Goal: Task Accomplishment & Management: Use online tool/utility

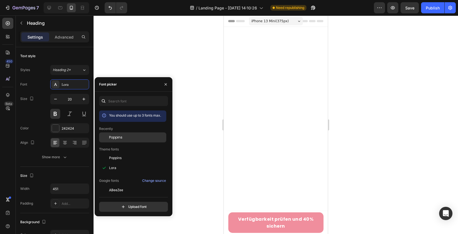
scroll to position [923, 0]
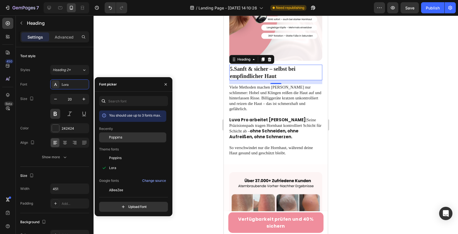
click at [114, 137] on span "Poppins" at bounding box center [115, 137] width 13 height 5
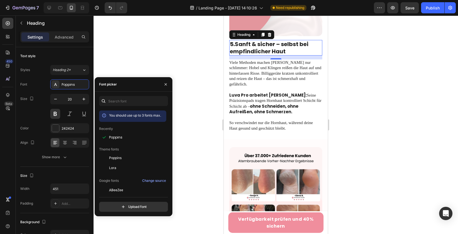
scroll to position [701, 0]
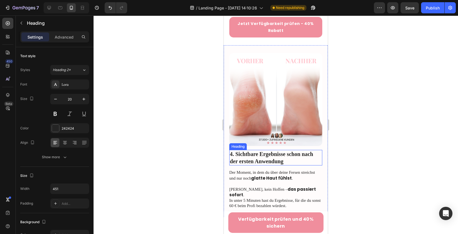
click at [247, 150] on h2 "4. Sichtbare Ergebnisse schon nach der ersten Anwendung" at bounding box center [276, 158] width 93 height 16
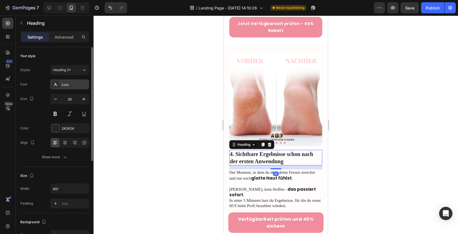
click at [68, 86] on div "Lora" at bounding box center [75, 84] width 26 height 5
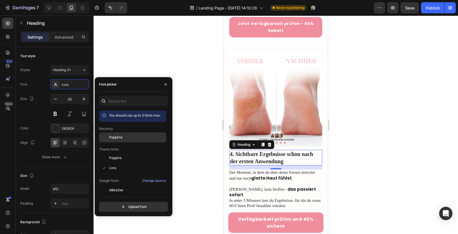
click at [120, 141] on div "Poppins" at bounding box center [132, 138] width 67 height 10
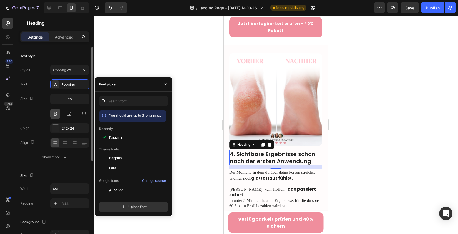
click at [55, 115] on button at bounding box center [55, 114] width 10 height 10
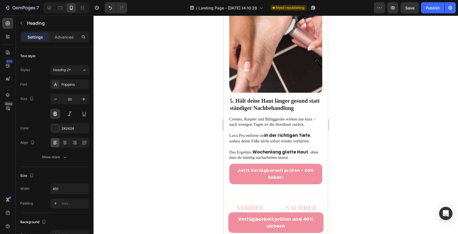
scroll to position [547, 0]
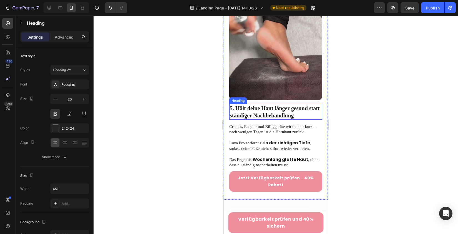
click at [251, 104] on h2 "5. Hält deine Haut länger gesund statt ständiger Nachbehandlung" at bounding box center [276, 112] width 93 height 16
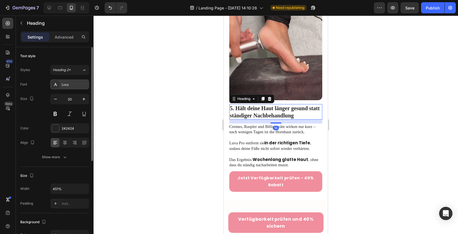
click at [71, 88] on div "Lora" at bounding box center [69, 84] width 39 height 10
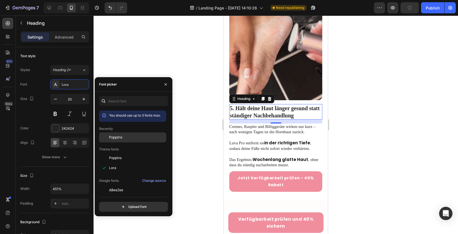
click at [117, 138] on span "Poppins" at bounding box center [115, 137] width 13 height 5
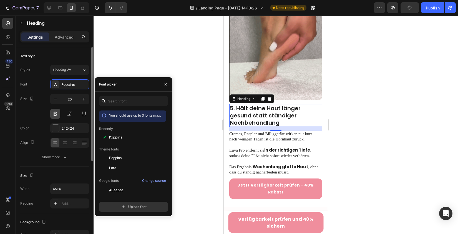
click at [55, 116] on button at bounding box center [55, 114] width 10 height 10
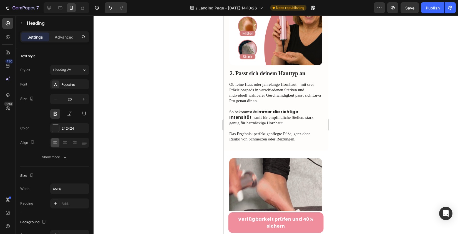
scroll to position [336, 0]
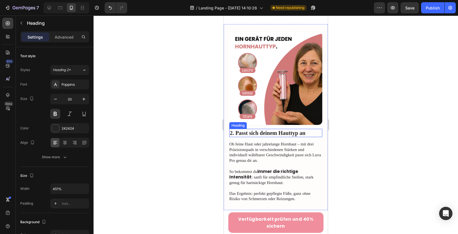
click at [259, 129] on h2 "2. Passt sich deinem Hauttyp an" at bounding box center [276, 133] width 93 height 8
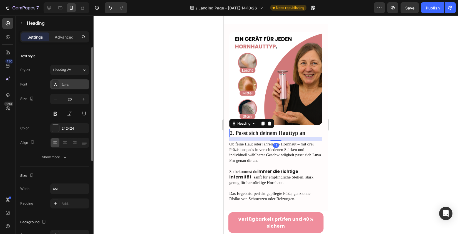
click at [70, 86] on div "Lora" at bounding box center [75, 84] width 26 height 5
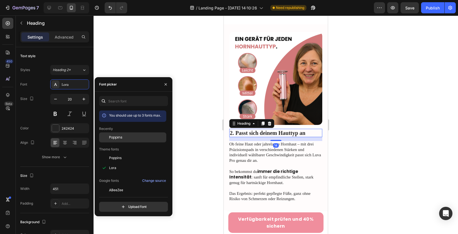
click at [115, 137] on span "Poppins" at bounding box center [115, 137] width 13 height 5
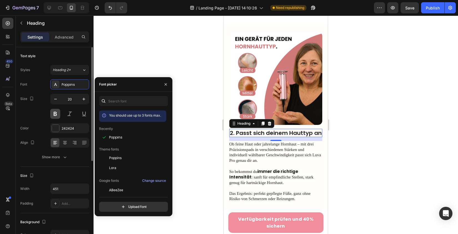
click at [55, 115] on button at bounding box center [55, 114] width 10 height 10
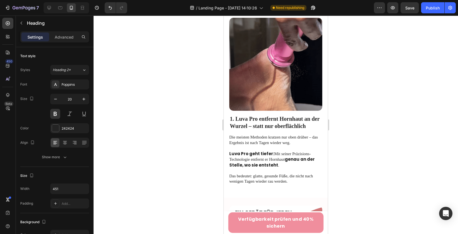
scroll to position [153, 0]
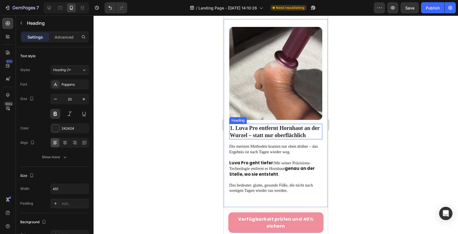
click at [263, 124] on h2 "1. Luva Pro entfernt Hornhaut an der Wurzel – statt nur oberflächlich" at bounding box center [276, 132] width 93 height 16
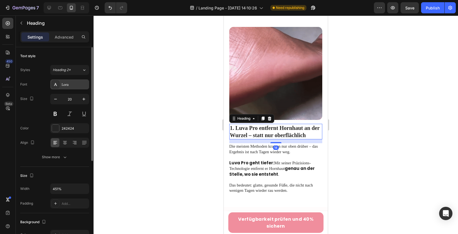
click at [80, 84] on div "Lora" at bounding box center [75, 84] width 26 height 5
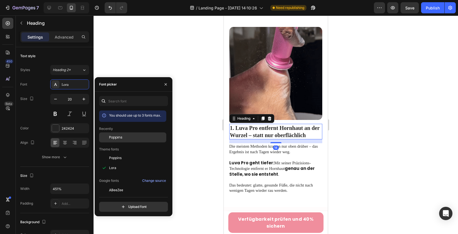
click at [121, 138] on span "Poppins" at bounding box center [115, 137] width 13 height 5
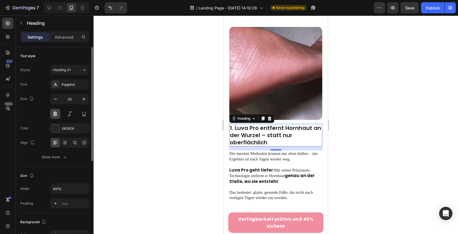
click at [58, 113] on button at bounding box center [55, 114] width 10 height 10
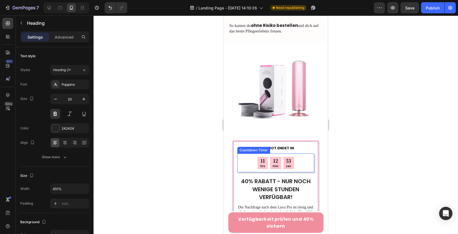
scroll to position [1748, 0]
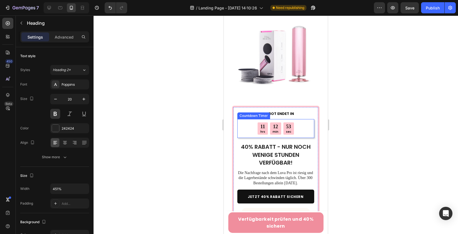
click at [270, 123] on div "11 hrs 12 min 53 sec" at bounding box center [276, 129] width 36 height 12
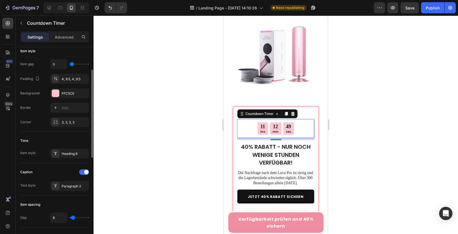
scroll to position [112, 0]
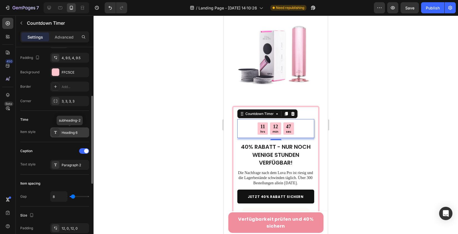
click at [74, 132] on div "Heading 6" at bounding box center [75, 132] width 26 height 5
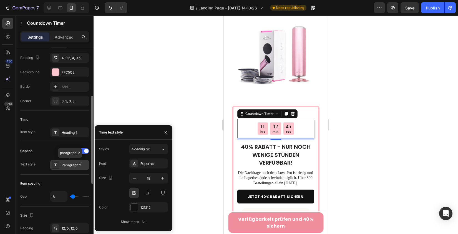
click at [69, 167] on div "Paragraph 2" at bounding box center [75, 165] width 26 height 5
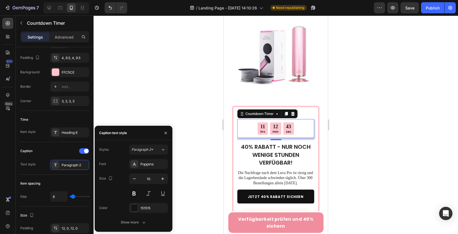
click at [178, 72] on div at bounding box center [276, 125] width 365 height 219
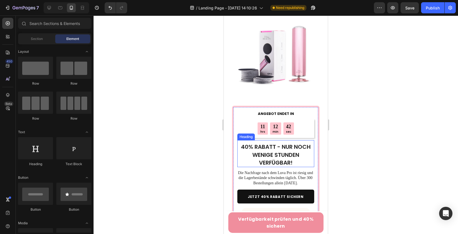
scroll to position [1795, 0]
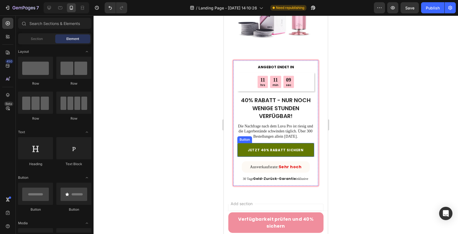
click at [244, 143] on link "JETZT 40% RABATT SICHERN" at bounding box center [276, 150] width 77 height 14
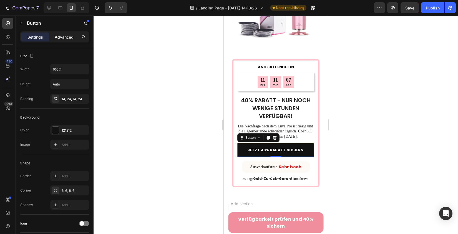
click at [63, 41] on div "Advanced" at bounding box center [64, 37] width 28 height 9
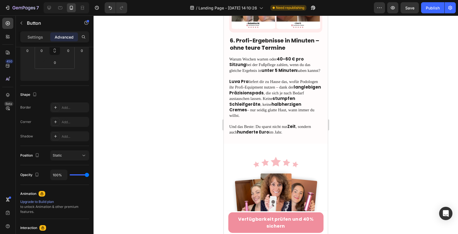
scroll to position [1078, 0]
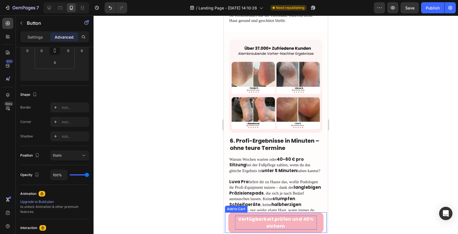
click at [267, 223] on strong "Verfügbarkeit prüfen und 40% sichern" at bounding box center [275, 222] width 75 height 13
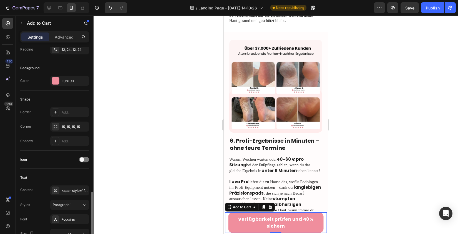
scroll to position [203, 0]
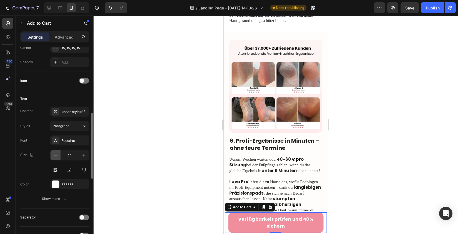
click at [58, 156] on icon "button" at bounding box center [56, 156] width 6 height 6
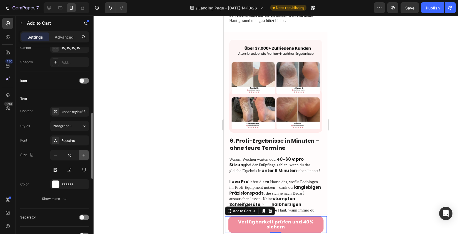
click at [84, 157] on icon "button" at bounding box center [84, 156] width 6 height 6
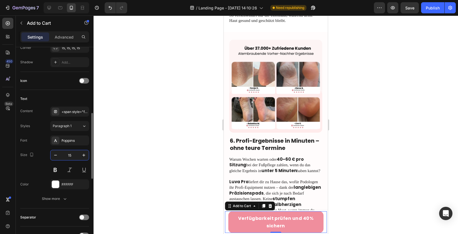
click at [64, 157] on input "15" at bounding box center [70, 155] width 18 height 10
click at [53, 156] on icon "button" at bounding box center [56, 156] width 6 height 6
type input "14"
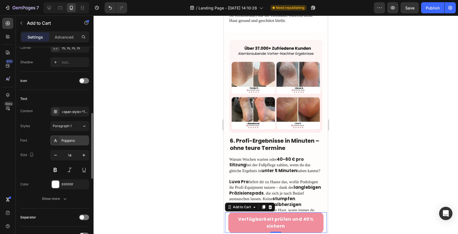
click at [67, 144] on div "Poppins" at bounding box center [69, 141] width 39 height 10
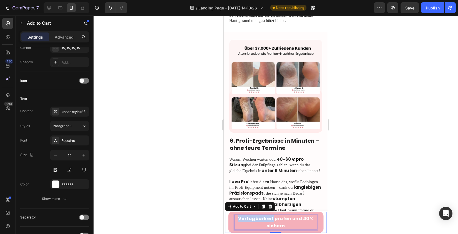
click at [253, 221] on strong "Verfügbarkeit prüfen und 40% sichern" at bounding box center [275, 223] width 75 height 14
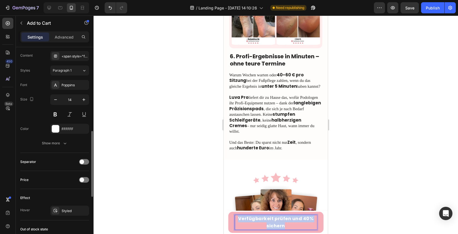
scroll to position [241, 0]
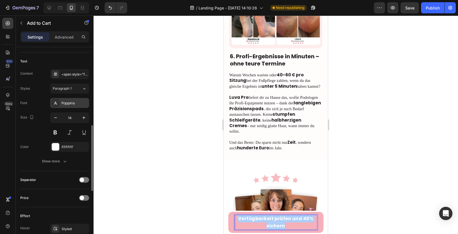
click at [74, 101] on div "Poppins" at bounding box center [75, 103] width 26 height 5
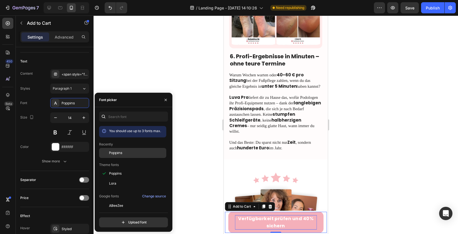
click at [132, 154] on div "Poppins" at bounding box center [137, 153] width 56 height 5
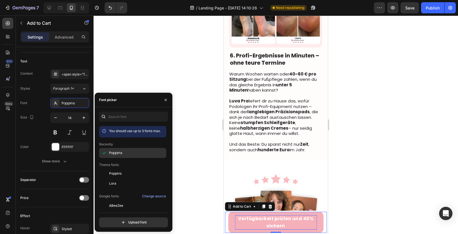
scroll to position [1162, 0]
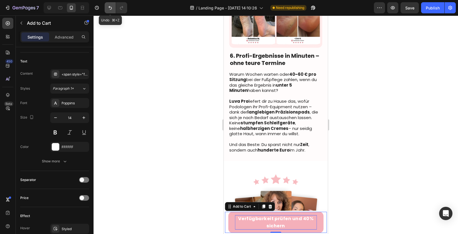
click at [110, 7] on icon "Undo/Redo" at bounding box center [111, 8] width 6 height 6
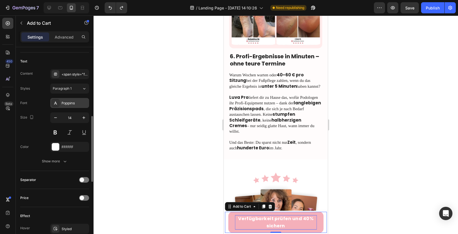
scroll to position [156, 0]
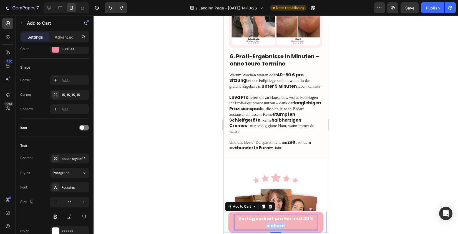
click at [273, 224] on strong "Verfügbarkeit prüfen und 40% sichern" at bounding box center [275, 223] width 75 height 14
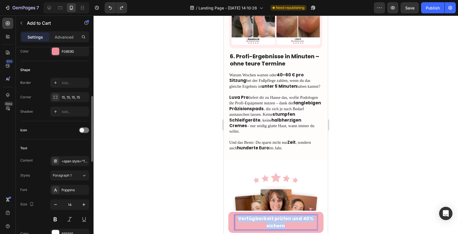
scroll to position [153, 0]
click at [22, 22] on icon "button" at bounding box center [21, 23] width 4 height 4
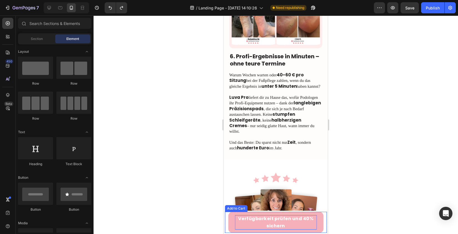
click at [228, 223] on div "Verfügbarkeit prüfen und 40% sichern Add to Cart" at bounding box center [276, 222] width 102 height 21
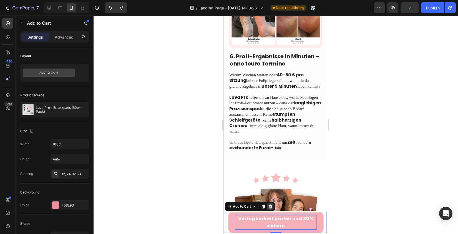
click at [271, 205] on icon at bounding box center [271, 207] width 4 height 4
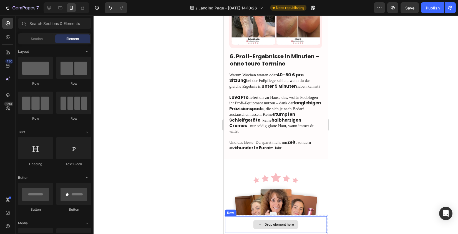
click at [232, 223] on div "Drop element here" at bounding box center [276, 224] width 102 height 17
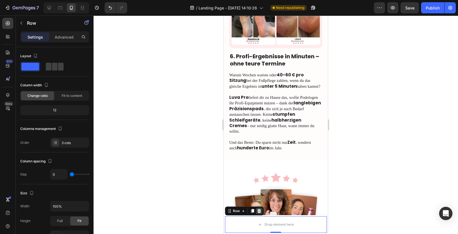
click at [260, 209] on icon at bounding box center [259, 211] width 4 height 4
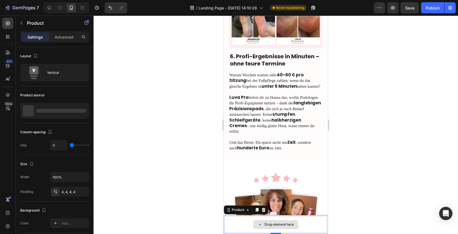
click at [234, 225] on div "Drop element here" at bounding box center [276, 224] width 102 height 17
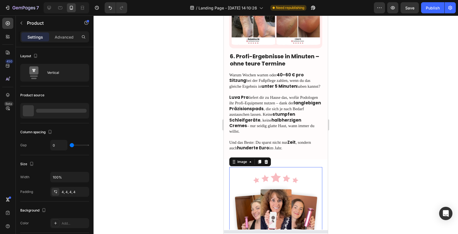
click at [263, 210] on img at bounding box center [276, 205] width 93 height 76
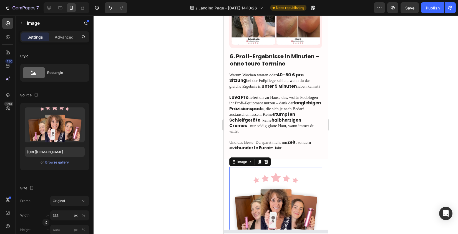
click at [263, 210] on img at bounding box center [276, 205] width 93 height 76
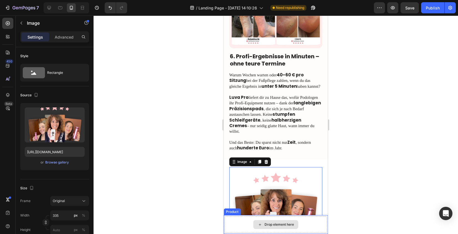
click at [226, 227] on div "Drop element here" at bounding box center [276, 224] width 102 height 17
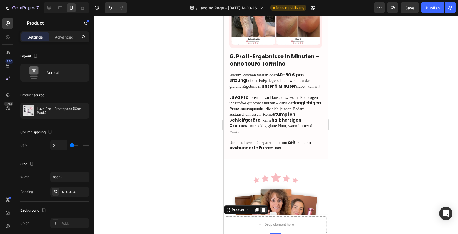
click at [264, 211] on icon at bounding box center [264, 210] width 4 height 4
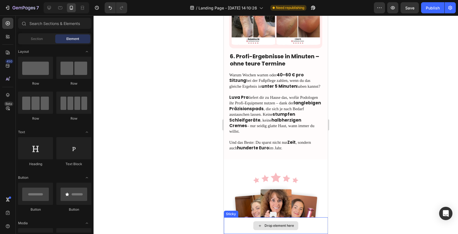
click at [238, 227] on div "Drop element here" at bounding box center [276, 226] width 104 height 17
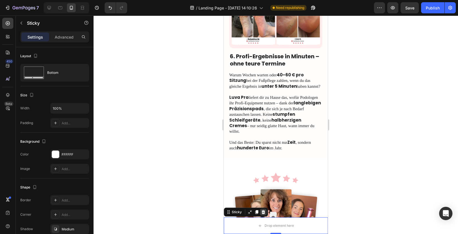
click at [264, 213] on icon at bounding box center [264, 212] width 4 height 4
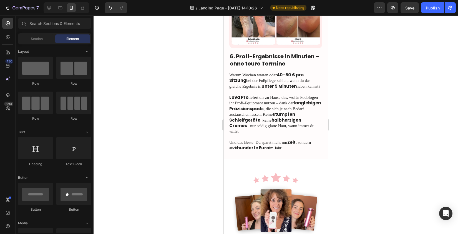
scroll to position [1295, 0]
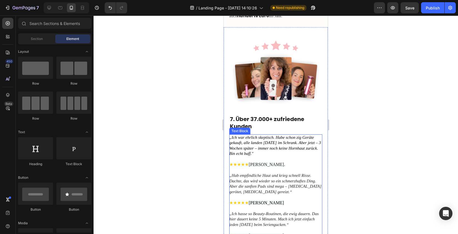
click at [250, 137] on icon "„Ich war ehrlich skeptisch. Habe schon zig Geräte gekauft, alle landen [DATE] i…" at bounding box center [276, 145] width 92 height 21
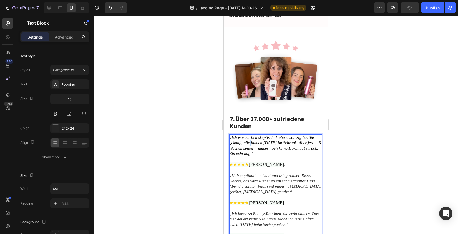
click at [250, 137] on icon "„Ich war ehrlich skeptisch. Habe schon zig Geräte gekauft, alle landen [DATE] i…" at bounding box center [276, 145] width 92 height 21
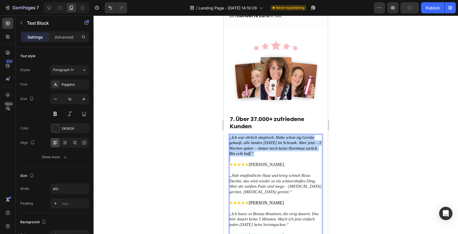
click at [250, 137] on icon "„Ich war ehrlich skeptisch. Habe schon zig Geräte gekauft, alle landen [DATE] i…" at bounding box center [276, 145] width 92 height 21
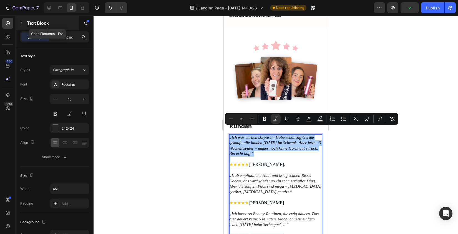
click at [21, 20] on button "button" at bounding box center [21, 23] width 9 height 9
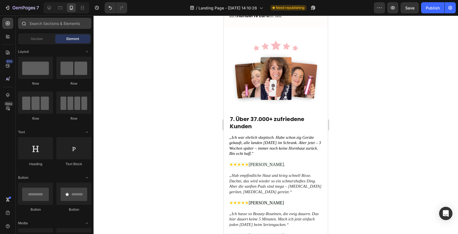
drag, startPoint x: 47, startPoint y: 37, endPoint x: 44, endPoint y: 22, distance: 15.4
click at [44, 21] on div "Sections(18) Elements(83) Section Element Hero Section Product Detail Brands Tr…" at bounding box center [55, 125] width 78 height 215
click at [44, 22] on input "text" at bounding box center [54, 23] width 73 height 11
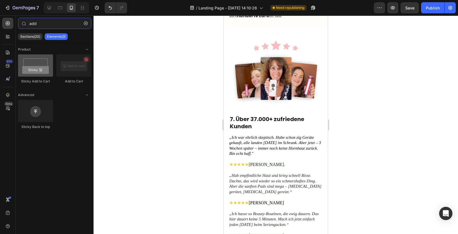
type input "add"
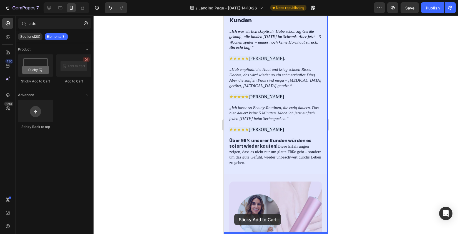
drag, startPoint x: 255, startPoint y: 82, endPoint x: 235, endPoint y: 214, distance: 133.7
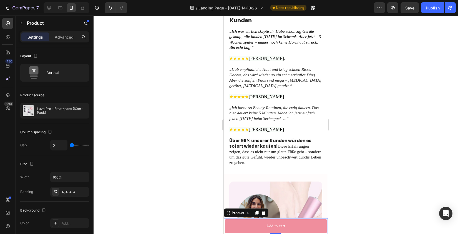
scroll to position [1404, 0]
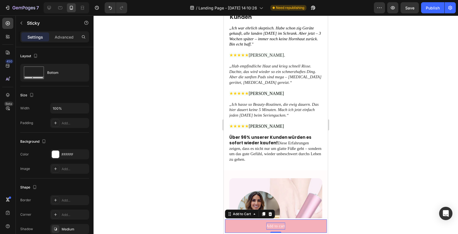
click at [279, 225] on div "Add to cart" at bounding box center [275, 226] width 19 height 7
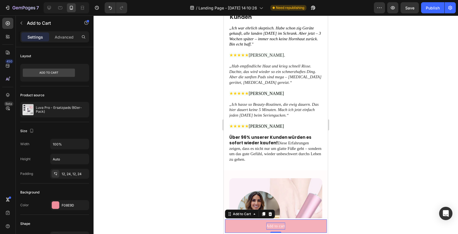
click at [278, 226] on div "Add to cart" at bounding box center [275, 226] width 19 height 7
click at [278, 226] on p "Add to cart" at bounding box center [275, 226] width 19 height 7
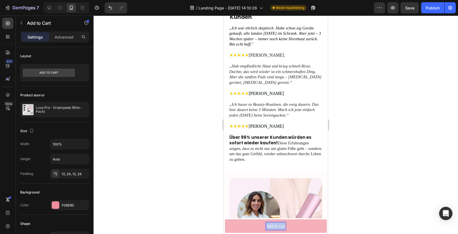
click at [278, 226] on p "Add to cart" at bounding box center [275, 226] width 19 height 7
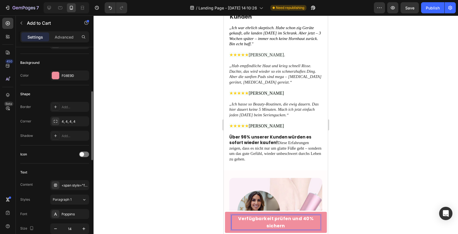
scroll to position [134, 0]
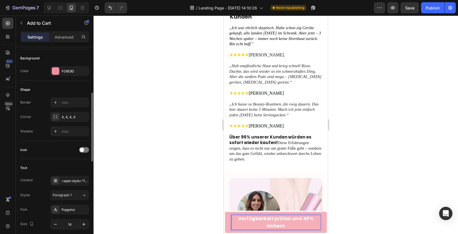
click at [270, 223] on strong "Verfügbarkeit prüfen und 40% sichern" at bounding box center [275, 223] width 75 height 14
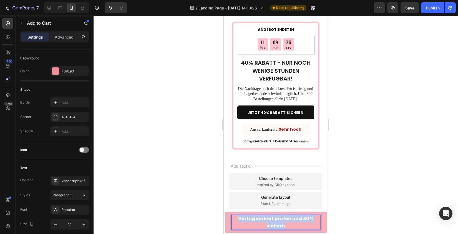
scroll to position [1856, 0]
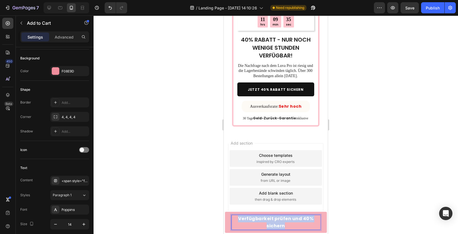
click at [270, 221] on strong "Verfügbarkeit prüfen und 40% sichern" at bounding box center [275, 223] width 75 height 14
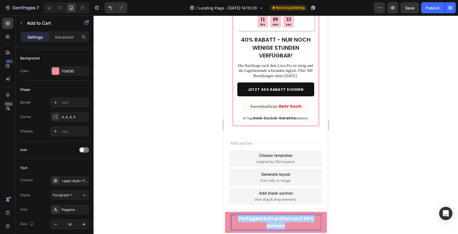
click at [354, 186] on div at bounding box center [276, 125] width 365 height 219
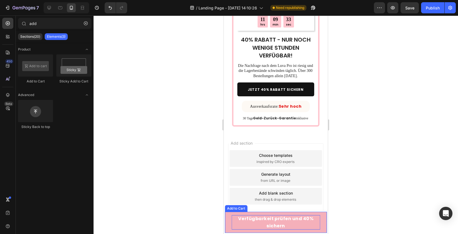
click at [274, 228] on strong "Verfügbarkeit prüfen und 40% sichern" at bounding box center [275, 223] width 75 height 14
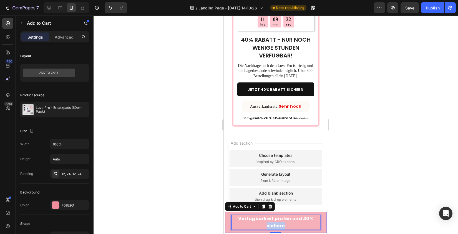
click at [274, 223] on strong "Verfügbarkeit prüfen und 40% sichern" at bounding box center [275, 223] width 75 height 14
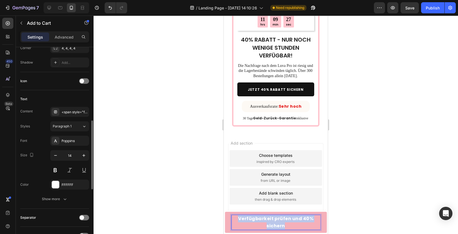
scroll to position [206, 0]
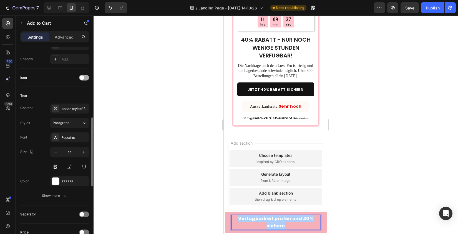
click at [83, 76] on span at bounding box center [82, 78] width 4 height 4
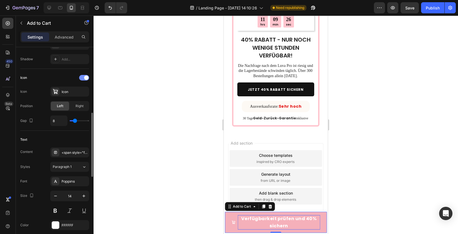
click at [83, 77] on div at bounding box center [84, 78] width 10 height 6
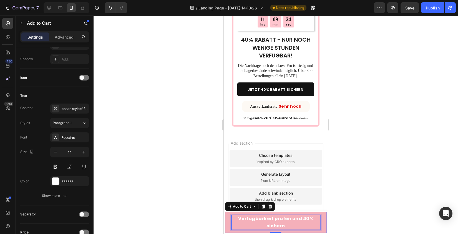
click at [261, 225] on p "Verfügbarkeit prüfen und 40% sichern" at bounding box center [276, 222] width 89 height 14
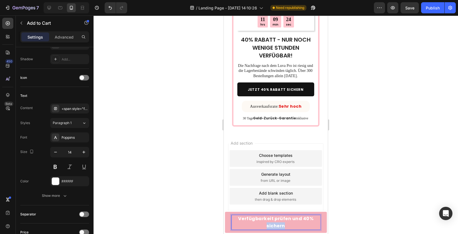
click at [261, 225] on p "Verfügbarkeit prüfen und 40% sichern" at bounding box center [276, 222] width 89 height 14
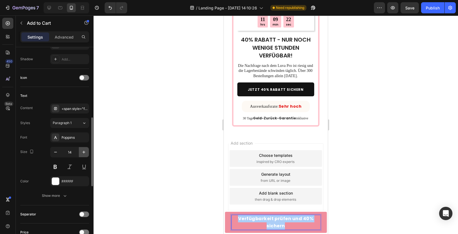
click at [84, 153] on icon "button" at bounding box center [84, 152] width 6 height 6
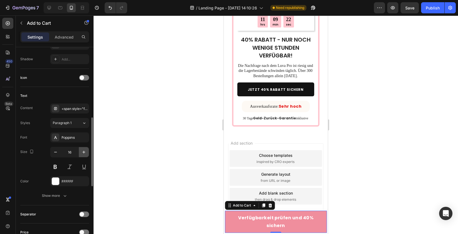
click at [84, 153] on icon "button" at bounding box center [84, 152] width 6 height 6
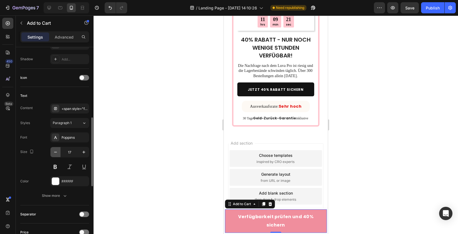
click at [56, 151] on icon "button" at bounding box center [56, 152] width 6 height 6
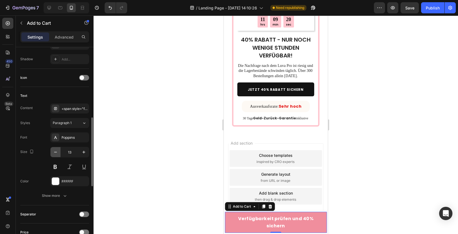
click at [56, 151] on icon "button" at bounding box center [56, 152] width 6 height 6
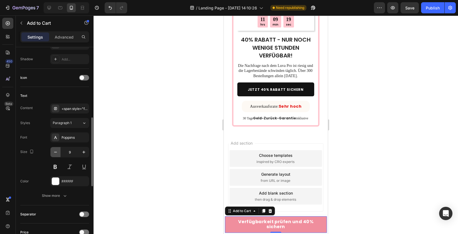
click at [56, 151] on icon "button" at bounding box center [56, 152] width 6 height 6
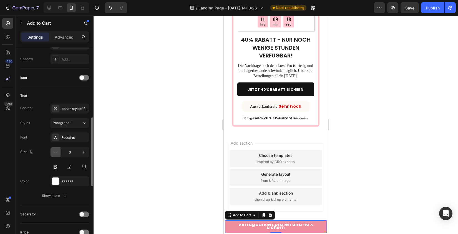
click at [56, 151] on icon "button" at bounding box center [56, 152] width 6 height 6
click at [80, 153] on button "button" at bounding box center [84, 152] width 10 height 10
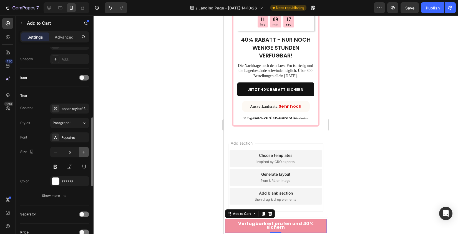
click at [80, 153] on button "button" at bounding box center [84, 152] width 10 height 10
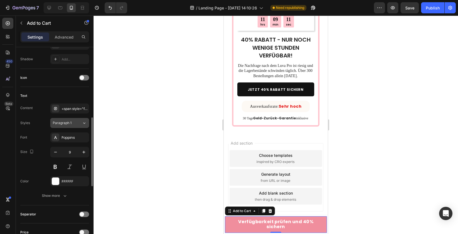
click at [68, 121] on span "Paragraph 1" at bounding box center [62, 123] width 19 height 5
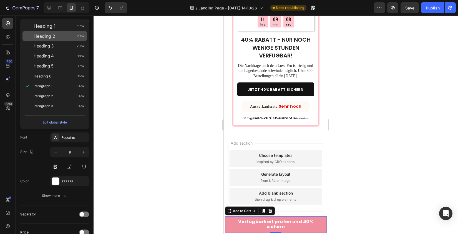
click at [49, 37] on span "Heading 2" at bounding box center [45, 36] width 22 height 6
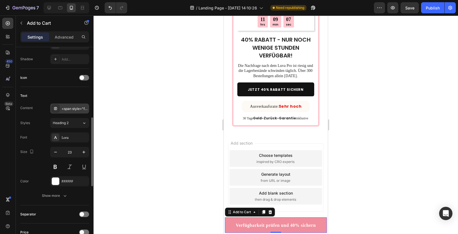
click at [68, 109] on div "<span style="font-size:16px;"><strong>Verfügbarkeit prüfen und 40% sichern</str…" at bounding box center [75, 108] width 26 height 5
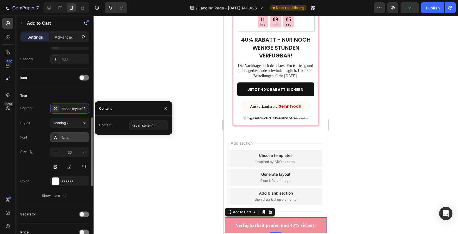
click at [65, 135] on div "Lora" at bounding box center [75, 137] width 26 height 5
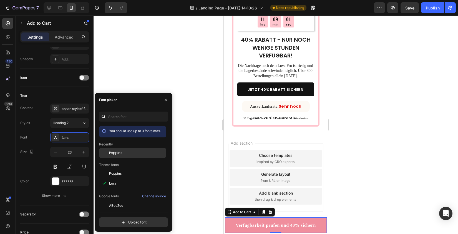
click at [124, 154] on div "Poppins" at bounding box center [137, 153] width 56 height 5
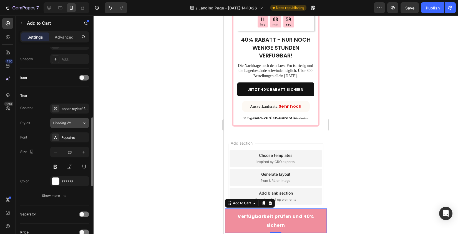
click at [76, 121] on div "Heading 2*" at bounding box center [67, 123] width 29 height 5
click at [54, 150] on icon "button" at bounding box center [56, 152] width 6 height 6
click at [56, 152] on icon "button" at bounding box center [56, 152] width 6 height 6
click at [74, 128] on button "Heading 2*" at bounding box center [69, 123] width 39 height 10
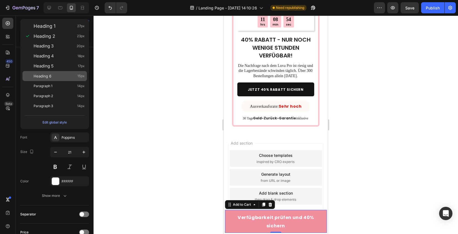
click at [53, 73] on div "Heading 6 15px" at bounding box center [55, 76] width 64 height 10
type input "15"
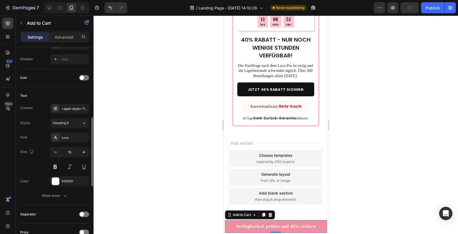
click at [72, 100] on div "Text Content <span style="font-size:16px;"><strong>Verfügbarkeit prüfen und 40%…" at bounding box center [54, 146] width 69 height 119
click at [72, 108] on div "<span style="font-size:16px;"><strong>Verfügbarkeit prüfen und 40% sichern</str…" at bounding box center [75, 108] width 26 height 5
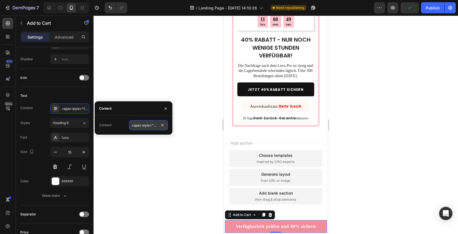
click at [150, 126] on input "<span style="font-size:16px;"><strong>Verfügbarkeit prüfen und 40% sichern</str…" at bounding box center [148, 125] width 39 height 10
click at [154, 115] on div "Content" at bounding box center [134, 108] width 78 height 14
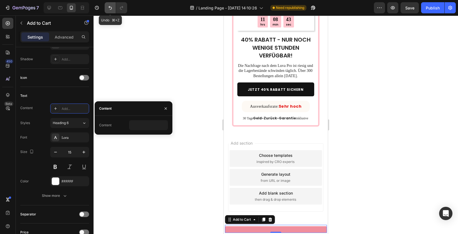
click at [111, 9] on icon "Undo/Redo" at bounding box center [110, 8] width 3 height 4
type input "<span style="font-size:16px;"><strong>Verfügbarkeit prüfen und 40% sichern</str…"
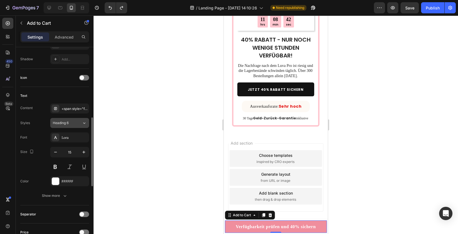
click at [69, 120] on button "Heading 6" at bounding box center [69, 123] width 39 height 10
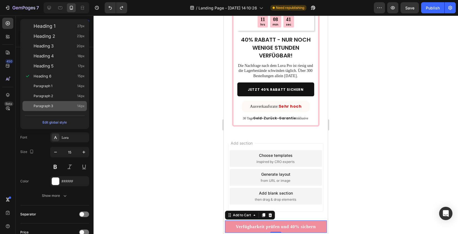
click at [58, 106] on div "Paragraph 3 14px" at bounding box center [59, 106] width 51 height 6
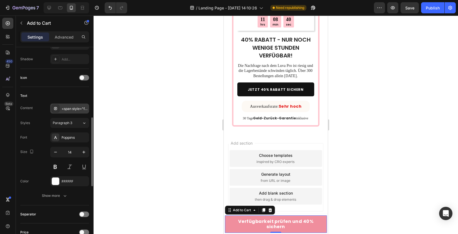
click at [66, 108] on div "<span style="font-size:16px;"><strong>Verfügbarkeit prüfen und 40% sichern</str…" at bounding box center [75, 108] width 26 height 5
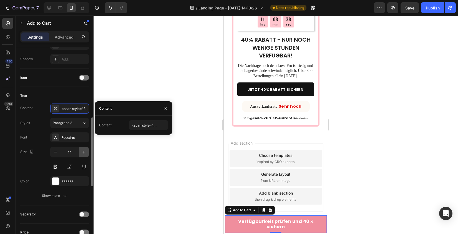
click at [85, 154] on icon "button" at bounding box center [84, 152] width 6 height 6
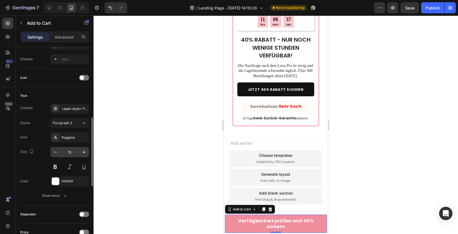
click at [62, 150] on input "15" at bounding box center [70, 152] width 18 height 10
click at [56, 148] on button "button" at bounding box center [56, 152] width 10 height 10
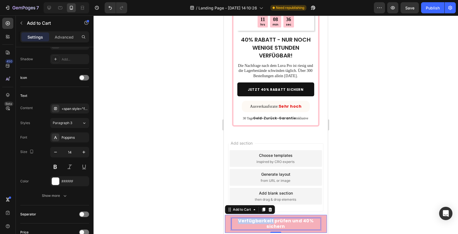
click at [263, 220] on strong "Verfügbarkeit prüfen und 40% sichern" at bounding box center [275, 224] width 75 height 12
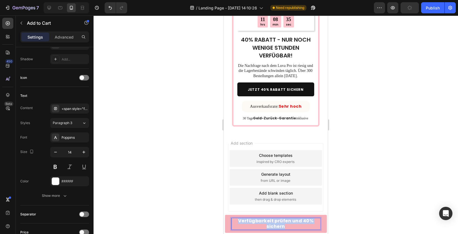
click at [293, 221] on strong "Verfügbarkeit prüfen und 40% sichern" at bounding box center [275, 224] width 75 height 12
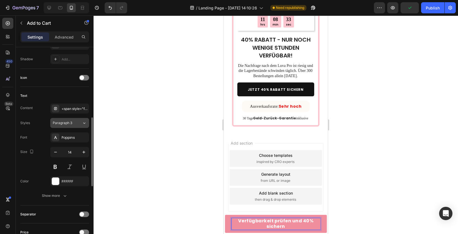
click at [69, 120] on button "Paragraph 3" at bounding box center [69, 123] width 39 height 10
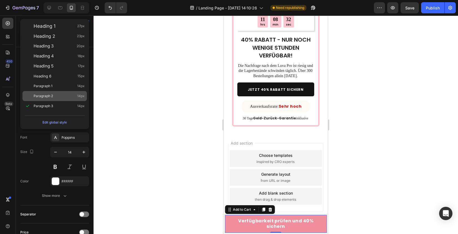
click at [63, 93] on div "Paragraph 2 14px" at bounding box center [55, 96] width 64 height 10
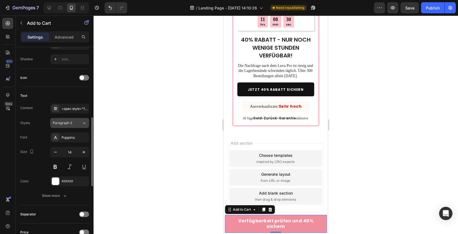
click at [68, 126] on button "Paragraph 2" at bounding box center [69, 123] width 39 height 10
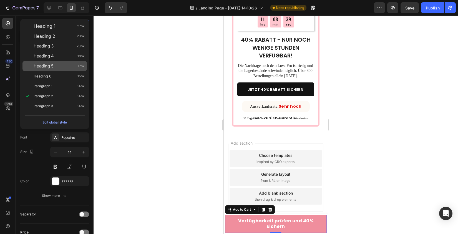
click at [65, 67] on div "Heading 5 17px" at bounding box center [59, 66] width 51 height 6
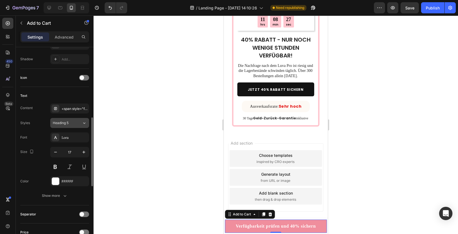
click at [64, 124] on span "Heading 5" at bounding box center [61, 123] width 16 height 5
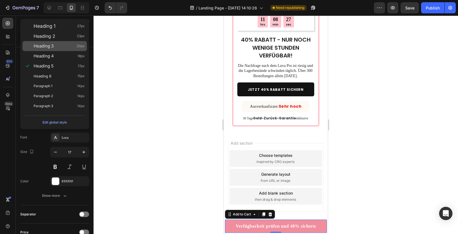
click at [63, 45] on div "Heading 3 20px" at bounding box center [59, 46] width 51 height 6
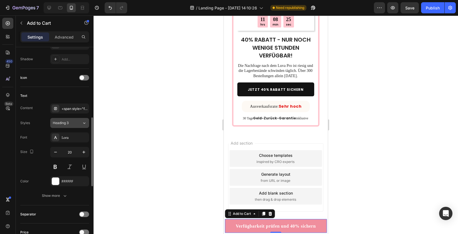
click at [74, 122] on div "Heading 3" at bounding box center [64, 123] width 23 height 5
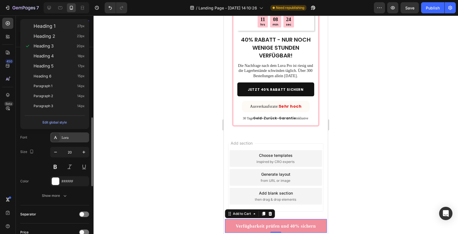
click at [71, 138] on div "Lora" at bounding box center [75, 137] width 26 height 5
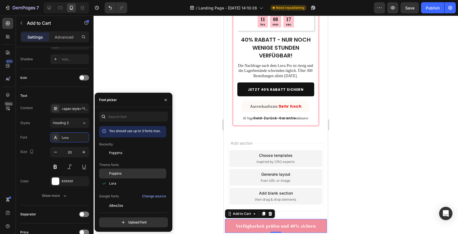
scroll to position [1, 0]
click at [134, 173] on div "Poppins" at bounding box center [137, 173] width 56 height 5
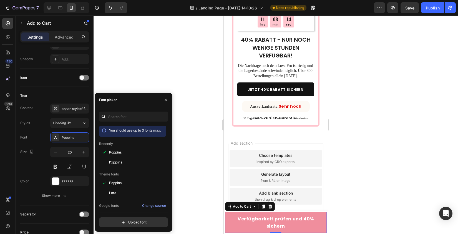
click at [134, 172] on div "Theme fonts" at bounding box center [132, 174] width 67 height 5
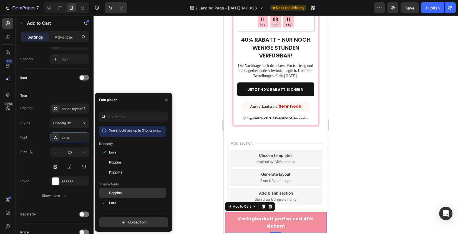
click at [118, 193] on span "Poppins" at bounding box center [115, 193] width 13 height 5
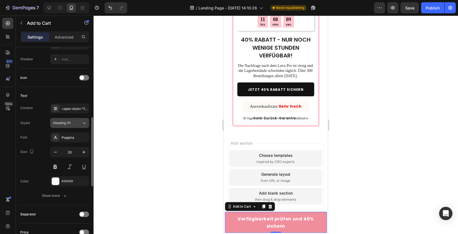
click at [75, 126] on button "Heading 3*" at bounding box center [69, 123] width 39 height 10
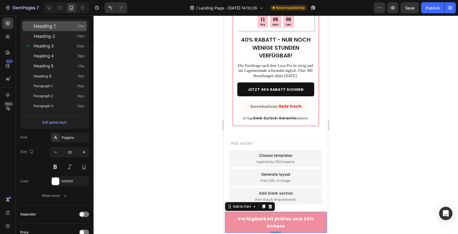
click at [60, 26] on div "Heading 1 27px" at bounding box center [59, 26] width 51 height 6
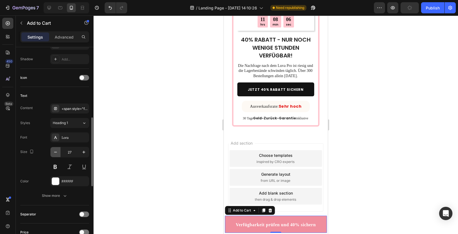
click at [54, 148] on button "button" at bounding box center [56, 152] width 10 height 10
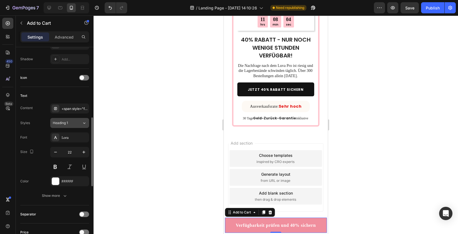
click at [71, 125] on div "Heading 1" at bounding box center [64, 123] width 23 height 5
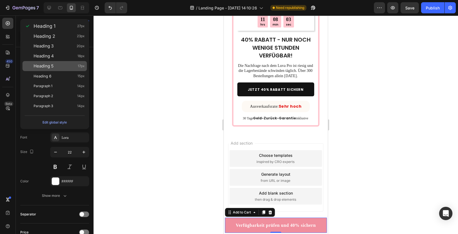
click at [50, 67] on span "Heading 5" at bounding box center [44, 66] width 20 height 6
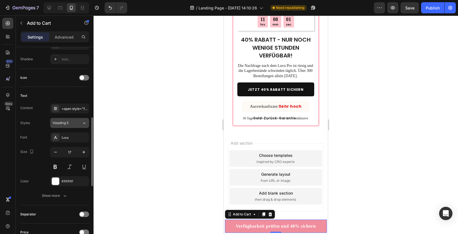
click at [74, 124] on div "Heading 5" at bounding box center [64, 123] width 23 height 5
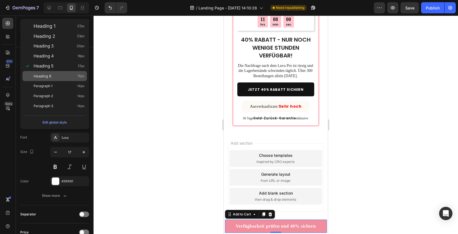
click at [60, 76] on div "Heading 6 15px" at bounding box center [59, 76] width 51 height 6
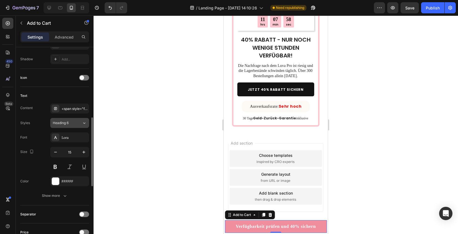
click at [71, 123] on div "Heading 6" at bounding box center [64, 123] width 23 height 5
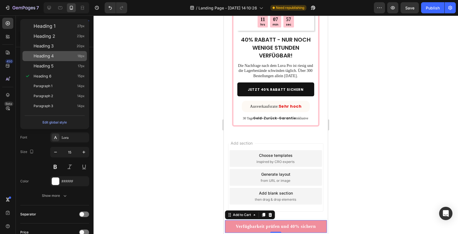
click at [65, 59] on div "Heading 4 18px" at bounding box center [55, 56] width 64 height 10
type input "18"
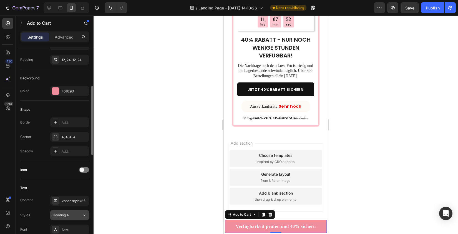
scroll to position [115, 0]
click at [70, 134] on div "4, 4, 4, 4" at bounding box center [70, 136] width 16 height 5
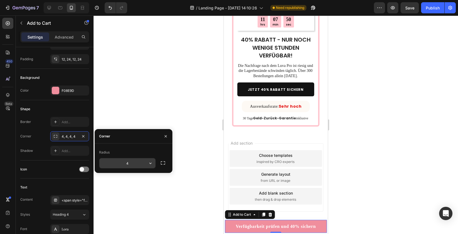
click at [150, 159] on button "button" at bounding box center [151, 163] width 10 height 10
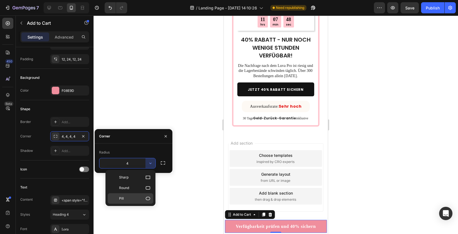
click at [144, 196] on p "Pill" at bounding box center [135, 199] width 32 height 6
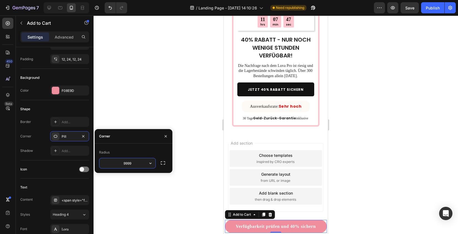
click at [132, 165] on input "9999" at bounding box center [127, 163] width 56 height 10
type input "10"
click at [179, 203] on div at bounding box center [276, 125] width 365 height 219
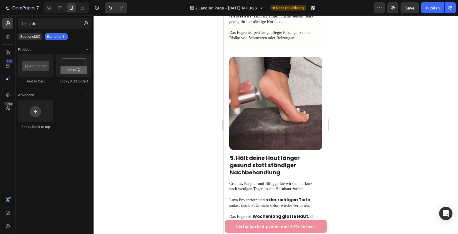
scroll to position [565, 0]
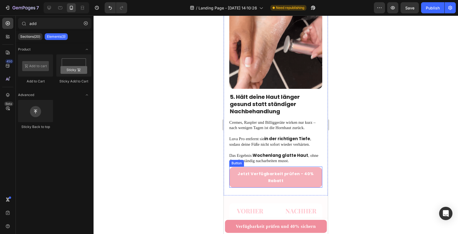
click at [235, 167] on link "Jetzt Verfügbarkeit prüfen - 40% Rabatt" at bounding box center [276, 177] width 93 height 21
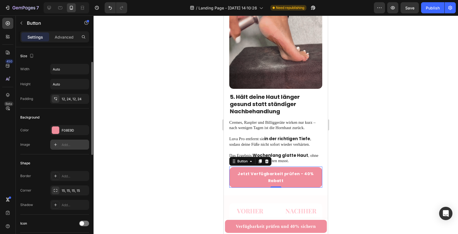
scroll to position [91, 0]
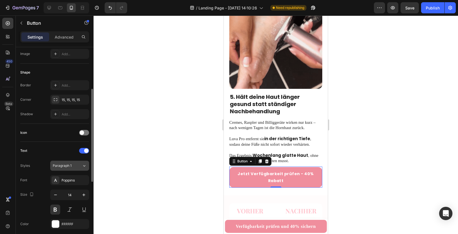
click at [69, 163] on button "Paragraph 1" at bounding box center [69, 166] width 39 height 10
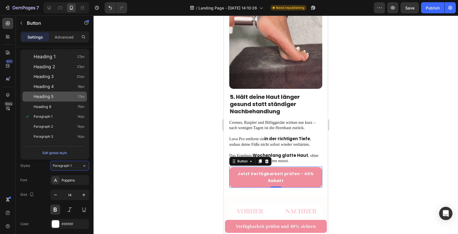
click at [62, 94] on div "Heading 5 17px" at bounding box center [59, 97] width 51 height 6
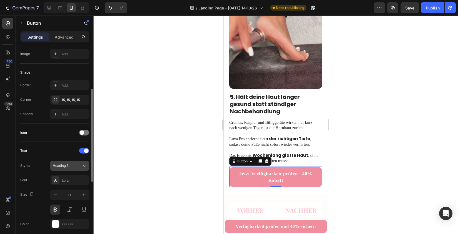
click at [66, 166] on span "Heading 5" at bounding box center [61, 165] width 16 height 5
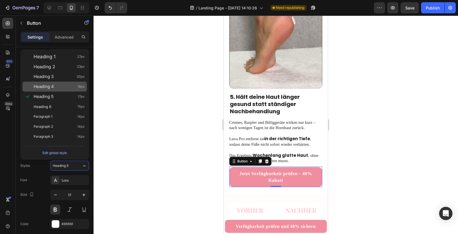
click at [60, 86] on div "Heading 4 18px" at bounding box center [59, 87] width 51 height 6
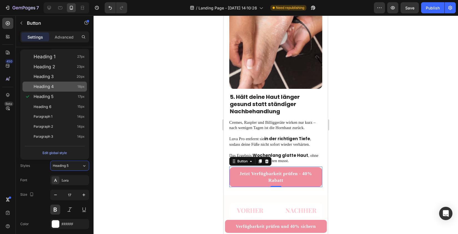
type input "18"
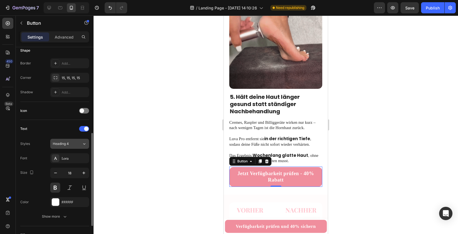
scroll to position [136, 0]
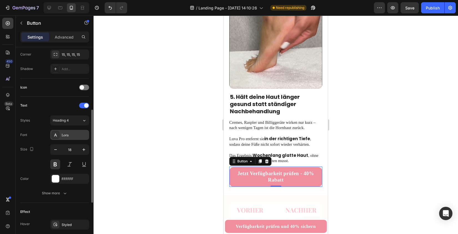
click at [69, 135] on div "Lora" at bounding box center [75, 135] width 26 height 5
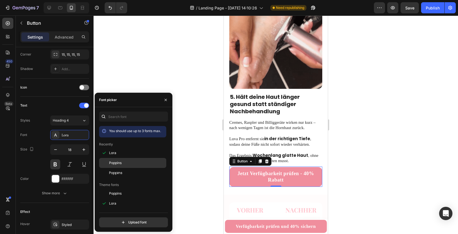
click at [123, 163] on div "Poppins" at bounding box center [137, 163] width 56 height 5
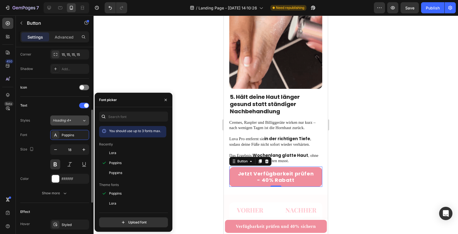
click at [76, 120] on div "Heading 4*" at bounding box center [67, 120] width 29 height 5
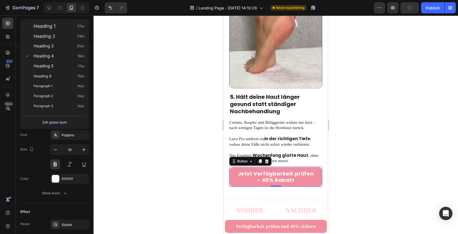
click at [74, 122] on button "Edit global style" at bounding box center [55, 122] width 60 height 9
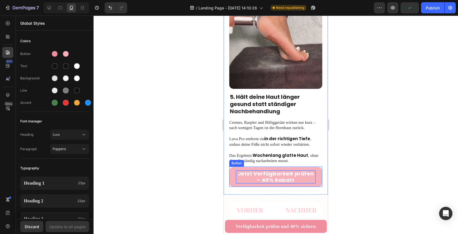
click at [266, 170] on strong "Jetzt Verfügbarkeit prüfen - 40% Rabatt" at bounding box center [276, 176] width 76 height 13
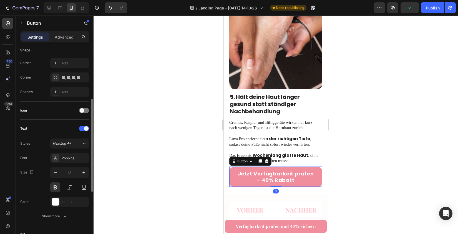
scroll to position [152, 0]
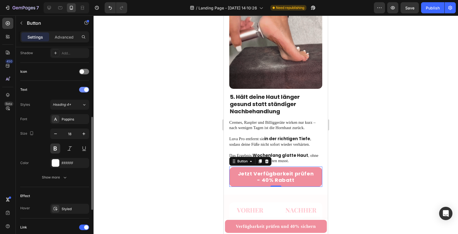
click at [82, 90] on div at bounding box center [84, 90] width 10 height 6
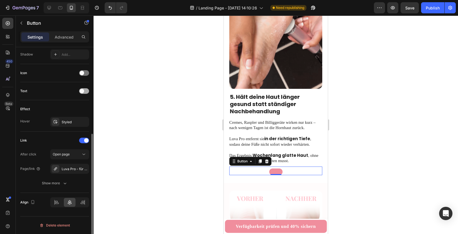
scroll to position [151, 0]
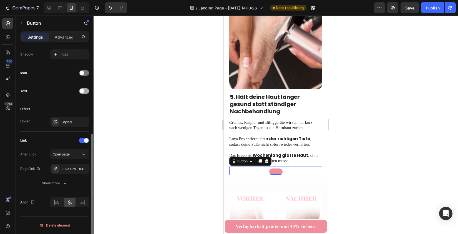
click at [82, 90] on span at bounding box center [82, 91] width 4 height 4
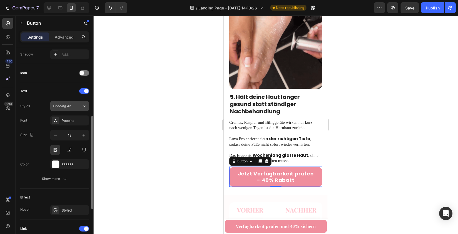
click at [74, 104] on div "Heading 4*" at bounding box center [64, 106] width 23 height 5
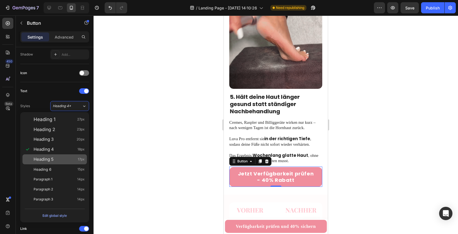
click at [69, 164] on div "Heading 5 17px" at bounding box center [55, 159] width 64 height 10
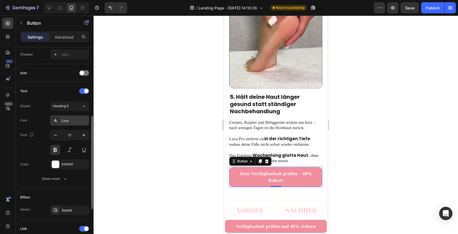
click at [72, 119] on div "Lora" at bounding box center [75, 120] width 26 height 5
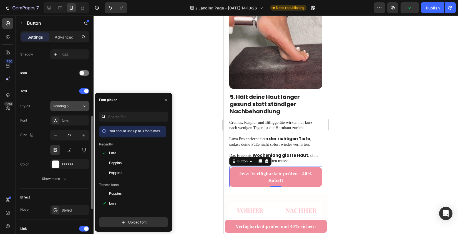
click at [71, 108] on div "Heading 5" at bounding box center [64, 106] width 23 height 5
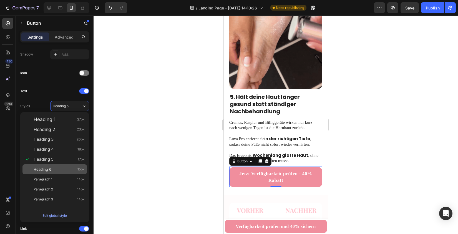
click at [71, 168] on div "Heading 6 15px" at bounding box center [59, 170] width 51 height 6
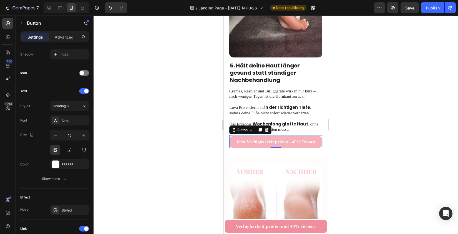
scroll to position [641, 0]
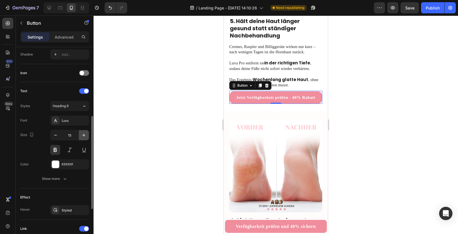
click at [85, 135] on icon "button" at bounding box center [84, 135] width 3 height 3
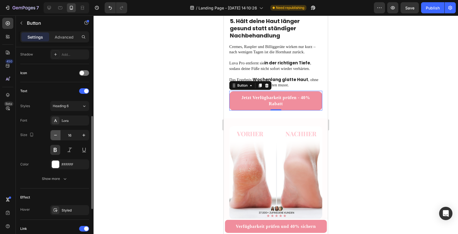
click at [56, 135] on icon "button" at bounding box center [55, 135] width 3 height 1
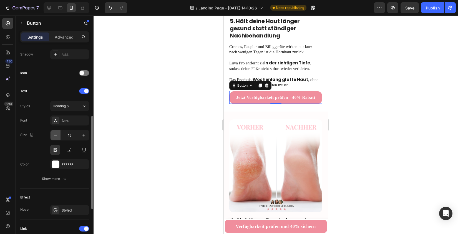
click at [56, 135] on icon "button" at bounding box center [55, 135] width 3 height 1
click at [83, 138] on icon "button" at bounding box center [84, 136] width 6 height 6
type input "15"
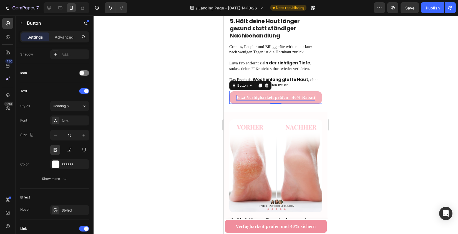
click at [249, 95] on strong "Jetzt Verfügbarkeit prüfen - 40% Rabatt" at bounding box center [275, 97] width 79 height 4
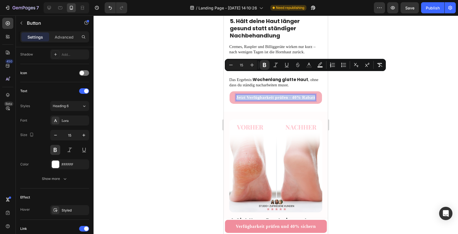
click at [249, 95] on strong "Jetzt Verfügbarkeit prüfen - 40% Rabatt" at bounding box center [275, 97] width 79 height 4
click at [255, 64] on button "Plus" at bounding box center [252, 65] width 10 height 10
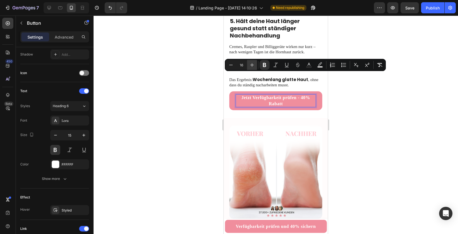
click at [255, 64] on button "Plus" at bounding box center [252, 65] width 10 height 10
type input "18"
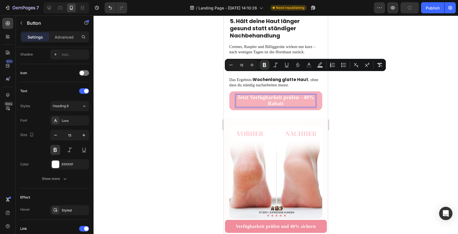
click at [232, 91] on link "Jetzt Verfügbarkeit prüfen - 40% Rabatt" at bounding box center [276, 100] width 93 height 19
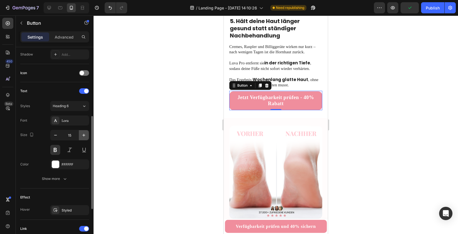
click at [82, 137] on icon "button" at bounding box center [84, 136] width 6 height 6
click at [82, 136] on icon "button" at bounding box center [84, 136] width 6 height 6
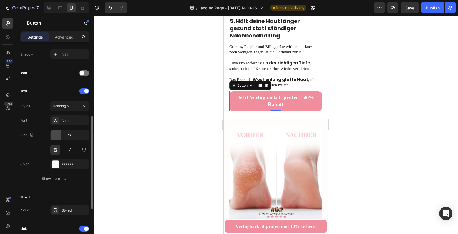
click at [58, 138] on icon "button" at bounding box center [56, 136] width 6 height 6
type input "15"
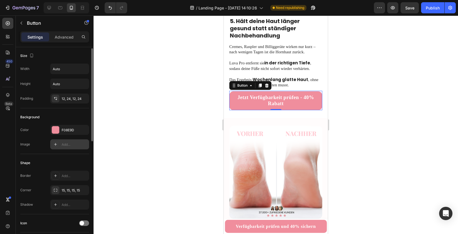
scroll to position [3, 0]
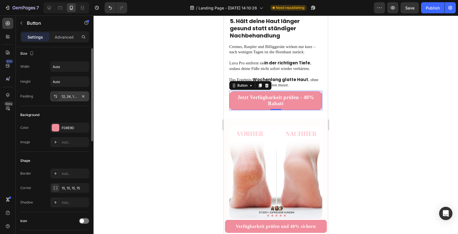
click at [65, 98] on div "12, 24, 12, 24" at bounding box center [70, 96] width 16 height 5
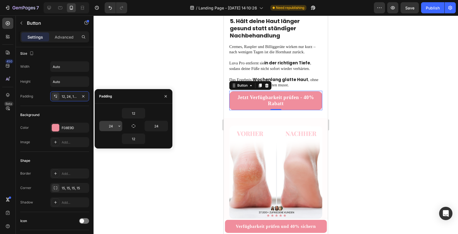
click at [109, 124] on input "24" at bounding box center [110, 126] width 23 height 10
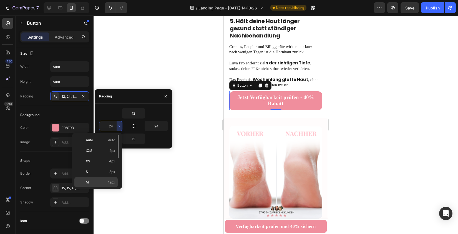
click at [114, 182] on span "12px" at bounding box center [111, 182] width 7 height 5
type input "12"
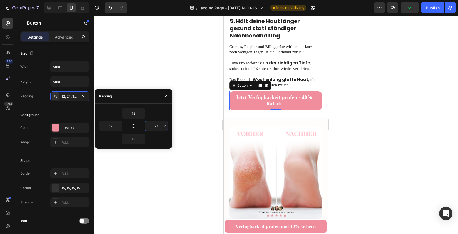
click at [161, 127] on input "24" at bounding box center [156, 126] width 23 height 10
click at [166, 126] on icon "button" at bounding box center [165, 126] width 4 height 4
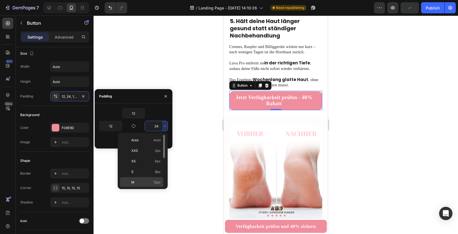
click at [156, 181] on span "12px" at bounding box center [157, 182] width 7 height 5
type input "12"
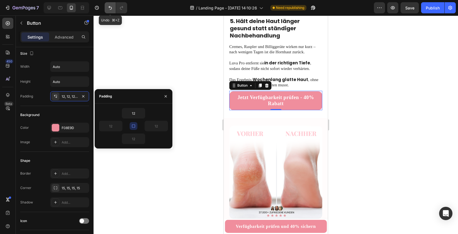
click at [109, 9] on icon "Undo/Redo" at bounding box center [111, 8] width 6 height 6
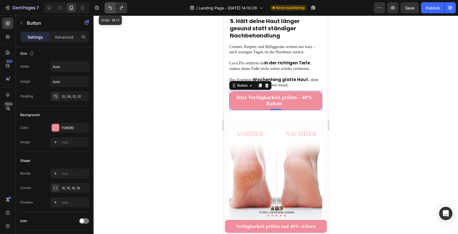
click at [109, 9] on icon "Undo/Redo" at bounding box center [111, 8] width 6 height 6
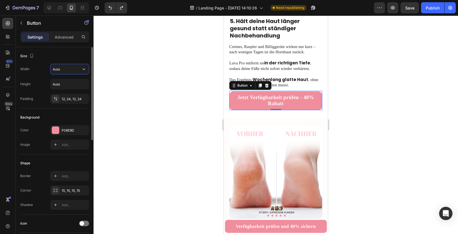
click at [68, 71] on input "Auto" at bounding box center [70, 69] width 38 height 10
click at [78, 71] on input "Auto" at bounding box center [70, 69] width 38 height 10
click at [83, 70] on icon "button" at bounding box center [84, 69] width 6 height 6
click at [73, 94] on p "Full 100%" at bounding box center [69, 93] width 32 height 5
type input "100%"
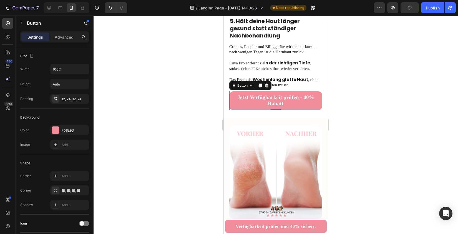
click at [185, 108] on div at bounding box center [276, 125] width 365 height 219
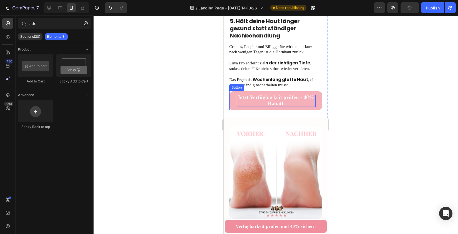
click at [260, 95] on p "Jetzt Verfügbarkeit prüfen - 40% Rabatt" at bounding box center [276, 101] width 80 height 12
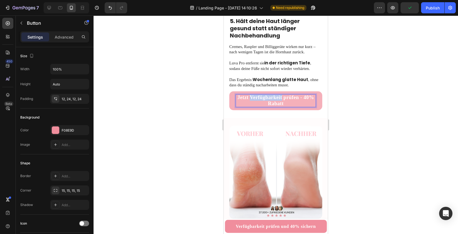
click at [259, 95] on strong "Jetzt Verfügbarkeit prüfen - 40% Rabatt" at bounding box center [276, 101] width 77 height 12
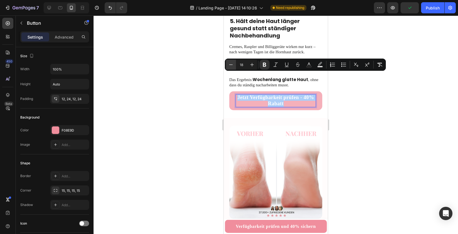
click at [231, 64] on icon "Editor contextual toolbar" at bounding box center [231, 65] width 6 height 6
type input "15"
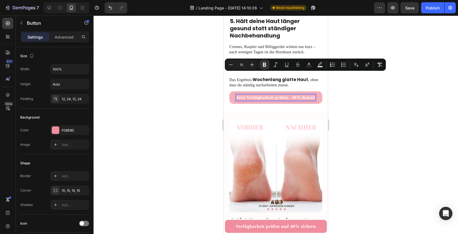
click at [205, 108] on div at bounding box center [276, 125] width 365 height 219
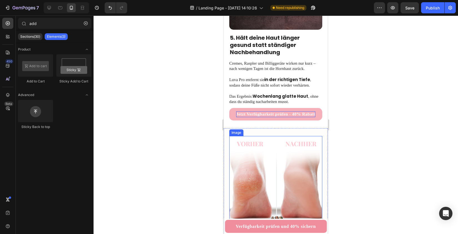
scroll to position [577, 0]
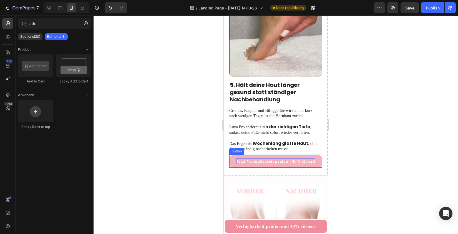
click at [275, 159] on strong "Jetzt Verfügbarkeit prüfen - 40% Rabatt" at bounding box center [275, 161] width 79 height 4
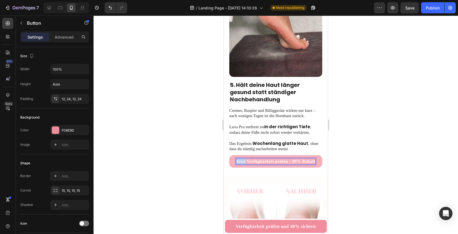
click at [241, 159] on strong "Jetzt Verfügbarkeit prüfen - 40% Rabatt" at bounding box center [275, 161] width 79 height 4
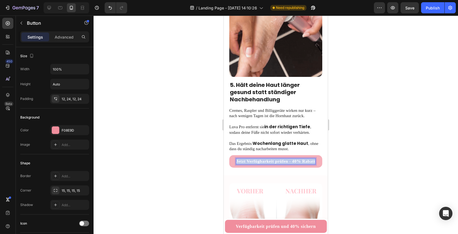
click at [241, 159] on strong "Jetzt Verfügbarkeit prüfen - 40% Rabatt" at bounding box center [275, 161] width 79 height 4
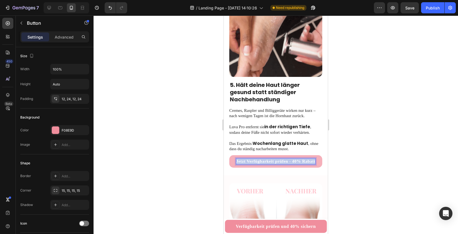
click at [241, 159] on strong "Jetzt Verfügbarkeit prüfen - 40% Rabatt" at bounding box center [275, 161] width 79 height 4
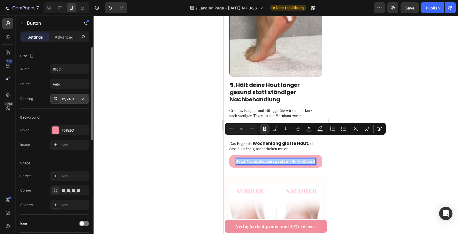
click at [61, 98] on div "12, 24, 12, 24" at bounding box center [69, 99] width 39 height 10
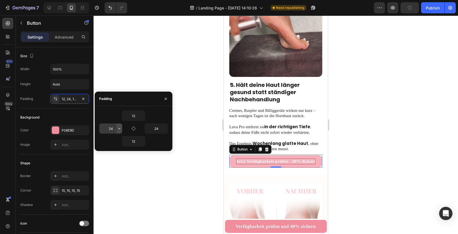
click at [121, 128] on icon "button" at bounding box center [119, 128] width 4 height 4
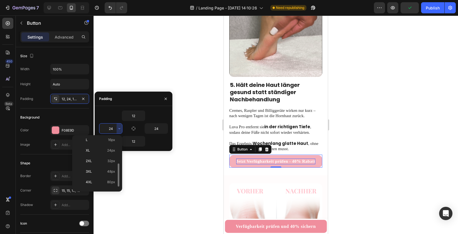
scroll to position [56, 0]
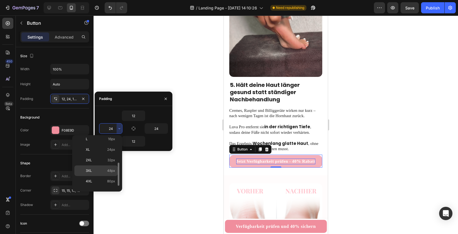
click at [111, 171] on span "48px" at bounding box center [111, 170] width 8 height 5
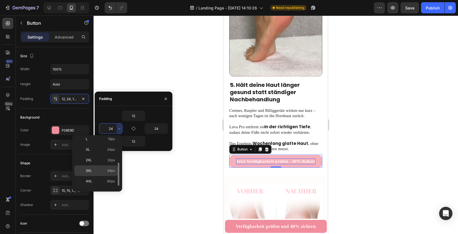
type input "48"
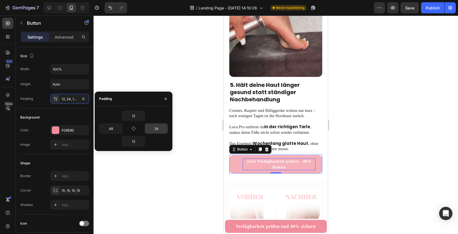
click at [155, 130] on input "24" at bounding box center [156, 129] width 23 height 10
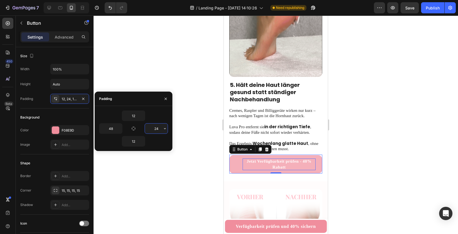
click at [161, 129] on input "24" at bounding box center [156, 129] width 23 height 10
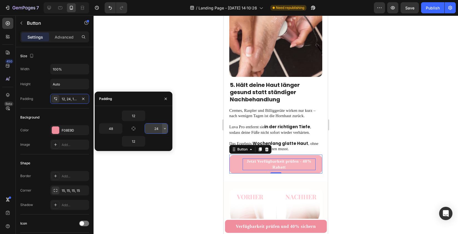
click at [165, 129] on icon "button" at bounding box center [165, 128] width 4 height 4
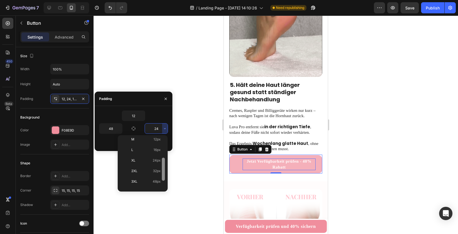
scroll to position [46, 0]
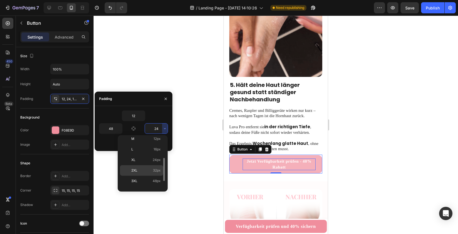
click at [157, 170] on span "32px" at bounding box center [157, 170] width 8 height 5
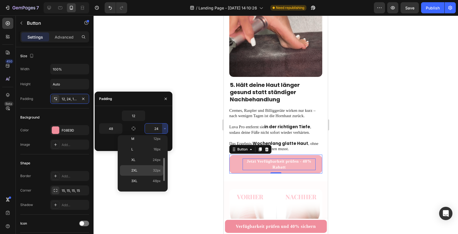
type input "32"
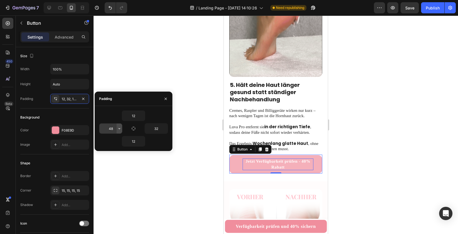
click at [118, 128] on icon "button" at bounding box center [119, 128] width 4 height 4
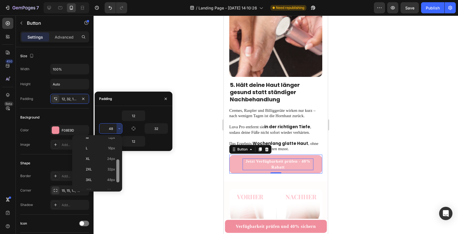
scroll to position [48, 0]
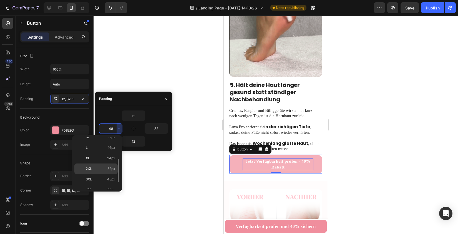
click at [111, 167] on span "32px" at bounding box center [112, 168] width 8 height 5
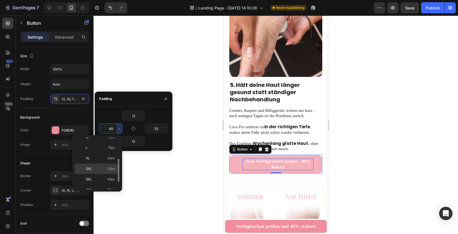
type input "32"
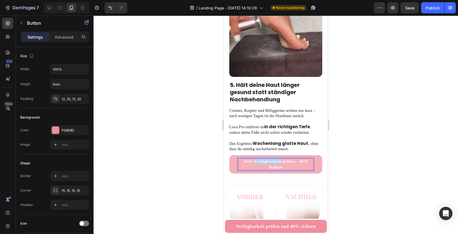
click at [271, 159] on strong "Jetzt Verfügbarkeit prüfen - 40% Rabatt" at bounding box center [276, 164] width 65 height 10
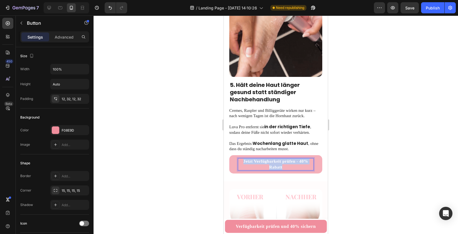
click at [271, 159] on strong "Jetzt Verfügbarkeit prüfen - 40% Rabatt" at bounding box center [276, 164] width 65 height 10
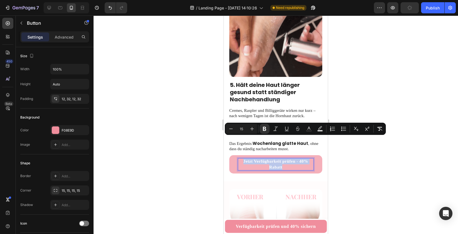
click at [271, 159] on strong "Jetzt Verfügbarkeit prüfen - 40% Rabatt" at bounding box center [276, 164] width 65 height 10
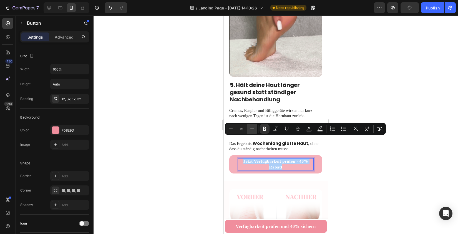
click at [252, 128] on icon "Editor contextual toolbar" at bounding box center [253, 129] width 6 height 6
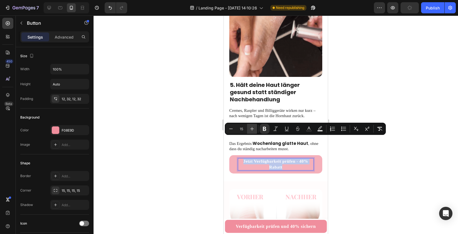
type input "16"
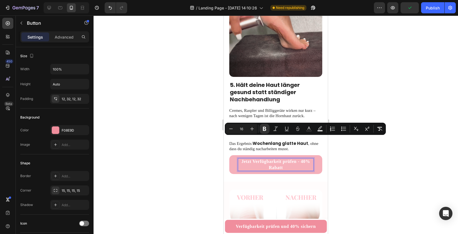
click at [350, 166] on div at bounding box center [276, 125] width 365 height 219
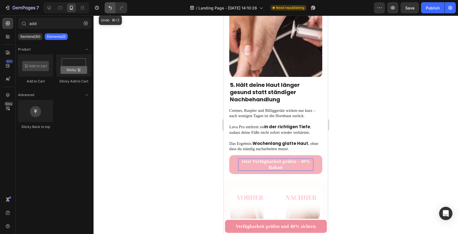
click at [106, 7] on button "Undo/Redo" at bounding box center [110, 7] width 11 height 11
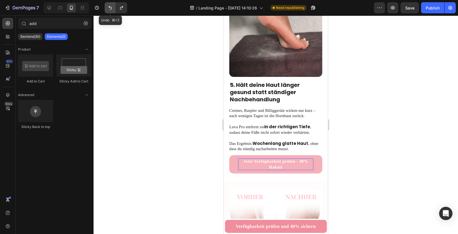
click at [106, 7] on button "Undo/Redo" at bounding box center [110, 7] width 11 height 11
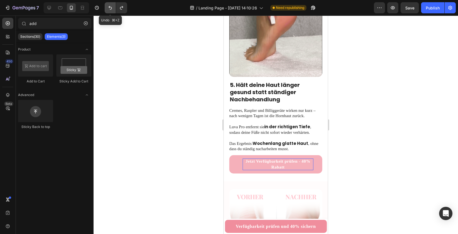
click at [106, 7] on button "Undo/Redo" at bounding box center [110, 7] width 11 height 11
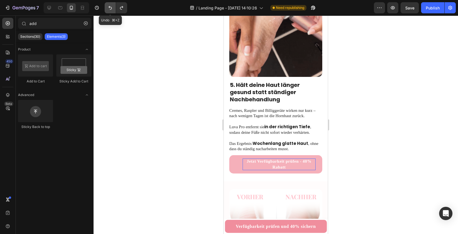
click at [106, 7] on button "Undo/Redo" at bounding box center [110, 7] width 11 height 11
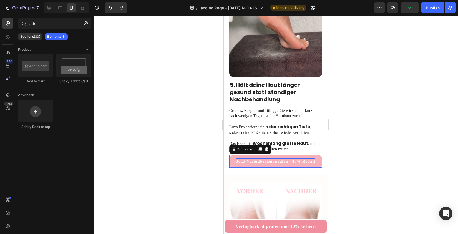
click at [234, 155] on link "Jetzt Verfügbarkeit prüfen - 40% Rabatt" at bounding box center [276, 161] width 93 height 13
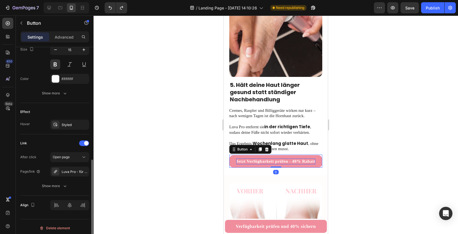
scroll to position [239, 0]
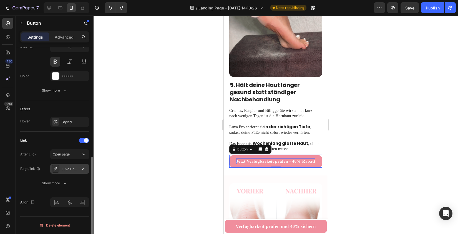
click at [74, 168] on div "Luva Pro - für seidig glatte Füße" at bounding box center [70, 169] width 16 height 5
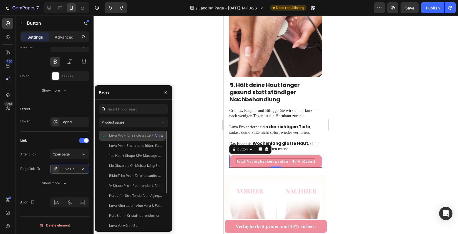
click at [159, 136] on div "View" at bounding box center [159, 135] width 8 height 5
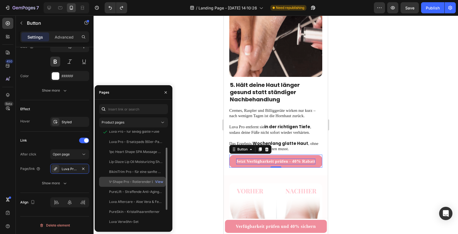
scroll to position [0, 0]
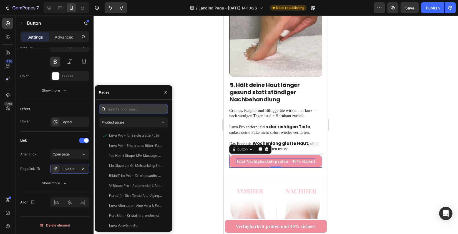
click at [127, 106] on input "text" at bounding box center [133, 109] width 69 height 10
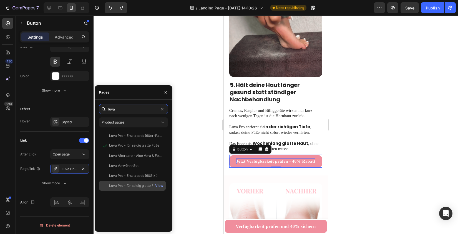
type input "luva"
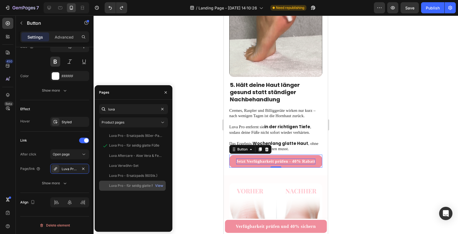
click at [138, 185] on div "Luva Pro - für seidig glatte Füße" at bounding box center [134, 185] width 50 height 5
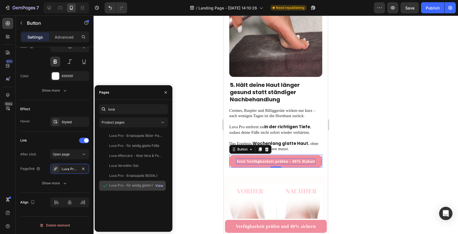
click at [161, 185] on div "View" at bounding box center [159, 185] width 8 height 5
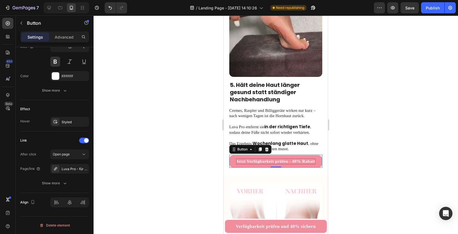
click at [194, 168] on div at bounding box center [276, 125] width 365 height 219
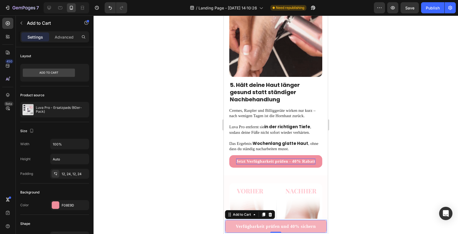
click at [230, 226] on button "Verfügbarkeit prüfen und 40% sichern" at bounding box center [276, 226] width 102 height 13
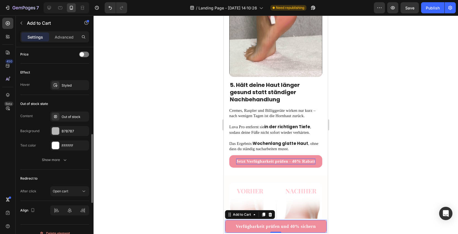
scroll to position [393, 0]
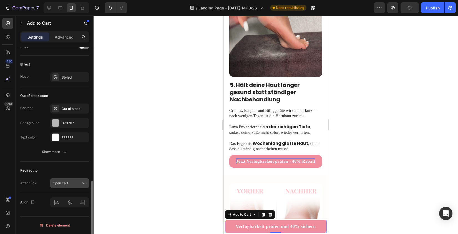
click at [65, 183] on span "Open cart" at bounding box center [61, 183] width 16 height 4
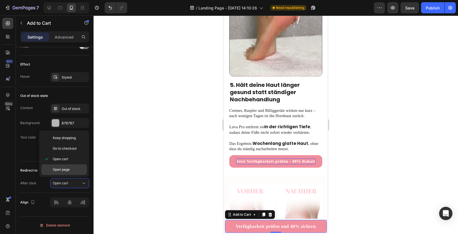
click at [75, 170] on p "Open page" at bounding box center [69, 169] width 32 height 5
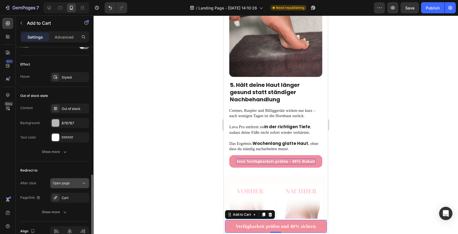
click at [69, 188] on button "Open page" at bounding box center [69, 183] width 39 height 10
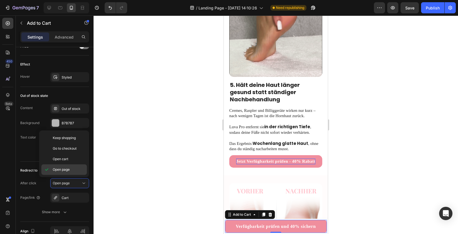
click at [77, 170] on p "Open page" at bounding box center [69, 169] width 32 height 5
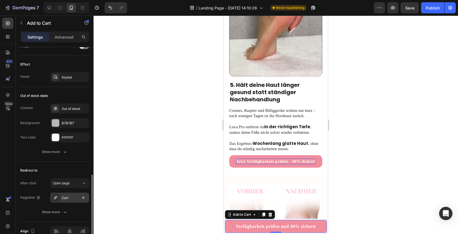
click at [72, 201] on div "Cart" at bounding box center [69, 198] width 39 height 10
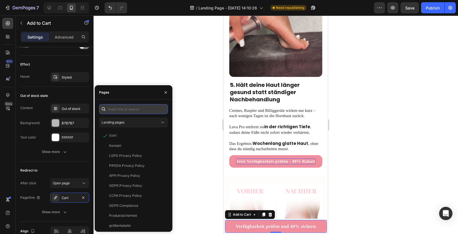
click at [116, 104] on input "text" at bounding box center [133, 109] width 69 height 10
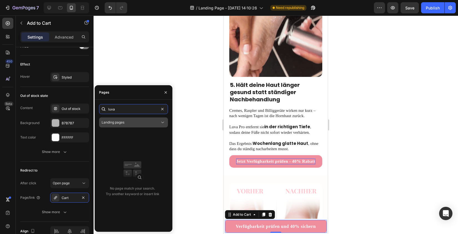
type input "luva"
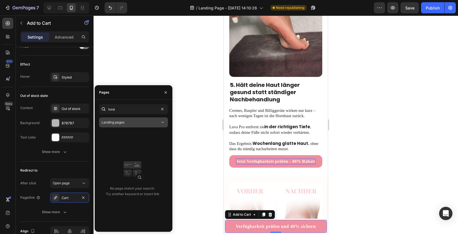
click at [128, 124] on div "Landing pages" at bounding box center [131, 122] width 58 height 5
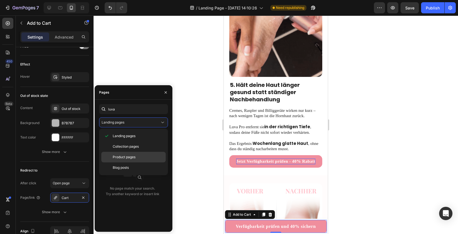
click at [124, 156] on span "Product pages" at bounding box center [124, 157] width 23 height 5
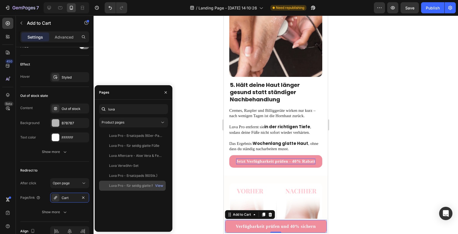
click at [136, 186] on div "Luva Pro - für seidig glatte Füße" at bounding box center [134, 185] width 50 height 5
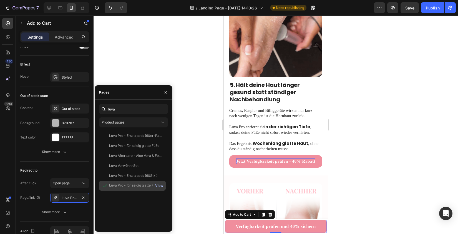
click at [161, 186] on div "View" at bounding box center [159, 185] width 8 height 5
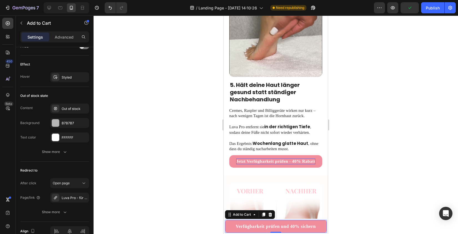
click at [195, 177] on div at bounding box center [276, 125] width 365 height 219
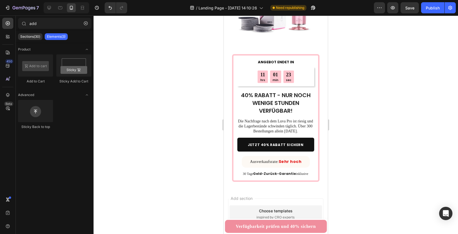
scroll to position [1803, 0]
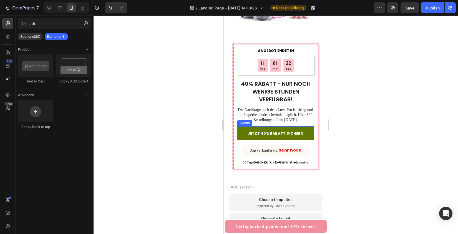
click at [242, 126] on link "JETZT 40% RABATT SICHERN" at bounding box center [276, 133] width 77 height 14
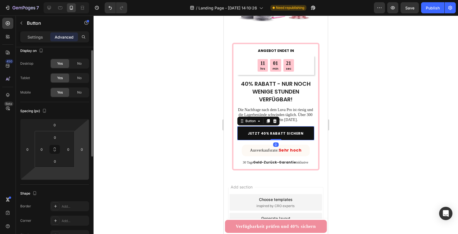
scroll to position [6, 0]
click at [34, 39] on p "Settings" at bounding box center [36, 37] width 16 height 6
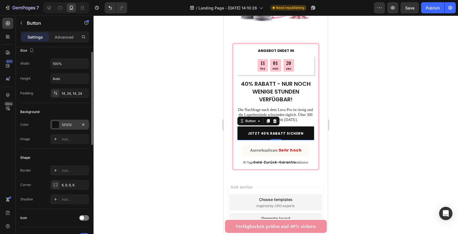
scroll to position [239, 0]
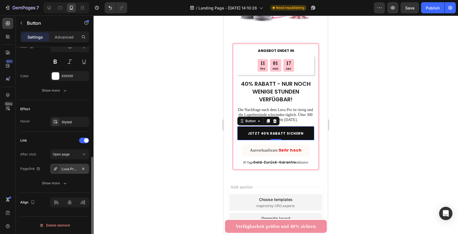
click at [68, 164] on div "Luva Pro - für seidig glatte Füße" at bounding box center [69, 169] width 39 height 10
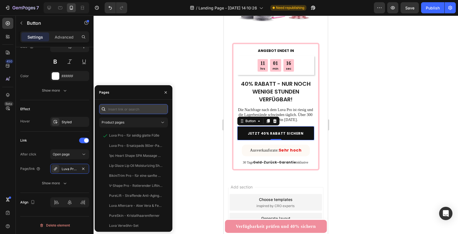
click at [131, 106] on input "text" at bounding box center [133, 109] width 69 height 10
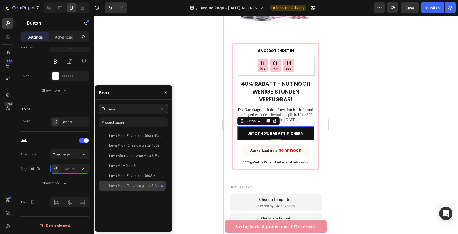
type input "luva"
click at [136, 185] on div "Luva Pro - für seidig glatte Füße" at bounding box center [134, 185] width 50 height 5
click at [160, 186] on div "View" at bounding box center [159, 185] width 8 height 5
click at [207, 69] on div at bounding box center [276, 125] width 365 height 219
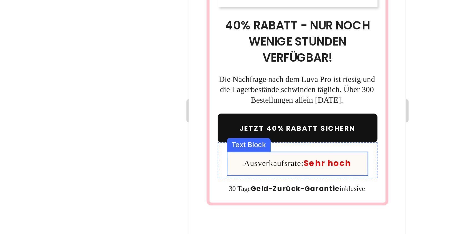
click at [213, 13] on div "Ausverkaufsrate: Sehr hoch" at bounding box center [241, 18] width 68 height 11
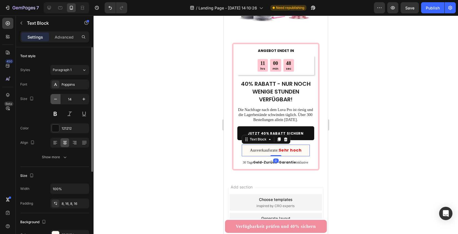
click at [54, 100] on icon "button" at bounding box center [56, 99] width 6 height 6
click at [85, 101] on icon "button" at bounding box center [84, 99] width 6 height 6
type input "14"
click at [196, 152] on div at bounding box center [276, 125] width 365 height 219
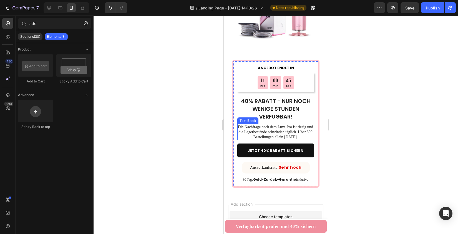
scroll to position [1782, 0]
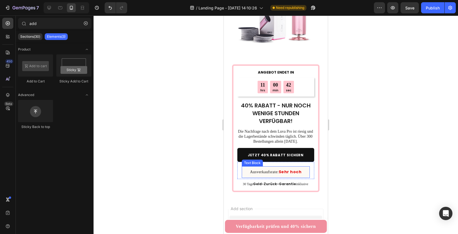
click at [258, 169] on p "Ausverkaufsrate: Sehr hoch" at bounding box center [275, 172] width 59 height 7
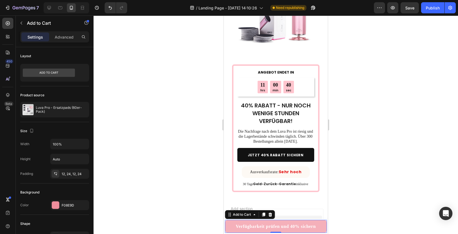
click at [233, 226] on button "Verfügbarkeit prüfen und 40% sichern" at bounding box center [276, 226] width 102 height 13
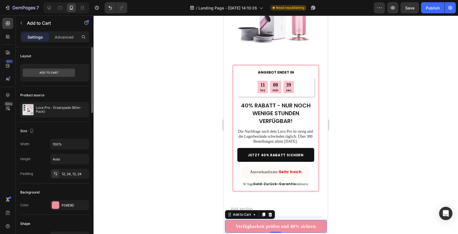
scroll to position [219, 0]
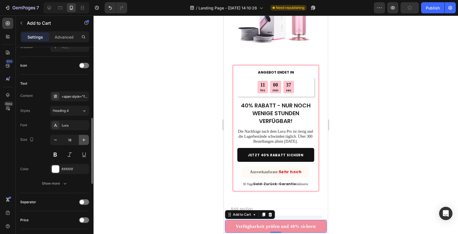
click at [85, 139] on icon "button" at bounding box center [84, 140] width 6 height 6
click at [56, 141] on icon "button" at bounding box center [56, 140] width 6 height 6
type input "18"
click at [166, 161] on div at bounding box center [276, 125] width 365 height 219
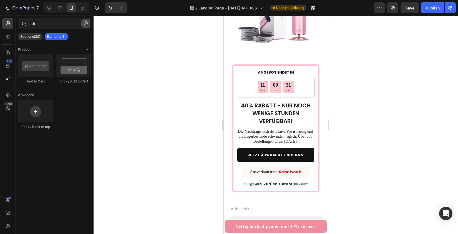
click at [83, 23] on button "button" at bounding box center [85, 23] width 9 height 9
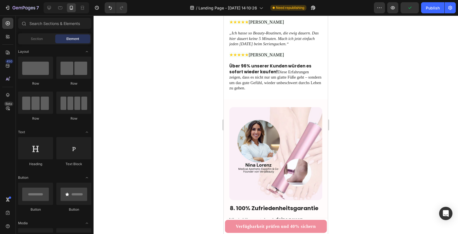
scroll to position [1543, 0]
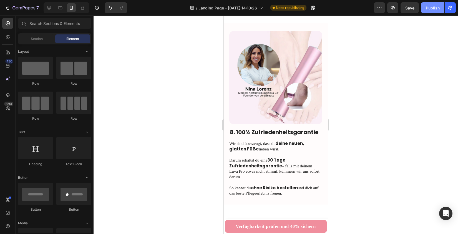
click at [433, 10] on div "Publish" at bounding box center [433, 8] width 14 height 6
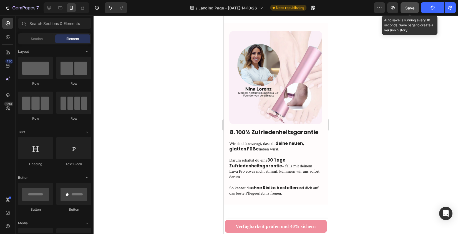
click at [409, 9] on span "Save" at bounding box center [410, 8] width 9 height 5
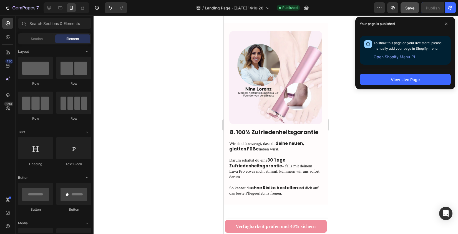
click at [162, 75] on div at bounding box center [276, 125] width 365 height 219
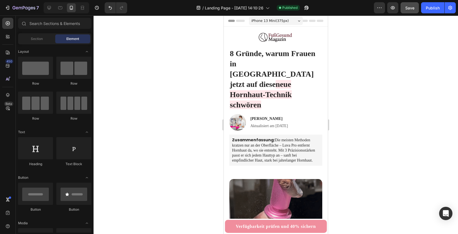
scroll to position [0, 0]
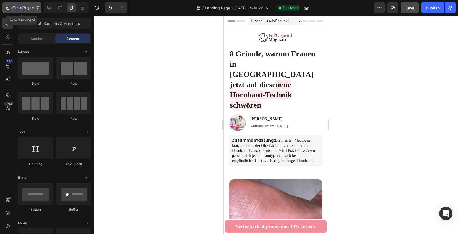
click at [8, 6] on icon "button" at bounding box center [8, 8] width 6 height 6
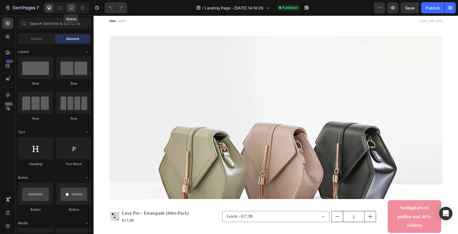
click at [71, 8] on icon at bounding box center [72, 8] width 6 height 6
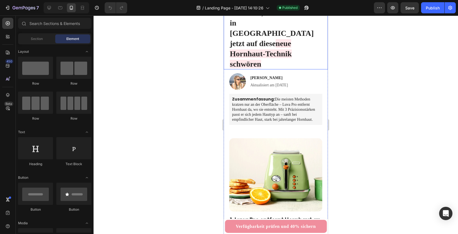
scroll to position [126, 0]
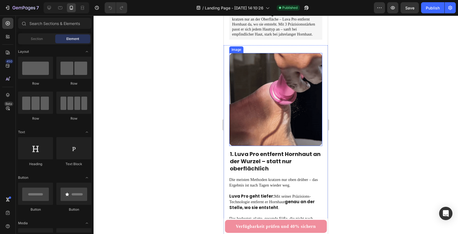
click at [270, 104] on img at bounding box center [276, 99] width 93 height 93
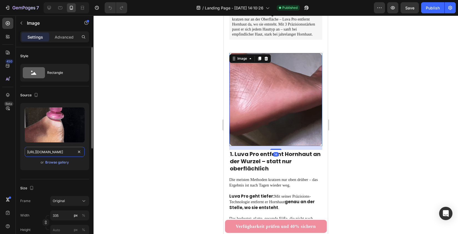
click at [48, 155] on input "https://cdn.shopify.com/s/files/1/0857/0601/5064/files/gif1luvapro-ezgif.com-vi…" at bounding box center [55, 152] width 60 height 10
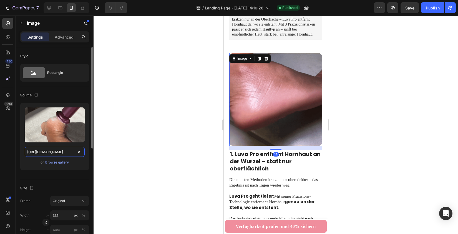
click at [48, 155] on input "https://cdn.shopify.com/s/files/1/0857/0601/5064/files/gif1luvapro-ezgif.com-vi…" at bounding box center [55, 152] width 60 height 10
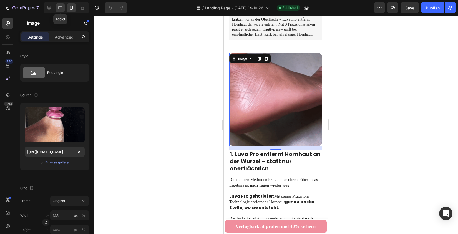
click at [61, 9] on icon at bounding box center [61, 8] width 6 height 6
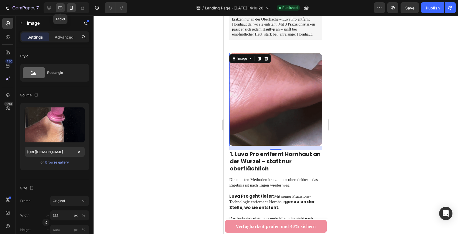
type input "https://cdn.shopify.com/s/files/1/0857/0601/5064/files/gempages_578157025628783…"
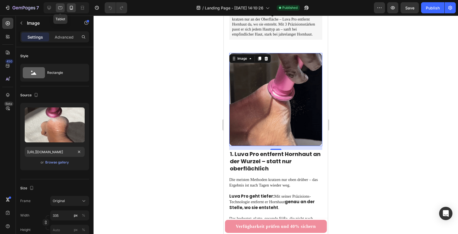
type input "483"
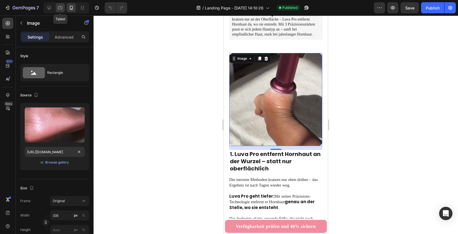
type input "380"
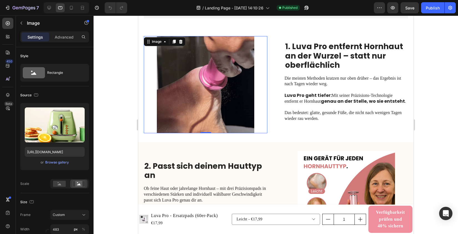
scroll to position [131, 0]
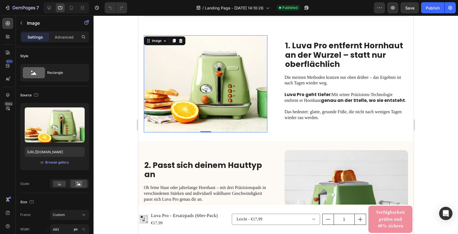
click at [211, 89] on img at bounding box center [206, 83] width 124 height 97
click at [52, 148] on input "https://cdn.shopify.com/s/files/1/0857/0601/5064/files/gempages_578157025628783…" at bounding box center [55, 152] width 60 height 10
paste input "if1luvapro-ezgif.com-video-to-gif-converter.gif?v=1755804111"
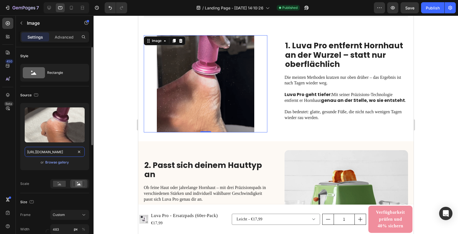
type input "https://cdn.shopify.com/s/files/1/0857/0601/5064/files/gif1luvapro-ezgif.com-vi…"
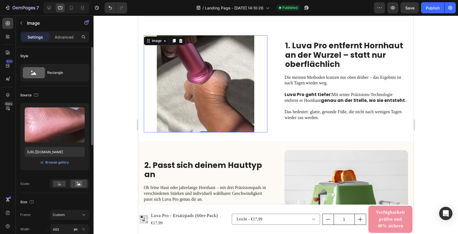
scroll to position [0, 0]
click at [49, 177] on div "Upload Image https://cdn.shopify.com/s/files/1/0857/0601/5064/files/gif1luvapro…" at bounding box center [54, 146] width 69 height 86
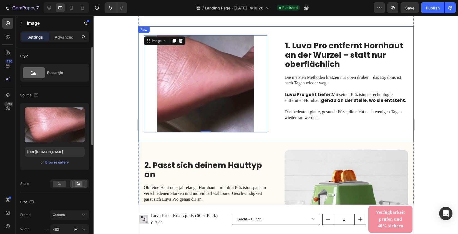
click at [58, 176] on div "Upload Image https://cdn.shopify.com/s/files/1/0857/0601/5064/files/gif1luvapro…" at bounding box center [54, 146] width 69 height 86
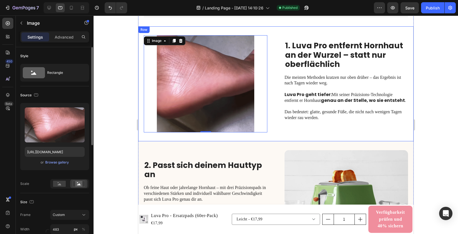
click at [58, 176] on div "Upload Image https://cdn.shopify.com/s/files/1/0857/0601/5064/files/gif1luvapro…" at bounding box center [54, 146] width 69 height 86
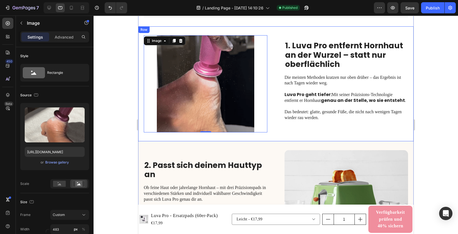
click at [110, 146] on div at bounding box center [276, 125] width 365 height 219
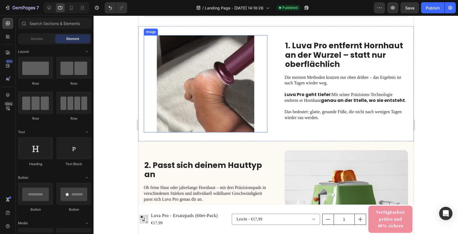
click at [186, 106] on img at bounding box center [206, 83] width 124 height 97
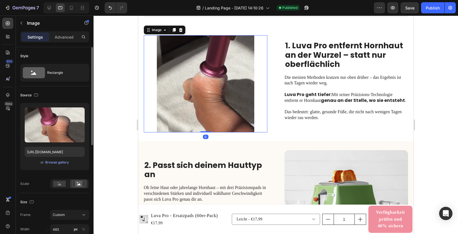
click at [44, 180] on div "Scale" at bounding box center [54, 183] width 69 height 9
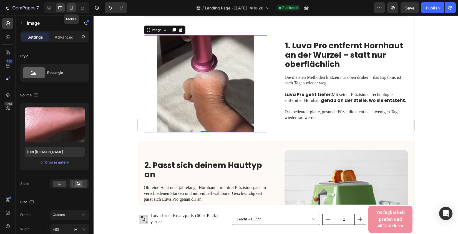
click at [71, 7] on icon at bounding box center [72, 8] width 6 height 6
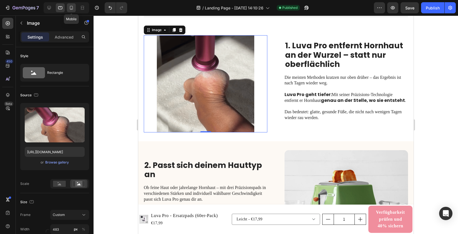
type input "335"
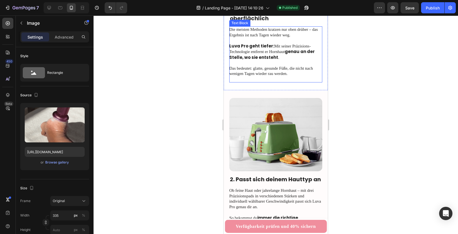
scroll to position [301, 0]
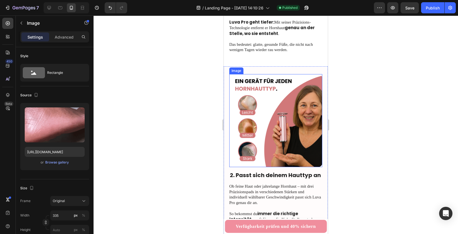
click at [258, 98] on img at bounding box center [276, 120] width 93 height 93
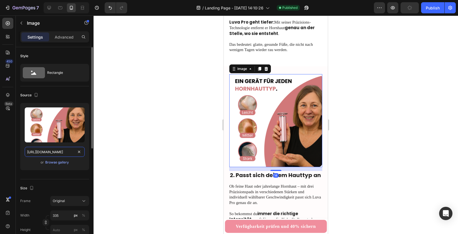
click at [58, 151] on input "https://cdn.shopify.com/s/files/1/0857/0601/5064/files/dsshabdbashbdhabsd.png?v…" at bounding box center [55, 152] width 60 height 10
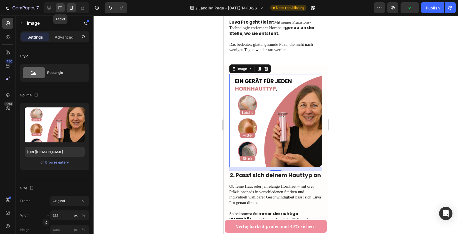
click at [62, 8] on icon at bounding box center [61, 8] width 6 height 6
type input "https://cdn.shopify.com/s/files/1/0857/0601/5064/files/gempages_578157025628783…"
type input "483"
type input "380"
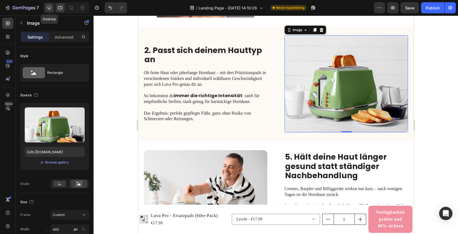
click at [49, 7] on icon at bounding box center [49, 8] width 6 height 6
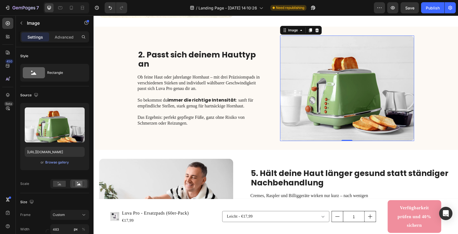
scroll to position [255, 0]
click at [51, 152] on input "https://cdn.shopify.com/s/files/1/0857/0601/5064/files/gempages_578157025628783…" at bounding box center [55, 152] width 60 height 10
paste input "dsshabdbashbdhabsd.png?v=1755797479"
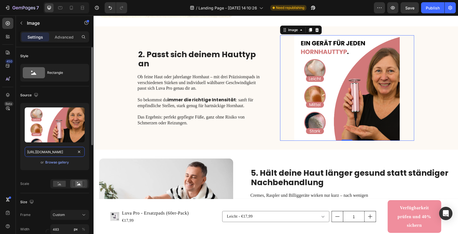
type input "https://cdn.shopify.com/s/files/1/0857/0601/5064/files/dsshabdbashbdhabsd.png?v…"
click at [44, 172] on div "Upload Image https://cdn.shopify.com/s/files/1/0857/0601/5064/files/dsshabdbash…" at bounding box center [54, 139] width 69 height 72
click at [71, 5] on icon at bounding box center [72, 8] width 6 height 6
type input "335"
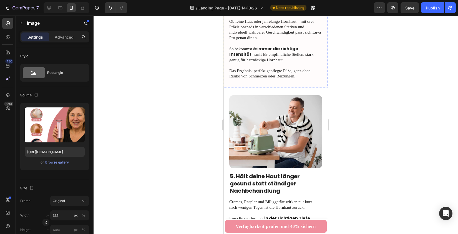
scroll to position [476, 0]
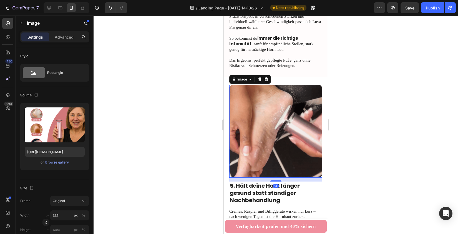
click at [258, 115] on img at bounding box center [276, 131] width 93 height 93
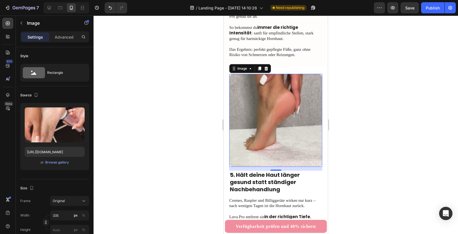
scroll to position [523, 0]
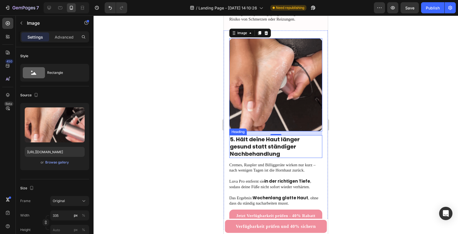
click at [235, 135] on h2 "5. Hält deine Haut länger gesund statt ständiger Nachbehandlung" at bounding box center [276, 146] width 93 height 23
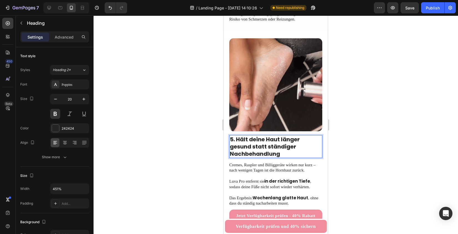
click at [235, 135] on h2 "5. Hält deine Haut länger gesund statt ständiger Nachbehandlung" at bounding box center [276, 146] width 93 height 23
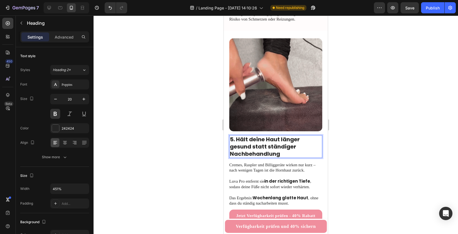
click at [232, 136] on p "5. Hält deine Haut länger gesund statt ständiger Nachbehandlung" at bounding box center [276, 147] width 92 height 22
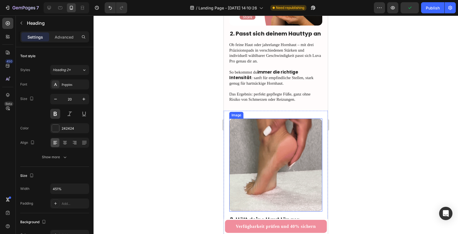
scroll to position [472, 0]
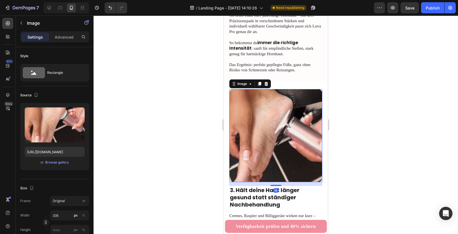
click at [250, 115] on img at bounding box center [276, 135] width 93 height 93
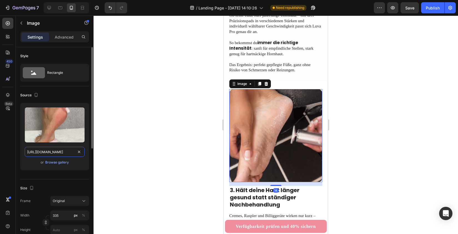
click at [46, 152] on input "https://cdn.shopify.com/s/files/1/0857/0601/5064/files/gif_2_luva_pro-ezgif.com…" at bounding box center [55, 152] width 60 height 10
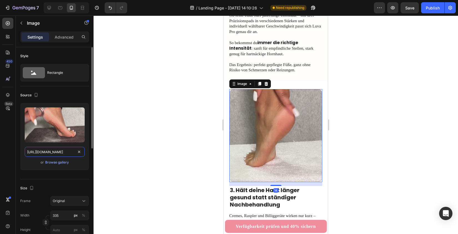
click at [46, 152] on input "https://cdn.shopify.com/s/files/1/0857/0601/5064/files/gif_2_luva_pro-ezgif.com…" at bounding box center [55, 152] width 60 height 10
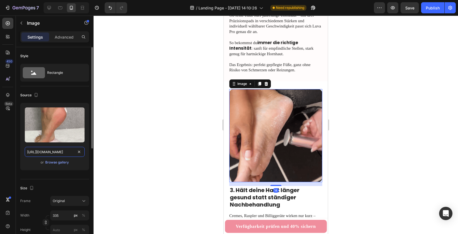
click at [46, 152] on input "https://cdn.shopify.com/s/files/1/0857/0601/5064/files/gif_2_luva_pro-ezgif.com…" at bounding box center [55, 152] width 60 height 10
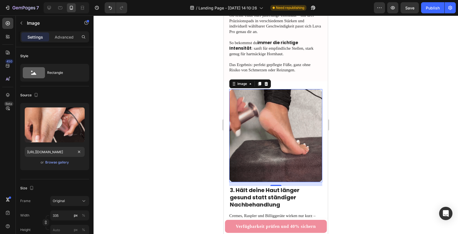
click at [207, 153] on div at bounding box center [276, 125] width 365 height 219
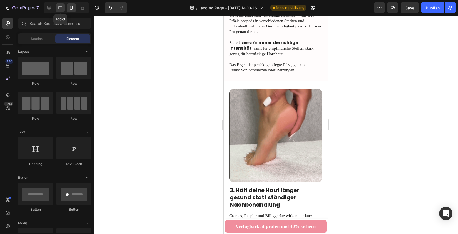
click at [63, 9] on icon at bounding box center [61, 8] width 6 height 6
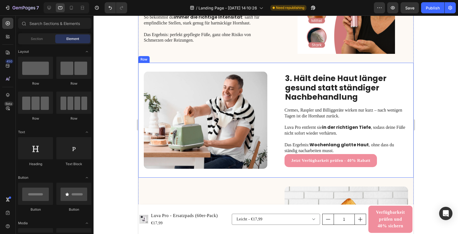
scroll to position [333, 0]
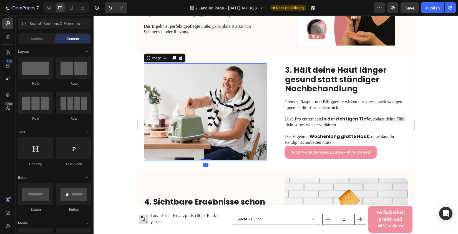
click at [200, 93] on img at bounding box center [206, 111] width 124 height 97
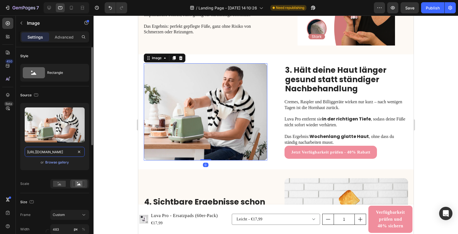
click at [63, 153] on input "https://cdn.shopify.com/s/files/1/2005/9307/files/gempages_432750572815254551-e…" at bounding box center [55, 152] width 60 height 10
paste input "0857/0601/5064/files/gif_2_luva_pro-ezgif.com-video-to-gif-converter_1.gif?v=17…"
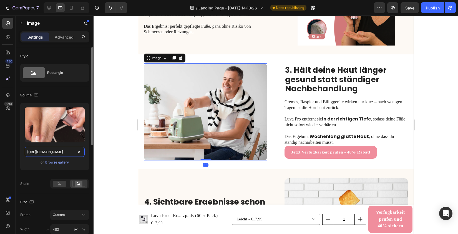
scroll to position [0, 150]
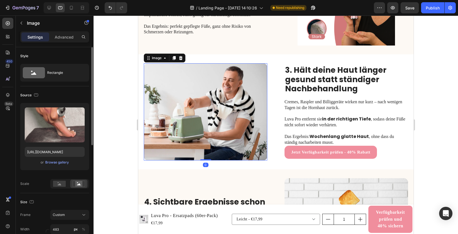
click at [41, 174] on div "Upload Image https://cdn.shopify.com/s/files/1/0857/0601/5064/files/gif_2_luva_…" at bounding box center [54, 139] width 69 height 72
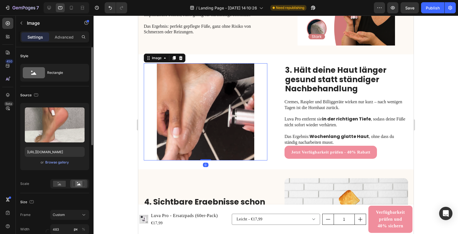
scroll to position [0, 0]
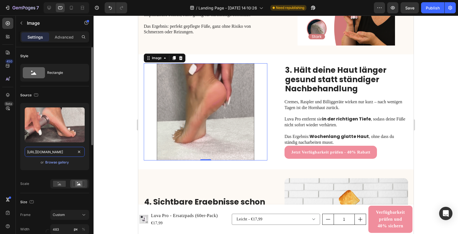
click at [40, 156] on input "https://cdn.shopify.com/s/files/1/0857/0601/5064/files/gif_2_luva_pro-ezgif.com…" at bounding box center [55, 152] width 60 height 10
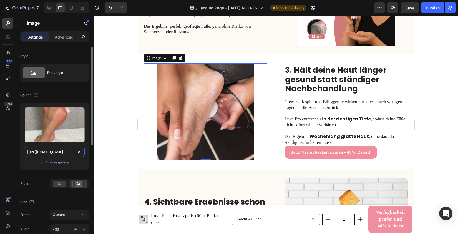
click at [40, 156] on input "https://cdn.shopify.com/s/files/1/0857/0601/5064/files/gif_2_luva_pro-ezgif.com…" at bounding box center [55, 152] width 60 height 10
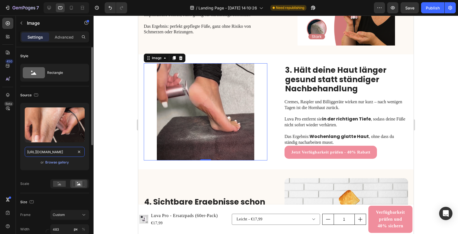
paste input "BROLLL_LP-Kopie_2-Kopie-Kopie-Kopie-ezgif.com-video-to-gif-converter.gif?v=1756…"
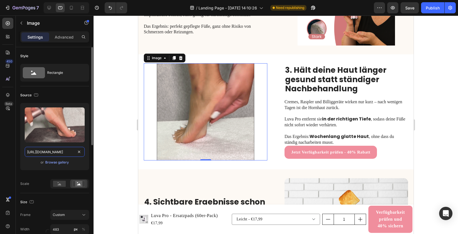
scroll to position [0, 188]
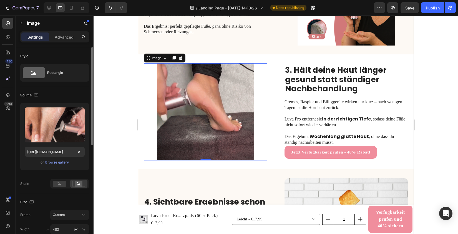
click at [39, 182] on div "Scale" at bounding box center [54, 183] width 69 height 9
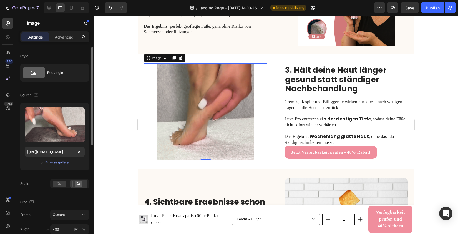
scroll to position [0, 0]
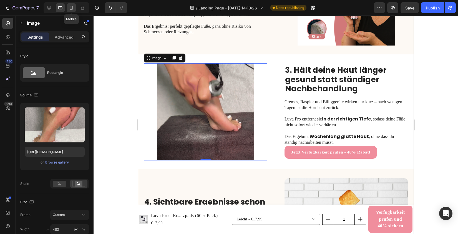
click at [70, 8] on icon at bounding box center [72, 8] width 6 height 6
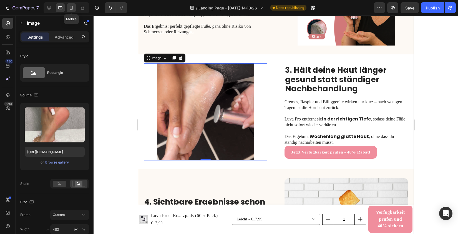
type input "https://cdn.shopify.com/s/files/1/0857/0601/5064/files/gif_2_luva_pro-ezgif.com…"
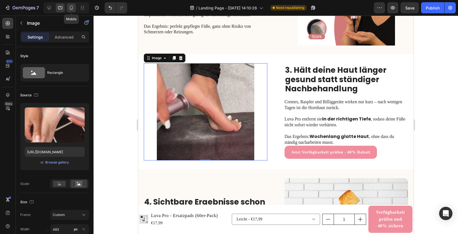
type input "335"
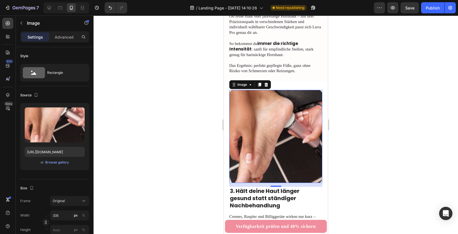
scroll to position [505, 0]
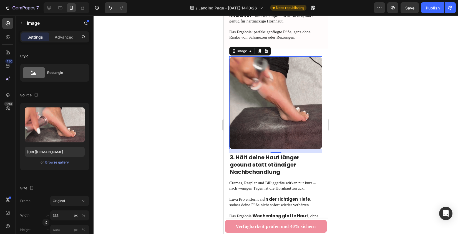
click at [272, 81] on img at bounding box center [276, 102] width 93 height 93
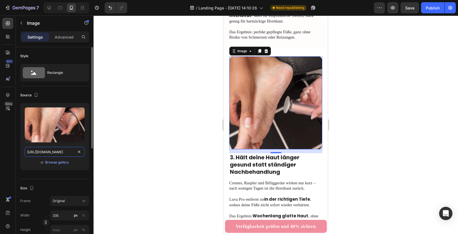
click at [55, 151] on input "https://cdn.shopify.com/s/files/1/0857/0601/5064/files/gif_2_luva_pro-ezgif.com…" at bounding box center [55, 152] width 60 height 10
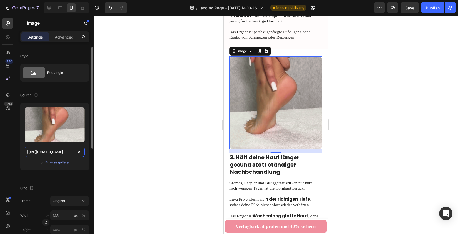
paste input "BROLLL_LP-Kopie_2-Kopie-Kopie-Kopie-ezgif.com-video-to-gif-converter.gif?v=1756…"
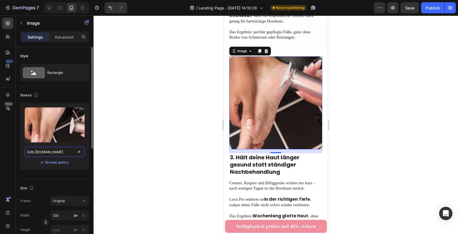
scroll to position [0, 188]
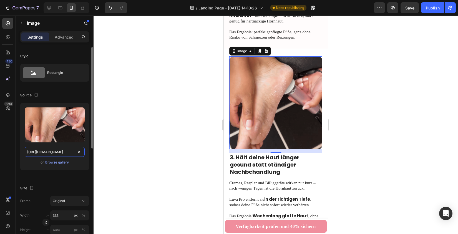
type input "https://cdn.shopify.com/s/files/1/0857/0601/5064/files/BROLLL_LP-Kopie_2-Kopie-…"
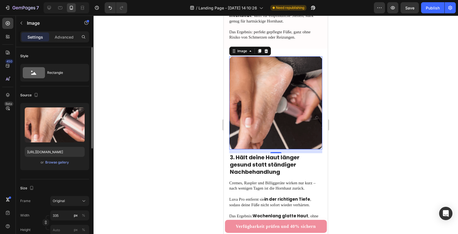
scroll to position [0, 0]
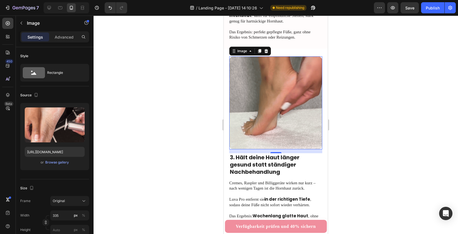
click at [201, 116] on div at bounding box center [276, 125] width 365 height 219
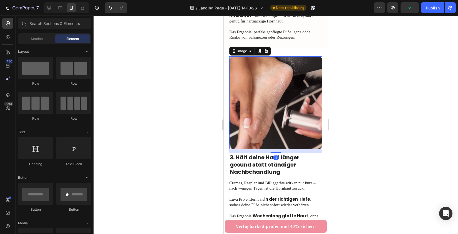
click at [263, 104] on img at bounding box center [276, 102] width 93 height 93
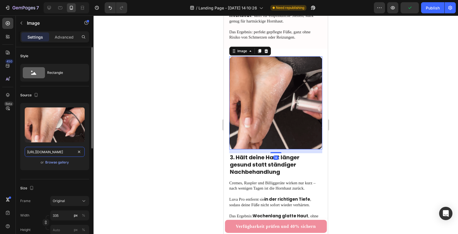
click at [55, 152] on input "https://cdn.shopify.com/s/files/1/0857/0601/5064/files/BROLLL_LP-Kopie_2-Kopie-…" at bounding box center [55, 152] width 60 height 10
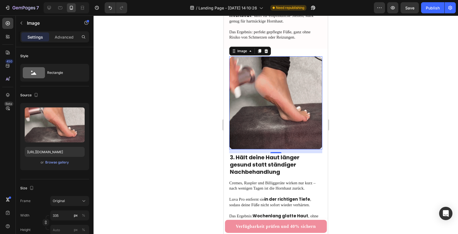
click at [167, 149] on div at bounding box center [276, 125] width 365 height 219
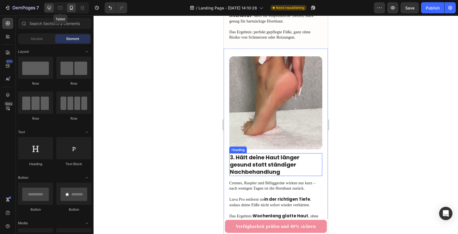
drag, startPoint x: 59, startPoint y: 8, endPoint x: 47, endPoint y: 7, distance: 11.7
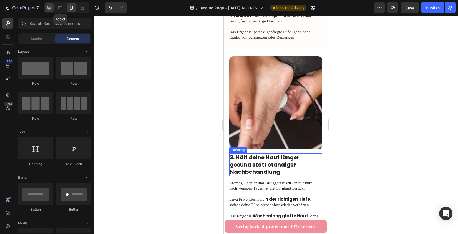
click at [47, 7] on div "Tablet" at bounding box center [67, 7] width 46 height 11
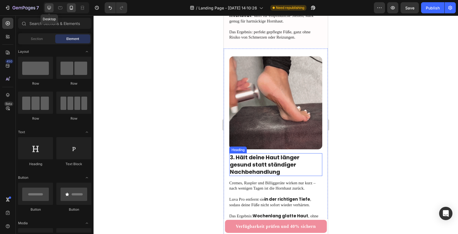
click at [47, 7] on icon at bounding box center [49, 8] width 6 height 6
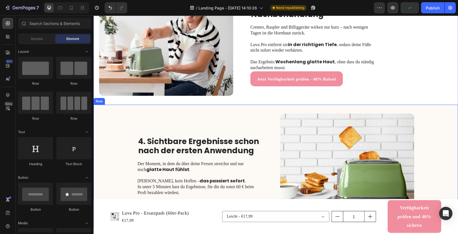
scroll to position [367, 0]
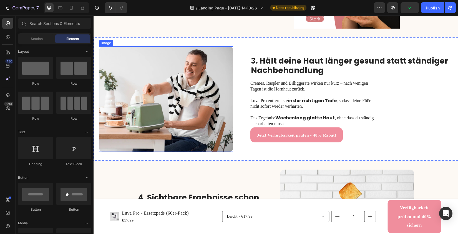
click at [165, 106] on img at bounding box center [166, 99] width 134 height 106
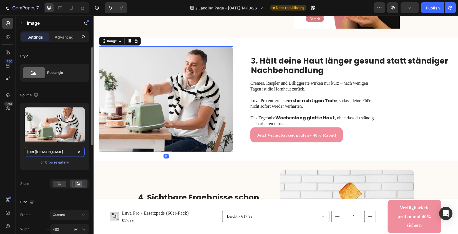
click at [53, 153] on input "https://cdn.shopify.com/s/files/1/2005/9307/files/gempages_432750572815254551-e…" at bounding box center [55, 152] width 60 height 10
paste input "0857/0601/5064/files/BROLLL_LP-Kopie_2-Kopie-Kopie-Kopie-ezgif.com-video-to-gif…"
type input "https://cdn.shopify.com/s/files/1/0857/0601/5064/files/BROLLL_LP-Kopie_2-Kopie-…"
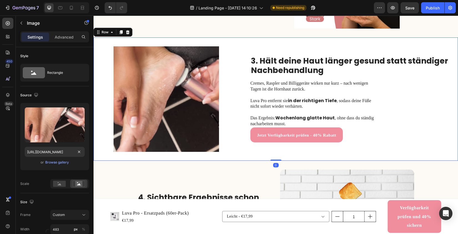
click at [104, 155] on div "Image 3. Hält deine Haut länger gesund statt ständiger Nachbehandlung Heading C…" at bounding box center [276, 99] width 365 height 123
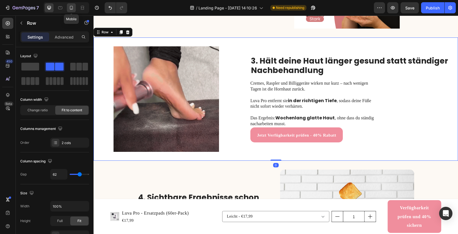
click at [71, 6] on icon at bounding box center [72, 8] width 6 height 6
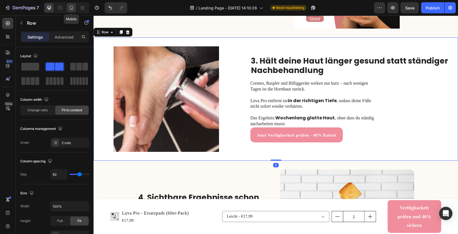
type input "0"
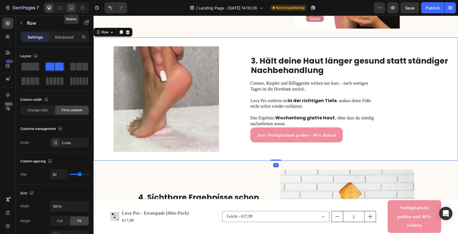
type input "0"
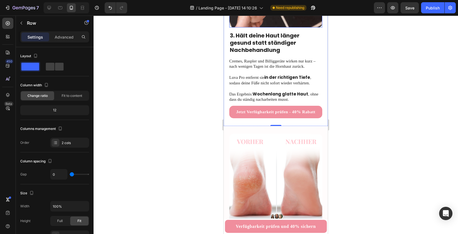
scroll to position [718, 0]
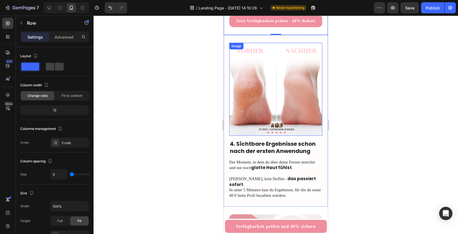
click at [251, 58] on img at bounding box center [276, 89] width 93 height 93
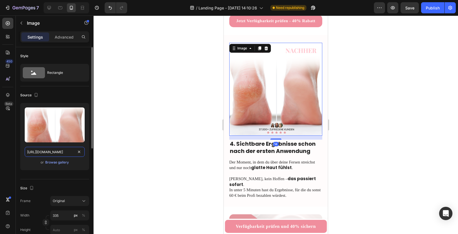
click at [44, 153] on input "https://cdn.shopify.com/s/files/1/0857/0601/5064/files/hbashjdsavhkasd.png?v=17…" at bounding box center [55, 152] width 60 height 10
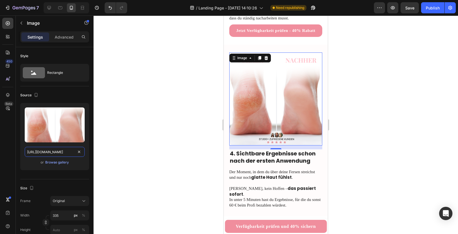
scroll to position [722, 0]
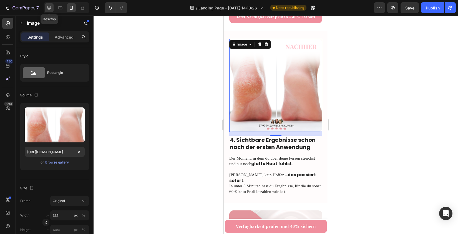
click at [48, 8] on icon at bounding box center [50, 8] width 4 height 4
type input "https://cdn.shopify.com/s/files/1/2005/9307/files/gempages_432750572815254551-e…"
type input "483"
type input "380"
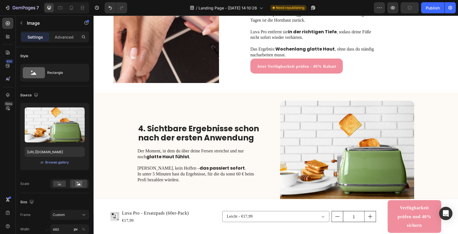
scroll to position [432, 0]
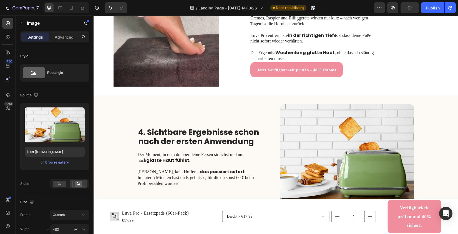
click at [317, 144] on img at bounding box center [347, 157] width 134 height 106
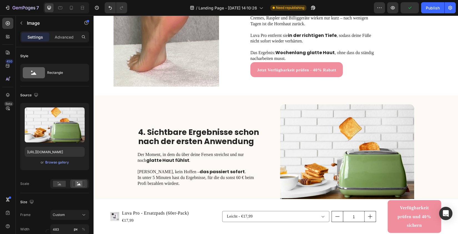
click at [309, 150] on img at bounding box center [347, 157] width 134 height 106
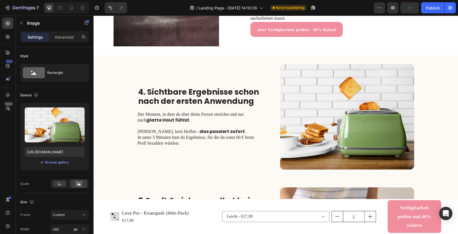
scroll to position [475, 0]
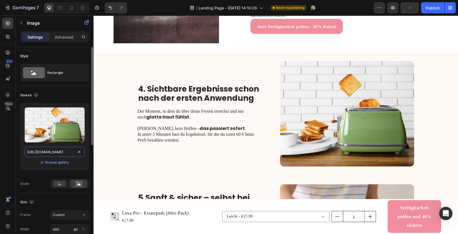
click at [48, 150] on input "https://cdn.shopify.com/s/files/1/2005/9307/files/gempages_432750572815254551-e…" at bounding box center [55, 152] width 60 height 10
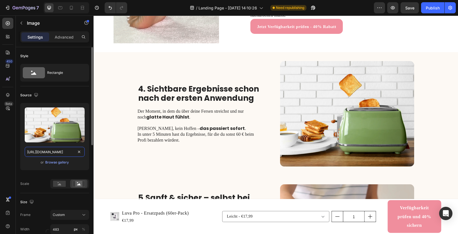
paste input "0857/0601/5064/files/hbashjdsavhkasd.png?v=1755184860"
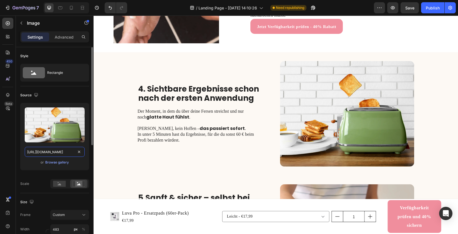
scroll to position [0, 100]
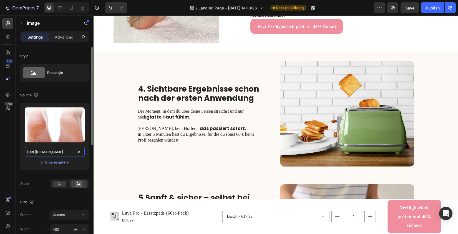
type input "https://cdn.shopify.com/s/files/1/0857/0601/5064/files/hbashjdsavhkasd.png?v=17…"
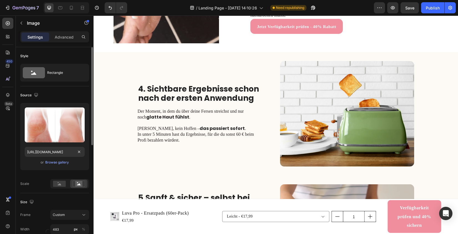
scroll to position [0, 0]
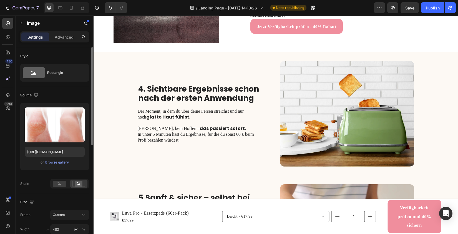
click at [50, 176] on div "Upload Image https://cdn.shopify.com/s/files/1/0857/0601/5064/files/hbashjdsavh…" at bounding box center [54, 146] width 69 height 86
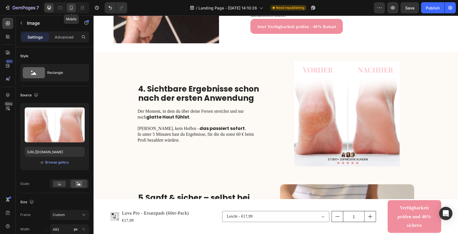
click at [69, 9] on icon at bounding box center [72, 8] width 6 height 6
type input "335"
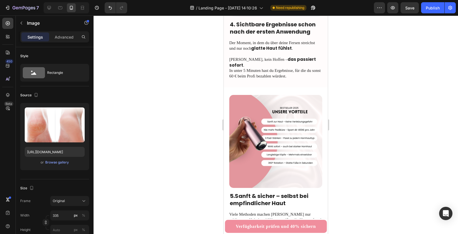
scroll to position [857, 0]
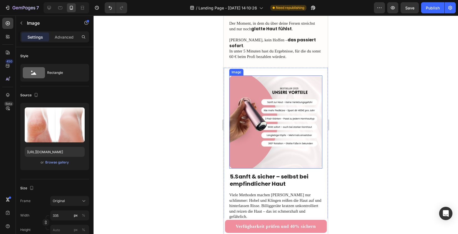
click at [250, 99] on img at bounding box center [276, 122] width 93 height 93
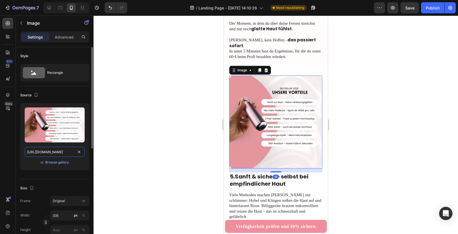
click at [55, 153] on input "https://cdn.shopify.com/s/files/1/0857/0601/5064/files/208.png?v=1756185399" at bounding box center [55, 152] width 60 height 10
click at [48, 8] on icon at bounding box center [49, 8] width 6 height 6
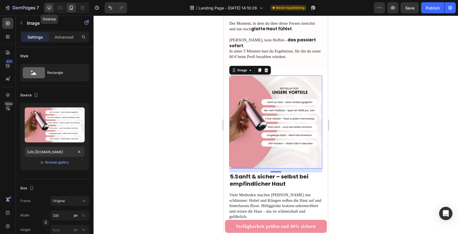
type input "https://cdn.shopify.com/s/files/1/2005/9307/files/gempages_432750572815254551-5…"
type input "483"
type input "380"
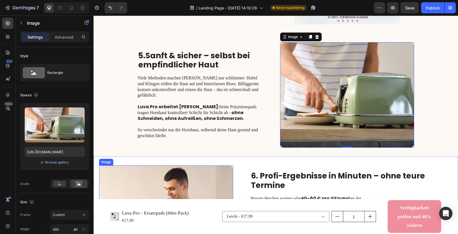
scroll to position [605, 0]
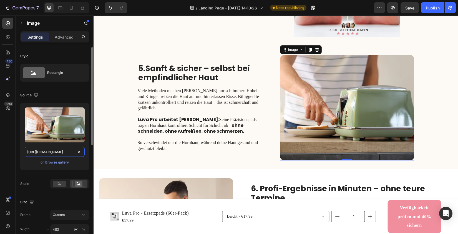
click at [64, 149] on input "https://cdn.shopify.com/s/files/1/2005/9307/files/gempages_432750572815254551-5…" at bounding box center [55, 152] width 60 height 10
paste input "0857/0601/5064/files/208.png?v=1756185399"
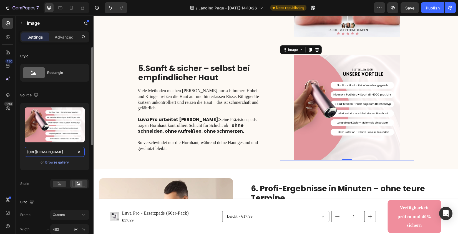
type input "https://cdn.shopify.com/s/files/1/0857/0601/5064/files/208.png?v=1756185399"
click at [45, 176] on div "Upload Image https://cdn.shopify.com/s/files/1/0857/0601/5064/files/208.png?v=1…" at bounding box center [54, 146] width 69 height 86
click at [72, 8] on icon at bounding box center [72, 8] width 6 height 6
type input "335"
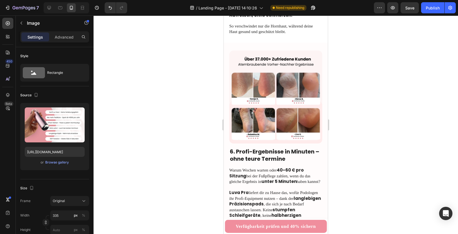
scroll to position [1065, 0]
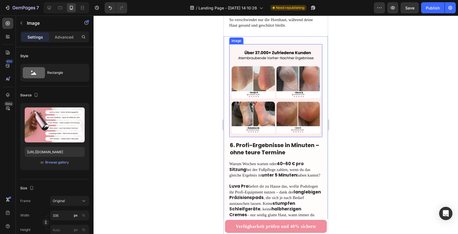
click at [254, 105] on img at bounding box center [276, 90] width 93 height 93
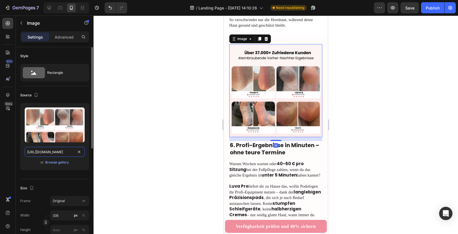
click at [47, 151] on input "https://cdn.shopify.com/s/files/1/0857/0601/5064/files/asdjbnasjbdbasd.png?v=17…" at bounding box center [55, 152] width 60 height 10
click at [49, 7] on icon at bounding box center [49, 8] width 6 height 6
type input "https://cdn.shopify.com/s/files/1/2005/9307/files/gempages_432750572815254551-2…"
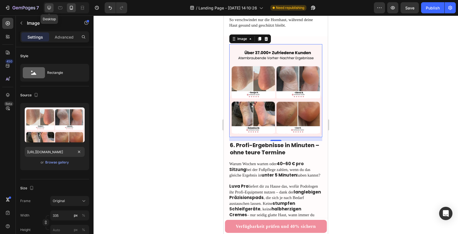
type input "483"
type input "380"
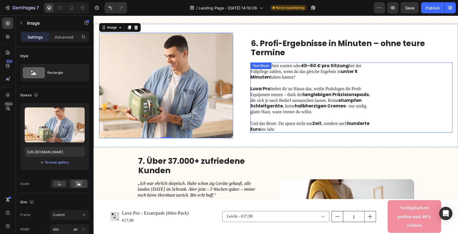
scroll to position [1009, 0]
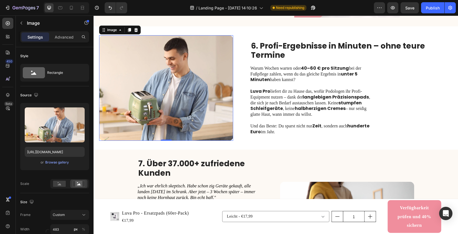
click at [186, 93] on img at bounding box center [166, 88] width 134 height 106
click at [57, 156] on input "https://cdn.shopify.com/s/files/1/2005/9307/files/gempages_432750572815254551-2…" at bounding box center [55, 152] width 60 height 10
paste input "0857/0601/5064/files/asdjbnasjbdbasd.png?v=175518183"
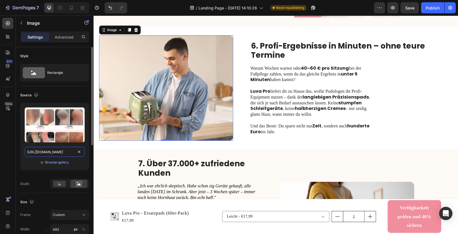
type input "https://cdn.shopify.com/s/files/1/0857/0601/5064/files/asdjbnasjbdbasd.png?v=17…"
click at [46, 176] on div "Upload Image https://cdn.shopify.com/s/files/1/0857/0601/5064/files/asdjbnasjbd…" at bounding box center [54, 146] width 69 height 86
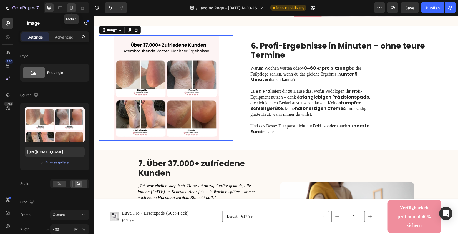
click at [72, 6] on icon at bounding box center [72, 8] width 6 height 6
type input "335"
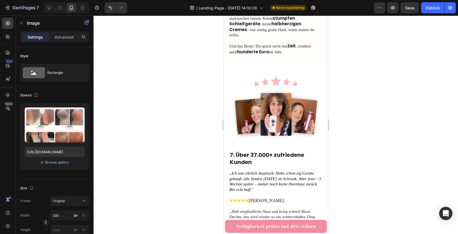
scroll to position [1288, 0]
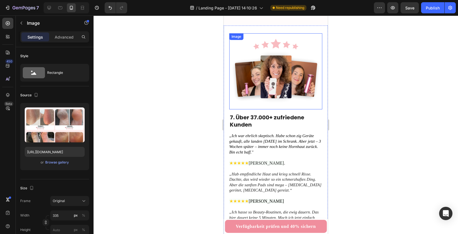
click at [255, 67] on img at bounding box center [276, 71] width 93 height 76
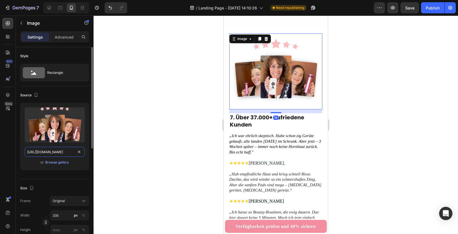
click at [54, 150] on input "https://cdn.shopify.com/s/files/1/0857/0601/5064/files/gvhjba_sndmxasd.png?v=17…" at bounding box center [55, 152] width 60 height 10
click at [58, 6] on icon at bounding box center [61, 8] width 6 height 6
type input "https://cdn.shopify.com/s/files/1/2005/9307/files/gempages_432750572815254551-5…"
type input "483"
type input "380"
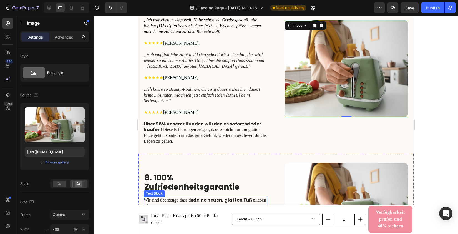
scroll to position [1144, 0]
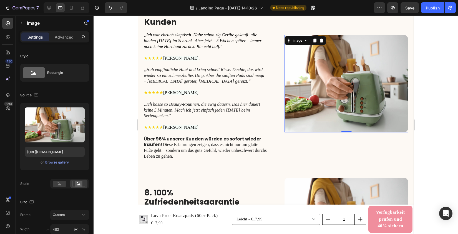
click at [335, 90] on img at bounding box center [347, 83] width 124 height 97
click at [65, 150] on input "https://cdn.shopify.com/s/files/1/2005/9307/files/gempages_432750572815254551-5…" at bounding box center [55, 152] width 60 height 10
paste input "0857/0601/5064/files/gvhjba_sndmxasd.png?v=1755183629"
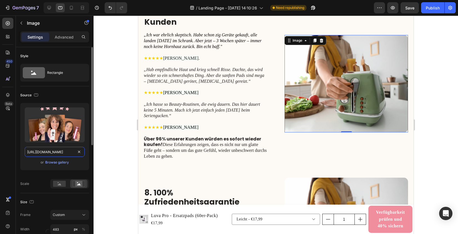
type input "https://cdn.shopify.com/s/files/1/0857/0601/5064/files/gvhjba_sndmxasd.png?v=17…"
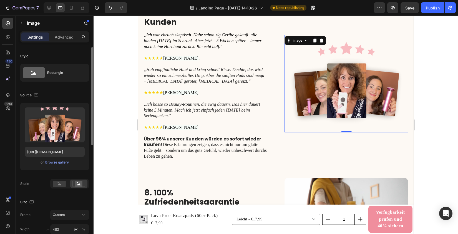
click at [43, 177] on div "Upload Image https://cdn.shopify.com/s/files/1/0857/0601/5064/files/gvhjba_sndm…" at bounding box center [54, 146] width 69 height 86
click at [70, 7] on icon at bounding box center [71, 8] width 3 height 4
type input "335"
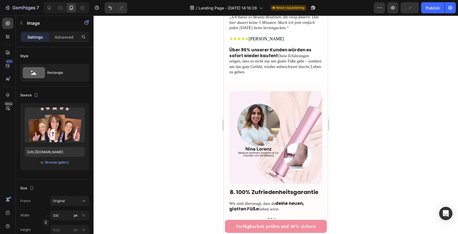
scroll to position [1489, 0]
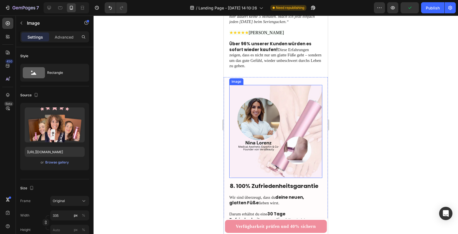
click at [259, 104] on img at bounding box center [276, 131] width 93 height 93
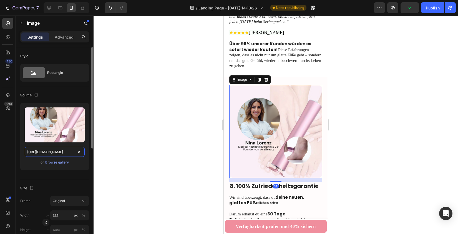
click at [51, 149] on input "https://cdn.shopify.com/s/files/1/0857/0601/5064/files/abhsjdahbsjdhbashdsa.png…" at bounding box center [55, 152] width 60 height 10
click at [61, 6] on icon at bounding box center [61, 8] width 6 height 6
type input "https://cdn.shopify.com/s/files/1/2005/9307/files/gempages_432750572815254551-5…"
type input "483"
type input "380"
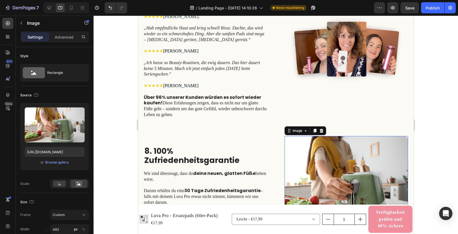
scroll to position [1227, 0]
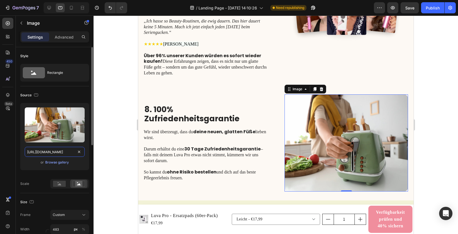
click at [50, 151] on input "https://cdn.shopify.com/s/files/1/2005/9307/files/gempages_432750572815254551-5…" at bounding box center [55, 152] width 60 height 10
paste input "0857/0601/5064/files/abhsjdahbsjdhbashdsa.png?v=1755190932"
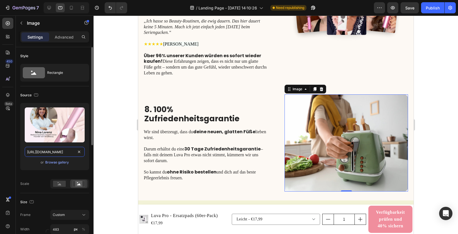
type input "https://cdn.shopify.com/s/files/1/0857/0601/5064/files/abhsjdahbsjdhbashdsa.png…"
click at [39, 178] on div "Upload Image https://cdn.shopify.com/s/files/1/0857/0601/5064/files/abhsjdahbsj…" at bounding box center [54, 146] width 69 height 86
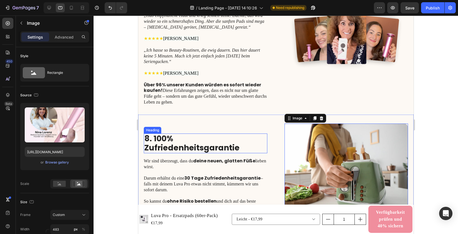
scroll to position [1222, 0]
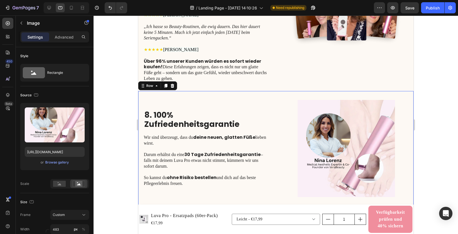
click at [246, 101] on div "8. 100% Zufriedenheitsgarantie Heading Wir sind überzeugt, dass du deine neuen,…" at bounding box center [206, 148] width 124 height 97
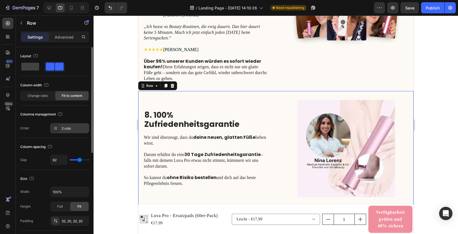
click at [67, 129] on div "2 cols" at bounding box center [75, 128] width 26 height 5
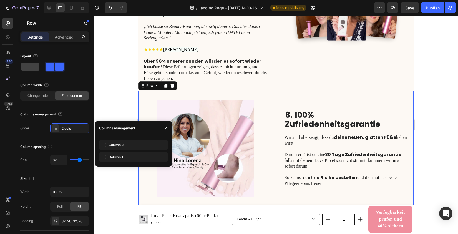
drag, startPoint x: 123, startPoint y: 145, endPoint x: 123, endPoint y: 163, distance: 17.5
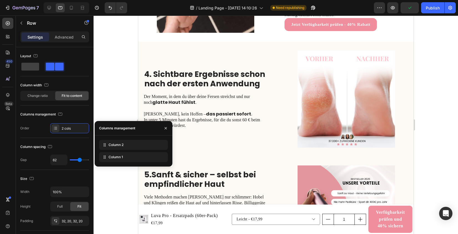
scroll to position [490, 0]
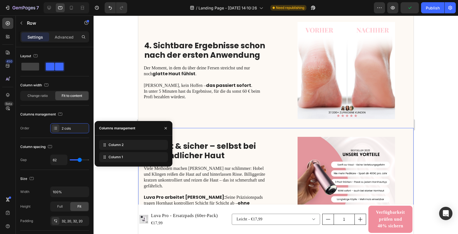
click at [280, 143] on div "5. Sanft & sicher – selbst bei empfindlicher Haut Heading Viele Methoden machen…" at bounding box center [276, 185] width 276 height 115
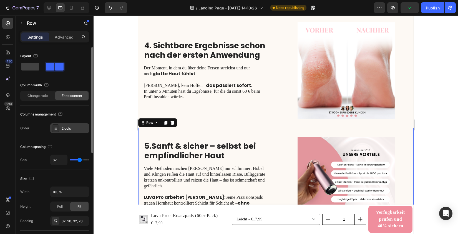
click at [56, 125] on div at bounding box center [56, 128] width 8 height 8
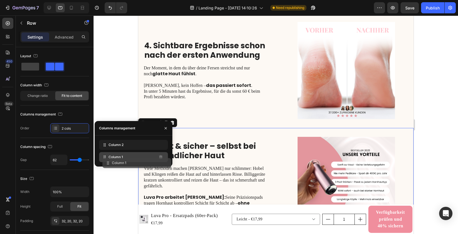
drag, startPoint x: 106, startPoint y: 141, endPoint x: 109, endPoint y: 159, distance: 18.4
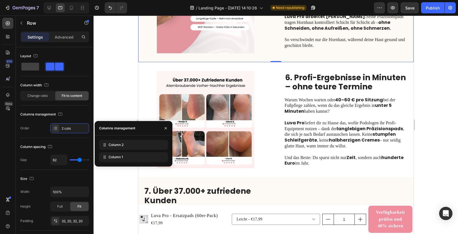
scroll to position [678, 0]
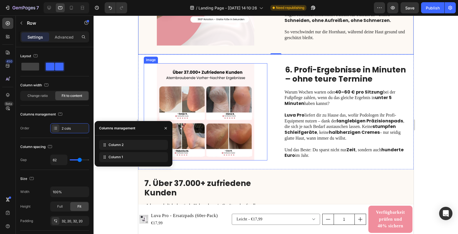
click at [247, 105] on img at bounding box center [206, 111] width 124 height 97
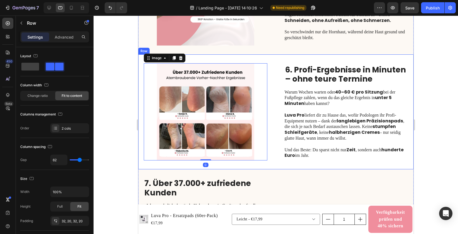
click at [278, 84] on div "Image 0 6. Profi-Ergebnisse in Minuten – ohne teure Termine Heading Warum Woche…" at bounding box center [276, 111] width 276 height 115
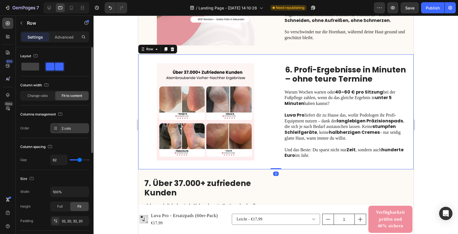
click at [71, 130] on div "2 cols" at bounding box center [75, 128] width 26 height 5
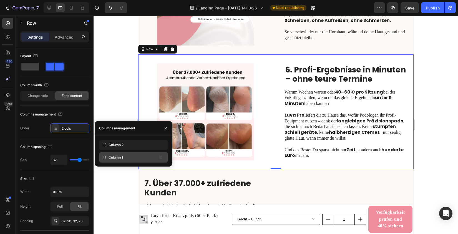
drag, startPoint x: 109, startPoint y: 144, endPoint x: 109, endPoint y: 157, distance: 13.1
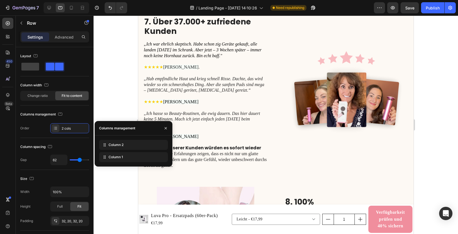
scroll to position [864, 0]
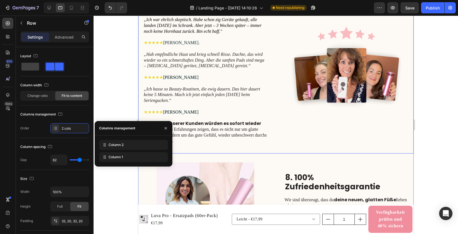
click at [279, 39] on div "7. Über 37.000+ zufriedene Kunden Heading „Ich war ehrlich skeptisch. Habe scho…" at bounding box center [276, 68] width 276 height 170
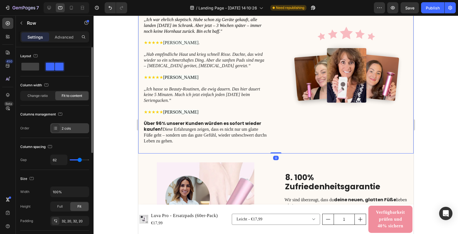
click at [72, 130] on div "2 cols" at bounding box center [75, 128] width 26 height 5
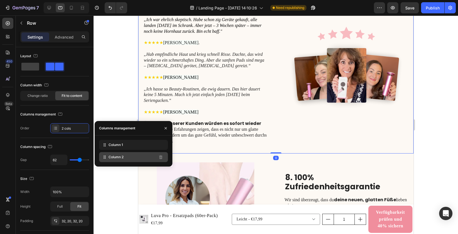
drag, startPoint x: 111, startPoint y: 151, endPoint x: 111, endPoint y: 157, distance: 5.8
click at [111, 158] on div "Column 1 Column 2" at bounding box center [133, 151] width 69 height 22
drag, startPoint x: 111, startPoint y: 157, endPoint x: 111, endPoint y: 145, distance: 12.2
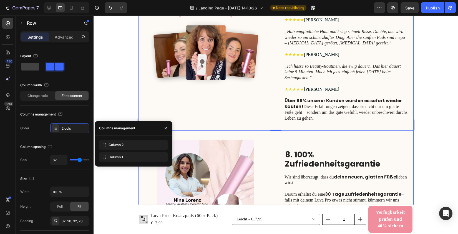
scroll to position [902, 0]
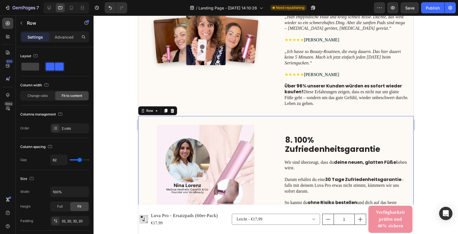
click at [271, 128] on div "8. 100% Zufriedenheitsgarantie Heading Wir sind überzeugt, dass du deine neuen,…" at bounding box center [276, 173] width 276 height 115
click at [56, 129] on icon at bounding box center [55, 128] width 4 height 4
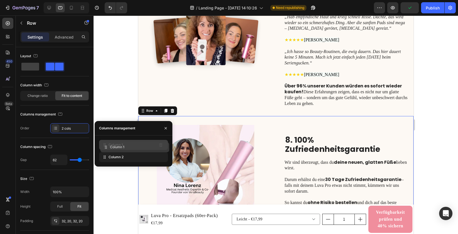
drag, startPoint x: 114, startPoint y: 154, endPoint x: 117, endPoint y: 141, distance: 12.5
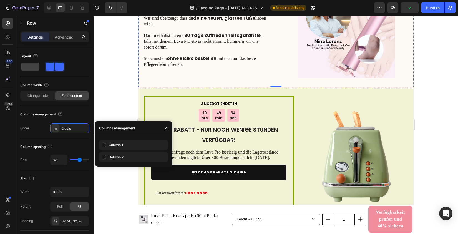
scroll to position [1103, 0]
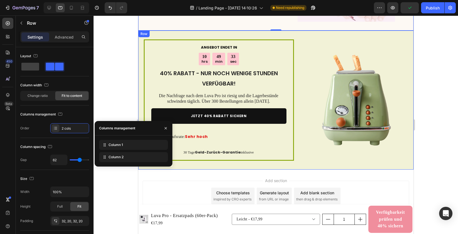
click at [301, 48] on div "ANGEBOT ENDET IN Text Block 10 hrs 49 min 33 sec Countdown Timer 40% RABATT - N…" at bounding box center [276, 100] width 276 height 139
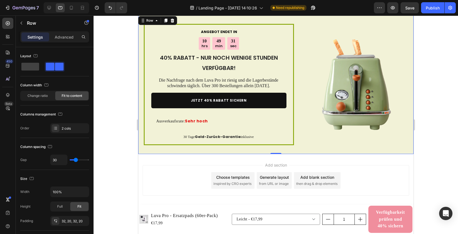
scroll to position [1068, 0]
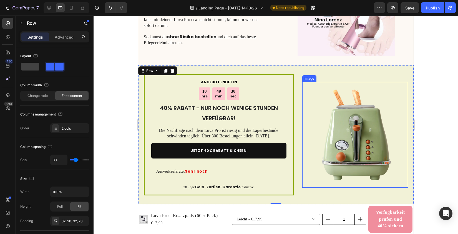
click at [347, 123] on img at bounding box center [355, 135] width 106 height 106
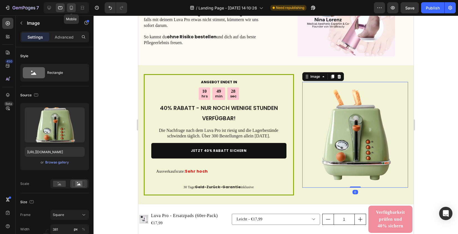
click at [73, 6] on icon at bounding box center [71, 8] width 3 height 4
type input "https://cdn.shopify.com/s/files/1/0857/0601/5064/files/asbhdbhasdhbasb.png?v=17…"
type input "315"
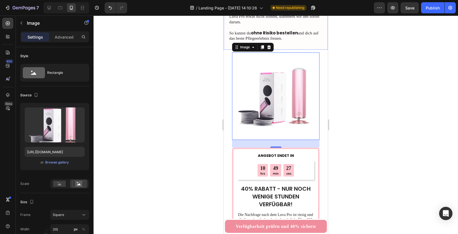
scroll to position [1407, 0]
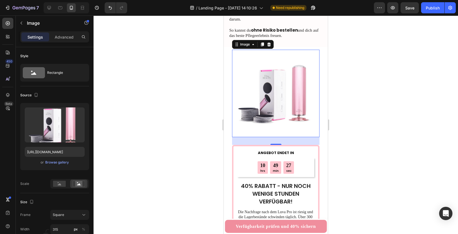
click at [270, 78] on img at bounding box center [276, 94] width 88 height 88
click at [56, 150] on input "https://cdn.shopify.com/s/files/1/0857/0601/5064/files/asbhdbhasdhbasb.png?v=17…" at bounding box center [55, 152] width 60 height 10
click at [50, 8] on icon at bounding box center [49, 8] width 6 height 6
type input "https://cdn.shopify.com/s/files/1/0857/0601/5064/files/gempages_578157025628783…"
type input "381"
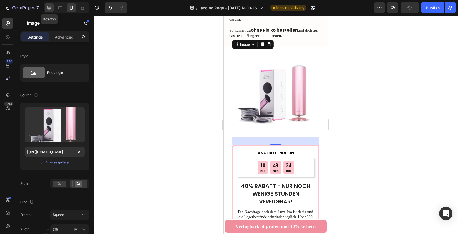
type input "381"
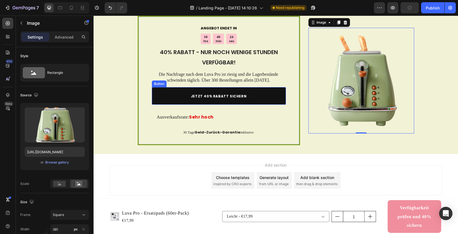
scroll to position [1144, 0]
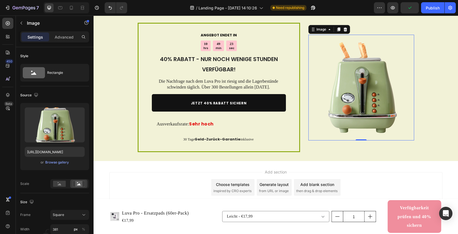
click at [332, 77] on img at bounding box center [362, 88] width 106 height 106
click at [64, 153] on input "https://cdn.shopify.com/s/files/1/0857/0601/5064/files/gempages_578157025628783…" at bounding box center [55, 152] width 60 height 10
paste input "asbhdbhasdhbasb.png?v=1755192452"
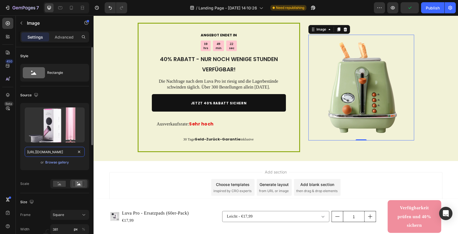
scroll to position [0, 102]
type input "https://cdn.shopify.com/s/files/1/0857/0601/5064/files/asbhdbhasdhbasb.png?v=17…"
click at [36, 174] on div "Upload Image https://cdn.shopify.com/s/files/1/0857/0601/5064/files/asbhdbhasdh…" at bounding box center [54, 139] width 69 height 72
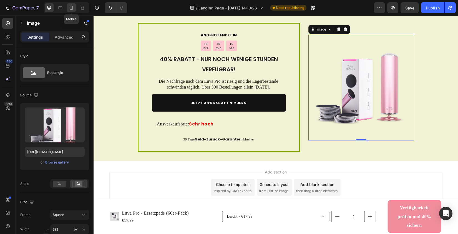
click at [71, 8] on icon at bounding box center [72, 8] width 6 height 6
type input "315"
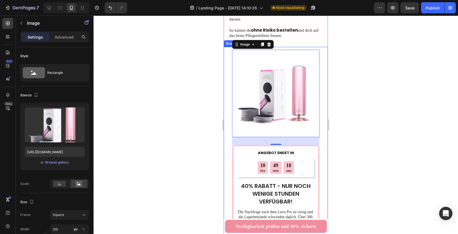
scroll to position [1407, 0]
click at [196, 110] on div at bounding box center [276, 125] width 365 height 219
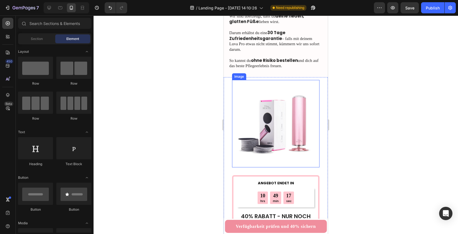
scroll to position [1370, 0]
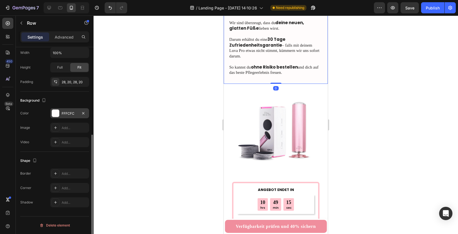
click at [69, 116] on div "FFFCFC" at bounding box center [70, 113] width 16 height 5
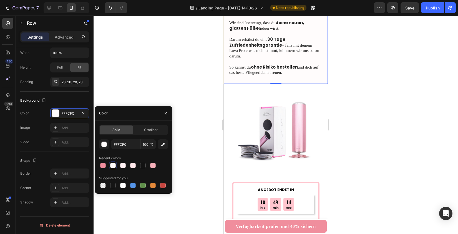
click at [114, 129] on span "Solid" at bounding box center [117, 130] width 8 height 5
click at [117, 145] on input "FFFCFC" at bounding box center [125, 144] width 29 height 10
click at [49, 9] on icon at bounding box center [50, 8] width 4 height 4
type input "62"
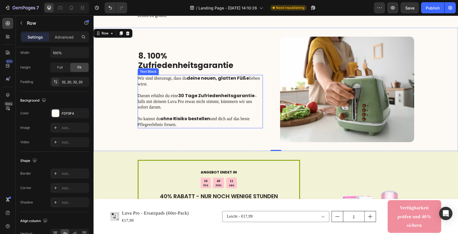
scroll to position [1000, 0]
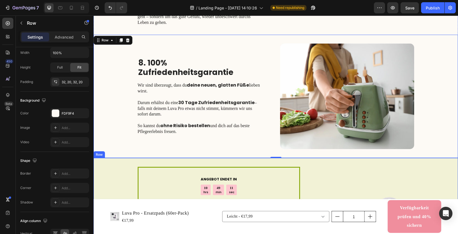
click at [116, 186] on div "ANGEBOT ENDET IN Text Block 10 hrs 49 min 11 sec Countdown Timer 40% RABATT - N…" at bounding box center [276, 231] width 365 height 147
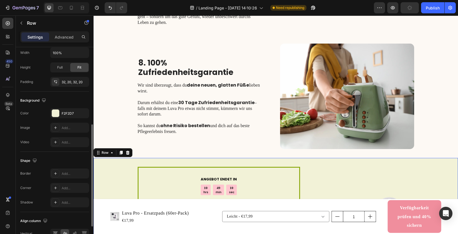
click at [72, 119] on div "The changes might be hidden by the video. Color F2F2D7 Image Add... Video Add..." at bounding box center [54, 127] width 69 height 39
click at [72, 115] on div "F2F2D7" at bounding box center [70, 113] width 16 height 5
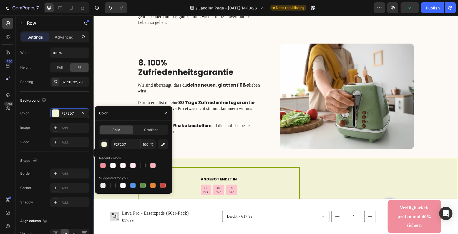
click at [119, 129] on span "Solid" at bounding box center [117, 130] width 8 height 5
click at [119, 143] on input "F2F2D7" at bounding box center [125, 144] width 29 height 10
paste input "FFCFC"
type input "FFFCFC"
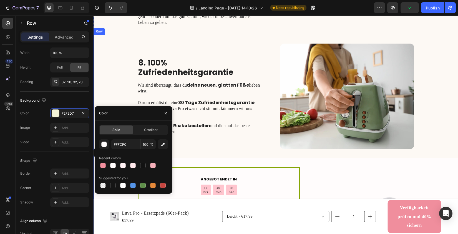
click at [125, 76] on div "8. 100% Zufriedenheitsgarantie Heading Wir sind überzeugt, dass du deine neuen,…" at bounding box center [276, 96] width 365 height 123
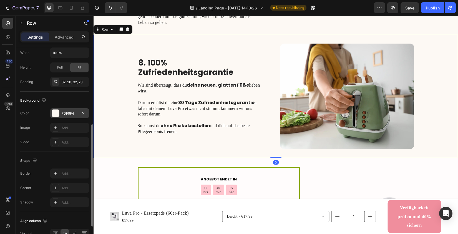
click at [75, 114] on div "FDF9F4" at bounding box center [70, 113] width 16 height 5
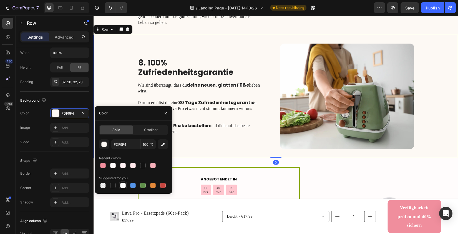
click at [126, 186] on div at bounding box center [123, 185] width 7 height 7
type input "FFFFFF"
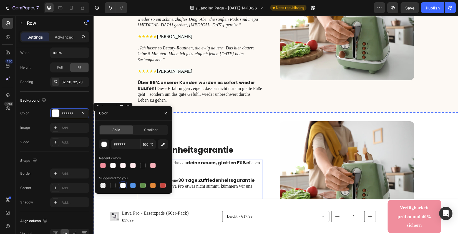
scroll to position [905, 0]
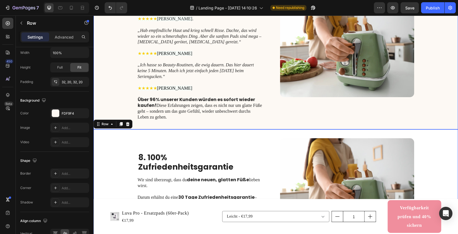
click at [118, 69] on div "7. Über 37.000+ zufriedene Kunden Heading „Ich war ehrlich skeptisch. Habe scho…" at bounding box center [276, 44] width 365 height 170
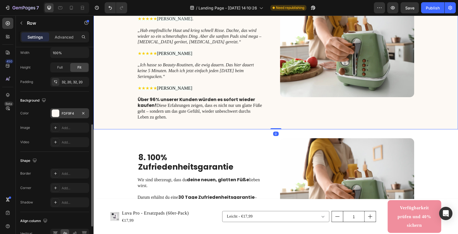
click at [70, 115] on div "FDF9F4" at bounding box center [70, 113] width 16 height 5
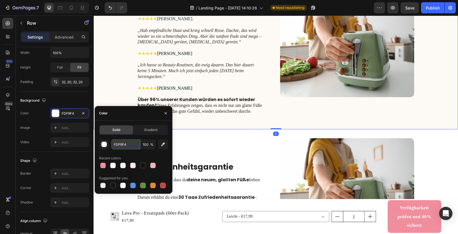
click at [128, 142] on input "FDF9F4" at bounding box center [125, 144] width 29 height 10
paste input "FFCFC"
type input "FFFCFC"
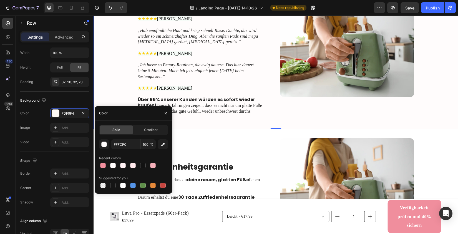
click at [116, 57] on div "7. Über 37.000+ zufriedene Kunden Heading „Ich war ehrlich skeptisch. Habe scho…" at bounding box center [276, 44] width 365 height 170
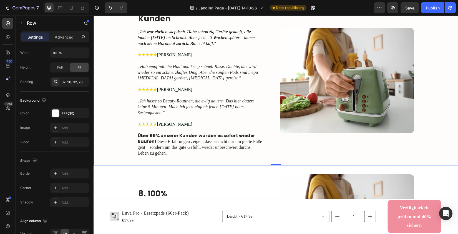
scroll to position [756, 0]
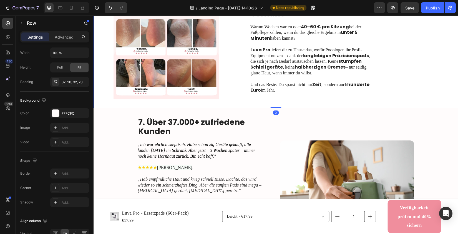
click at [97, 89] on div "Image 6. Profi-Ergebnisse in Minuten – ohne teure Termine Heading Warum Wochen …" at bounding box center [276, 46] width 365 height 123
click at [69, 113] on div "Add..." at bounding box center [75, 113] width 26 height 5
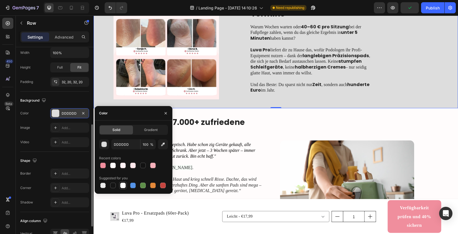
click at [122, 184] on div at bounding box center [123, 186] width 6 height 6
type input "FFFFFF"
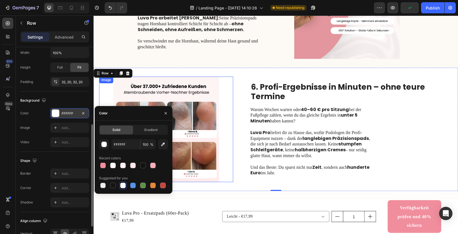
scroll to position [664, 0]
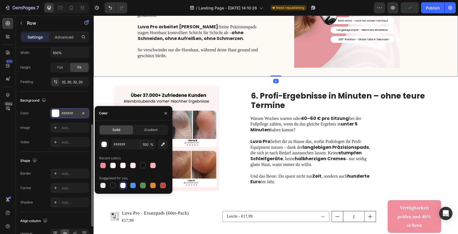
click at [108, 66] on div "5. Sanft & sicher – selbst bei empfindlicher Haut Heading Viele Methoden machen…" at bounding box center [276, 14] width 365 height 123
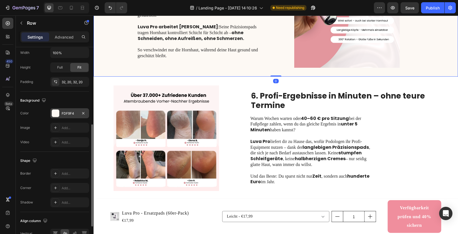
click at [69, 111] on div "FDF9F4" at bounding box center [70, 113] width 16 height 5
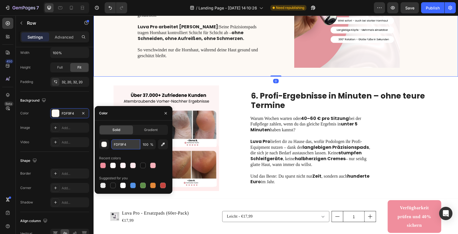
click at [123, 145] on input "FDF9F4" at bounding box center [125, 144] width 29 height 10
paste input "FFCFC"
type input "FFFCFC"
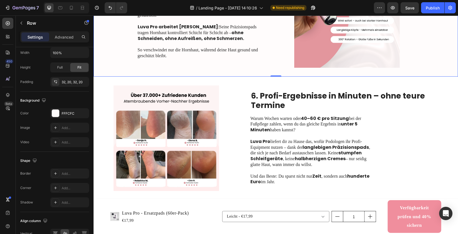
click at [125, 66] on div "5. Sanft & sicher – selbst bei empfindlicher Haut Heading Viele Methoden machen…" at bounding box center [276, 14] width 365 height 123
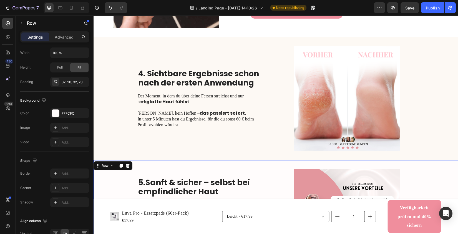
scroll to position [485, 0]
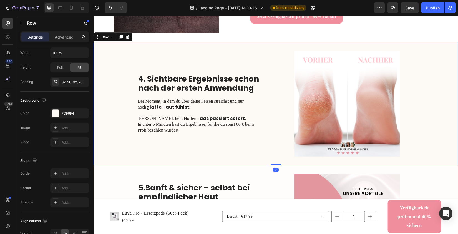
click at [115, 131] on div "4. Sichtbare Ergebnisse schon nach der ersten Anwendung Heading Der Moment, in …" at bounding box center [276, 103] width 365 height 123
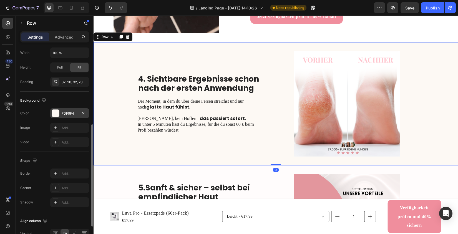
click at [71, 114] on div "FDF9F4" at bounding box center [70, 113] width 16 height 5
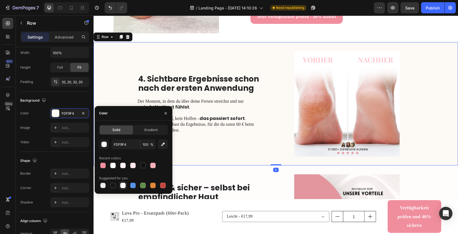
click at [123, 186] on div at bounding box center [123, 186] width 6 height 6
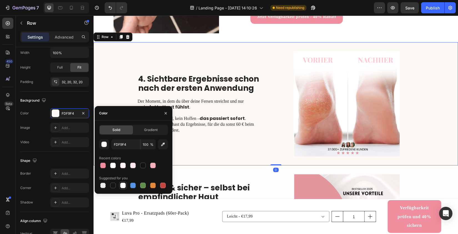
type input "FFFFFF"
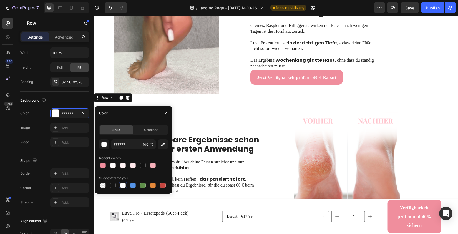
scroll to position [409, 0]
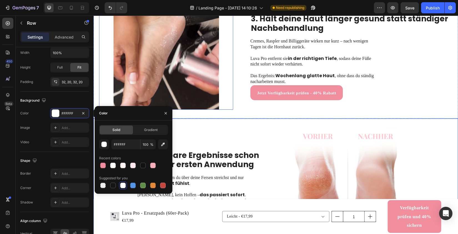
click at [104, 69] on img at bounding box center [166, 57] width 134 height 106
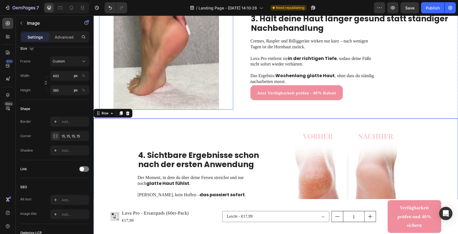
scroll to position [0, 0]
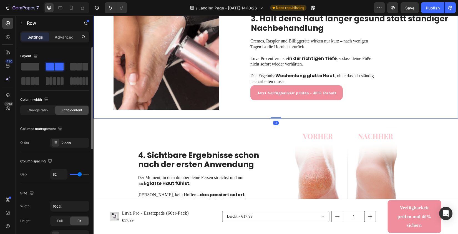
click at [95, 67] on div "Image 3. Hält deine Haut länger gesund statt ständiger Nachbehandlung Heading C…" at bounding box center [276, 56] width 365 height 123
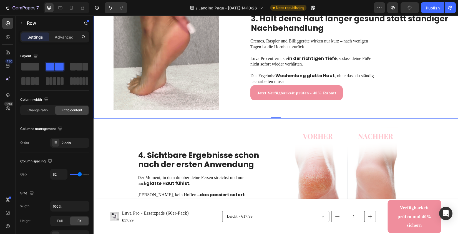
click at [357, 109] on div "Image 3. Hält deine Haut länger gesund statt ständiger Nachbehandlung Heading C…" at bounding box center [276, 56] width 365 height 123
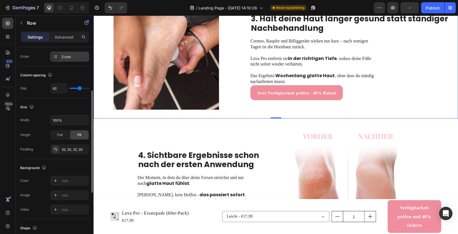
scroll to position [132, 0]
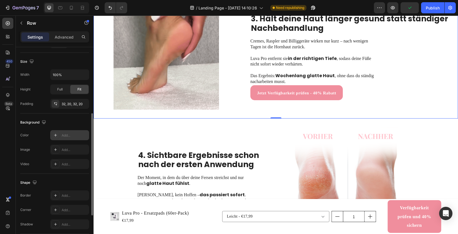
click at [73, 132] on div "Add..." at bounding box center [69, 135] width 39 height 10
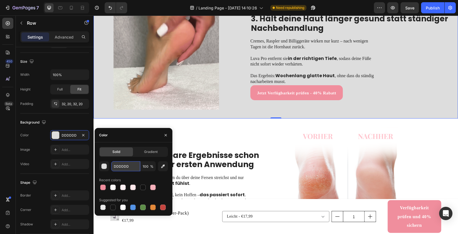
click at [133, 167] on input "DDDDDD" at bounding box center [125, 166] width 29 height 10
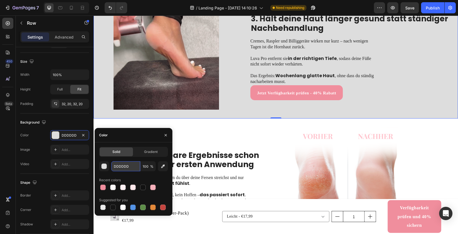
paste input "FFFCFC"
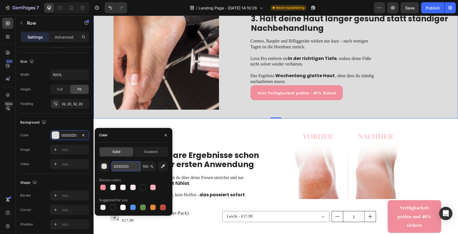
type input "FFFCFC"
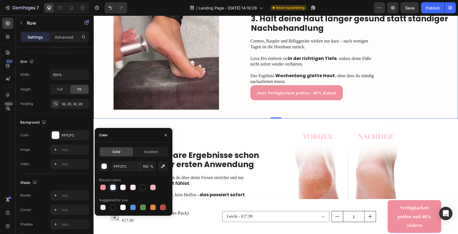
click at [224, 113] on div "Image 3. Hält deine Haut länger gesund statt ständiger Nachbehandlung Heading C…" at bounding box center [276, 56] width 365 height 123
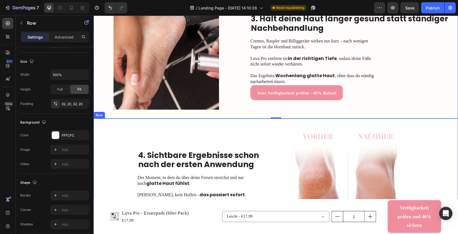
click at [213, 147] on div "4. Sichtbare Ergebnisse schon nach der ersten Anwendung Heading Der Moment, in …" at bounding box center [200, 181] width 125 height 106
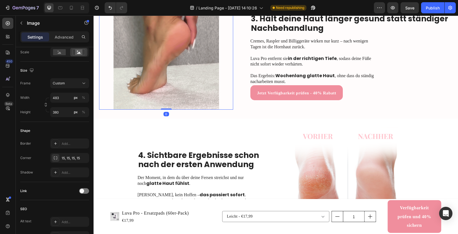
click at [220, 50] on img at bounding box center [166, 57] width 134 height 106
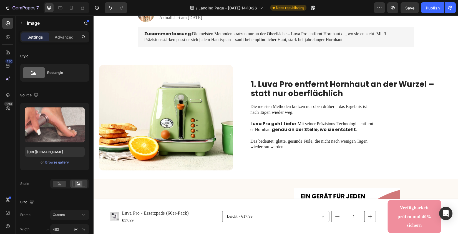
scroll to position [84, 0]
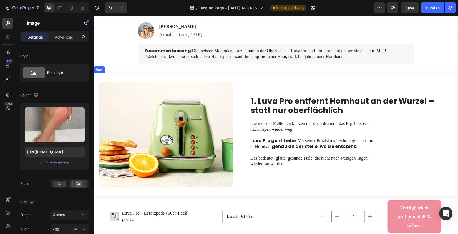
click at [261, 84] on div "1. Luva Pro entfernt Hornhaut an der Wurzel – statt nur oberflächlich Heading D…" at bounding box center [352, 135] width 202 height 106
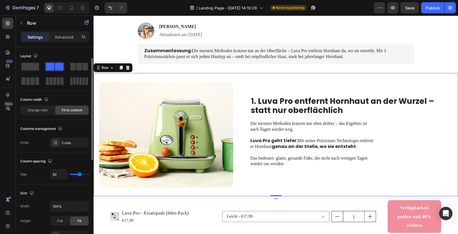
scroll to position [115, 0]
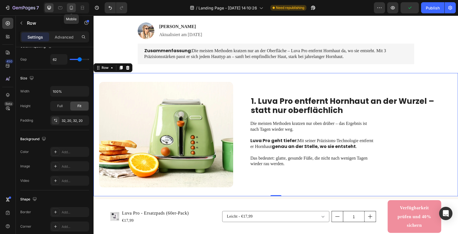
click at [72, 7] on icon at bounding box center [72, 8] width 6 height 6
type input "0"
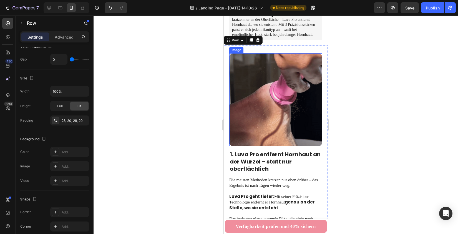
scroll to position [133, 0]
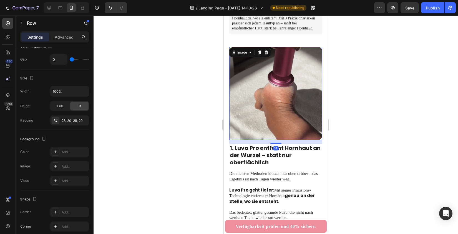
click at [280, 93] on img at bounding box center [276, 93] width 93 height 93
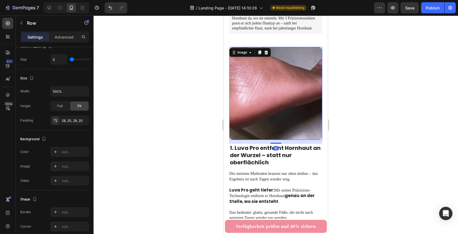
scroll to position [0, 0]
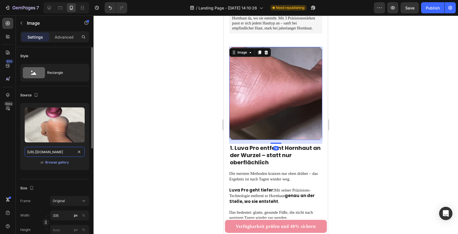
click at [57, 155] on input "https://cdn.shopify.com/s/files/1/0857/0601/5064/files/gif1luvapro-ezgif.com-vi…" at bounding box center [55, 152] width 60 height 10
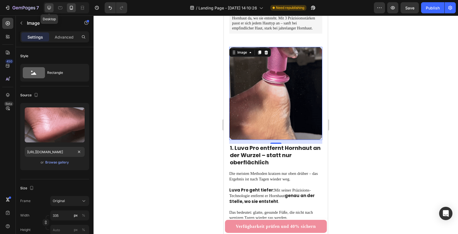
click at [51, 10] on icon at bounding box center [49, 8] width 6 height 6
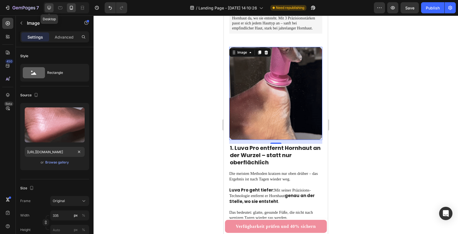
type input "https://cdn.shopify.com/s/files/1/0857/0601/5064/files/gempages_578157025628783…"
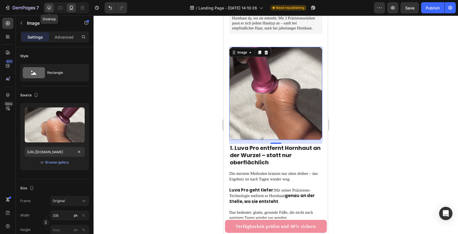
type input "483"
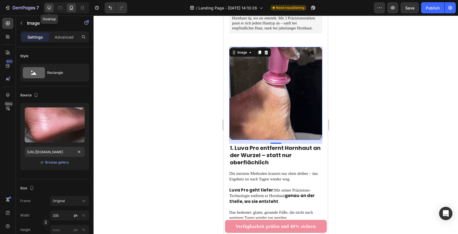
type input "380"
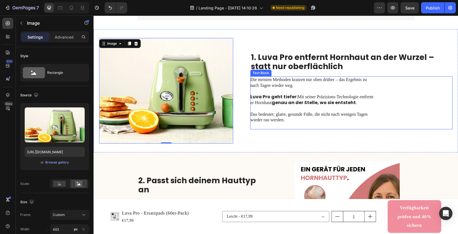
scroll to position [131, 0]
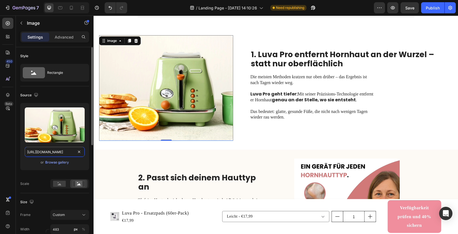
click at [61, 148] on input "https://cdn.shopify.com/s/files/1/0857/0601/5064/files/gempages_578157025628783…" at bounding box center [55, 152] width 60 height 10
paste input "if1luvapro-ezgif.com-video-to-gif-converter.gif?v=1755804111"
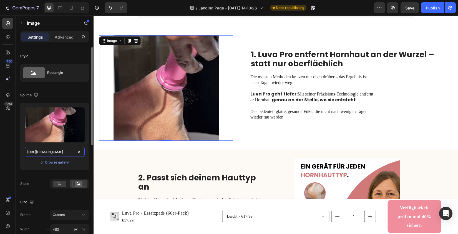
type input "https://cdn.shopify.com/s/files/1/0857/0601/5064/files/gif1luvapro-ezgif.com-vi…"
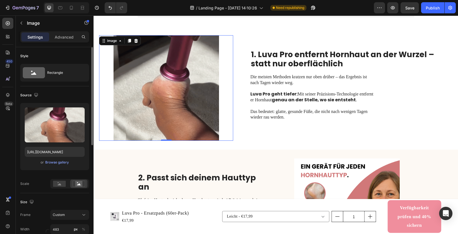
scroll to position [0, 0]
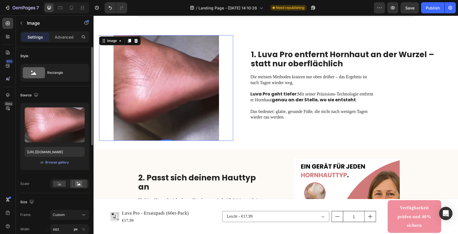
click at [41, 178] on div "Upload Image https://cdn.shopify.com/s/files/1/0857/0601/5064/files/gif1luvapro…" at bounding box center [54, 146] width 69 height 86
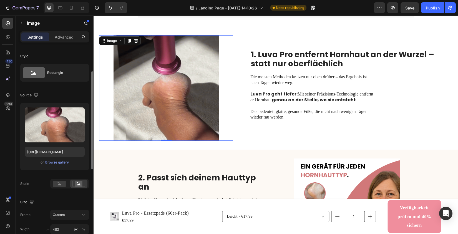
scroll to position [103, 0]
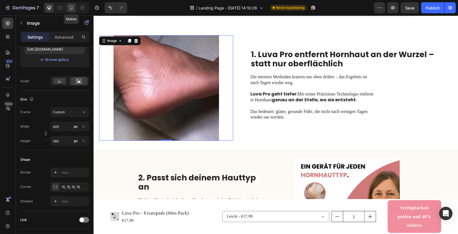
click at [73, 9] on icon at bounding box center [71, 8] width 3 height 4
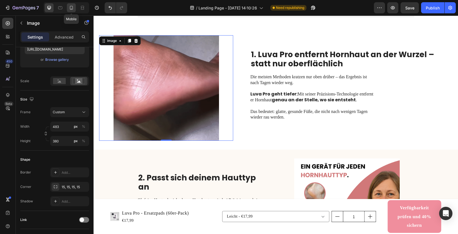
type input "335"
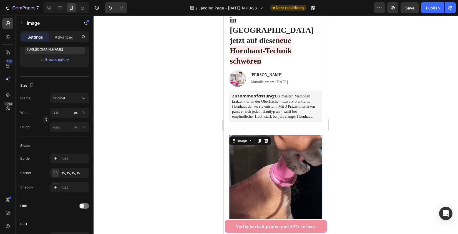
scroll to position [31, 0]
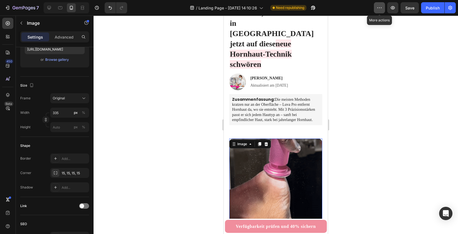
click at [379, 9] on icon "button" at bounding box center [380, 8] width 6 height 6
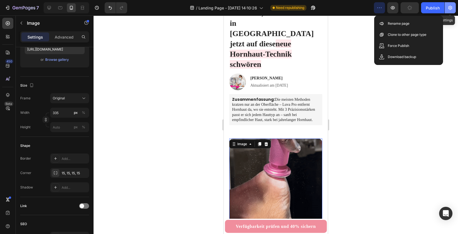
click at [452, 8] on icon "button" at bounding box center [451, 8] width 6 height 6
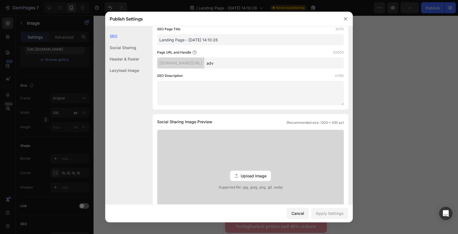
scroll to position [18, 0]
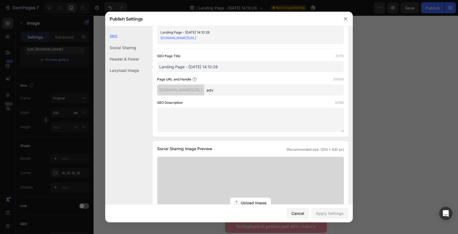
click at [362, 156] on div at bounding box center [229, 117] width 458 height 234
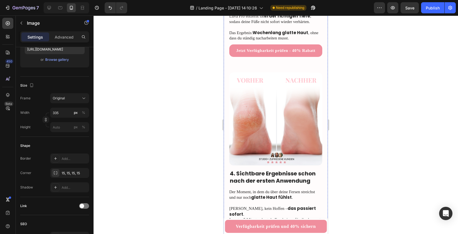
scroll to position [688, 0]
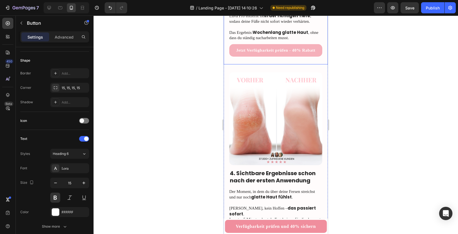
click at [233, 44] on link "Jetzt Verfügbarkeit prüfen - 40% Rabatt" at bounding box center [276, 50] width 93 height 13
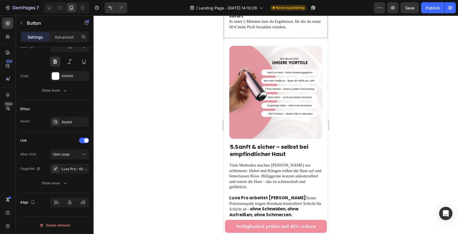
scroll to position [904, 0]
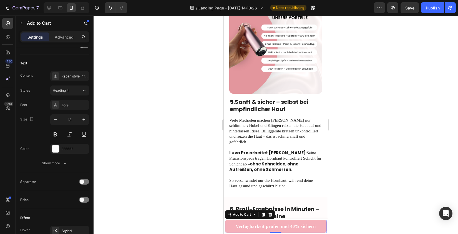
click at [232, 224] on button "Verfügbarkeit prüfen und 40% sichern" at bounding box center [276, 226] width 102 height 13
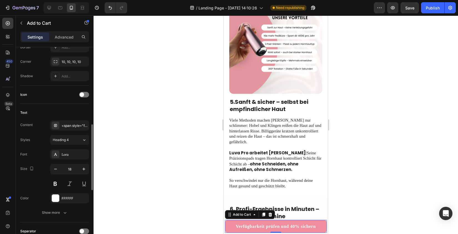
scroll to position [205, 0]
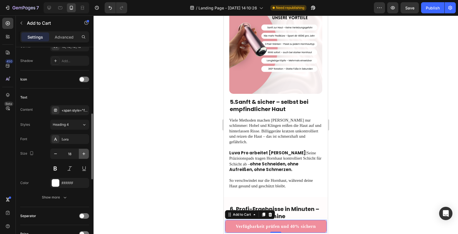
click at [85, 152] on icon "button" at bounding box center [84, 154] width 6 height 6
click at [57, 153] on icon "button" at bounding box center [56, 154] width 6 height 6
type input "18"
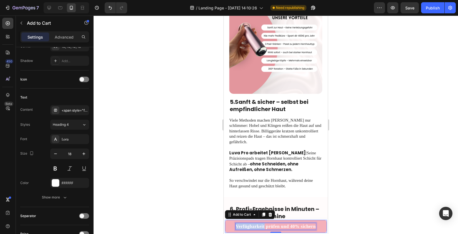
click at [245, 228] on strong "Verfügbarkeit prüfen und 40% sichern" at bounding box center [276, 226] width 80 height 5
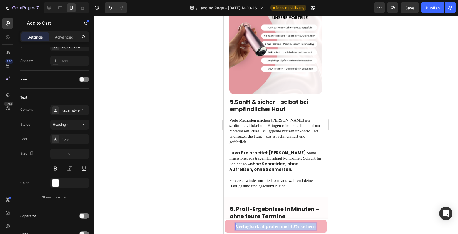
click at [245, 228] on strong "Verfügbarkeit prüfen und 40% sichern" at bounding box center [276, 226] width 80 height 5
click at [300, 226] on strong "Verfügbarkeit prüfen und 40% sichern" at bounding box center [276, 226] width 80 height 5
click at [351, 213] on div at bounding box center [276, 125] width 365 height 219
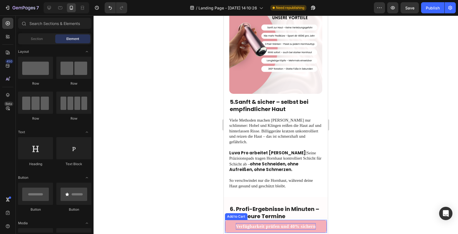
click at [287, 227] on strong "Verfügbarkeit prüfen und 40% sichern" at bounding box center [276, 226] width 80 height 5
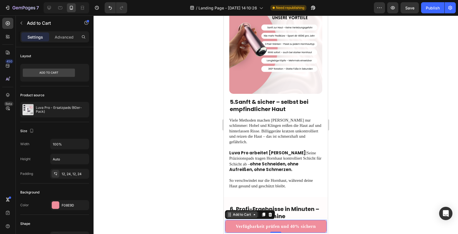
click at [256, 214] on icon at bounding box center [254, 215] width 4 height 4
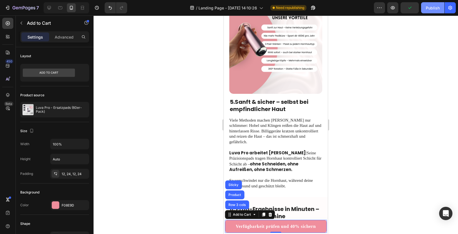
click at [429, 5] on div "Publish" at bounding box center [433, 8] width 14 height 6
click at [404, 69] on div at bounding box center [276, 125] width 365 height 219
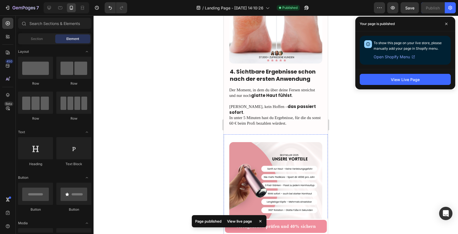
scroll to position [740, 0]
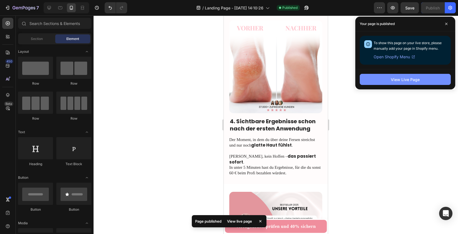
click at [369, 81] on button "View Live Page" at bounding box center [405, 79] width 91 height 11
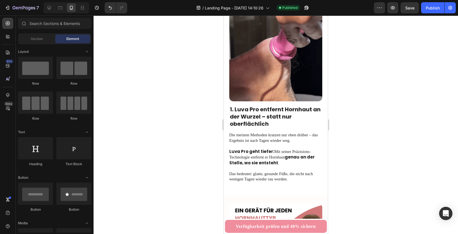
scroll to position [0, 0]
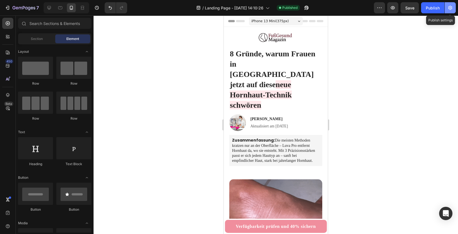
click at [451, 7] on icon "button" at bounding box center [451, 8] width 6 height 6
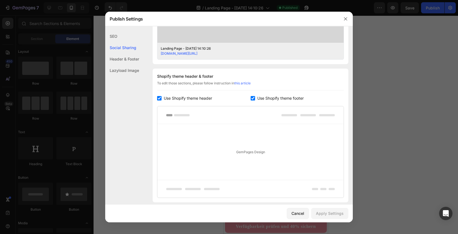
scroll to position [238, 0]
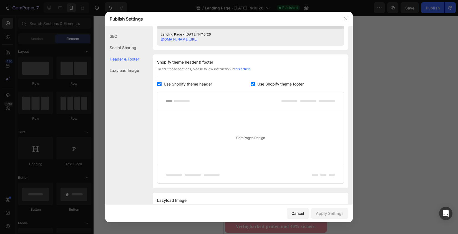
click at [195, 83] on span "Use Shopify theme header" at bounding box center [188, 84] width 48 height 7
checkbox input "false"
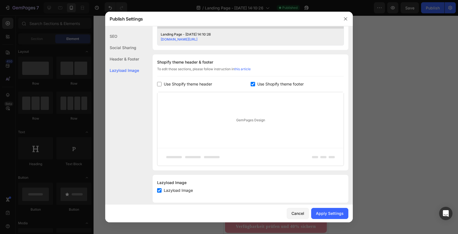
click at [284, 85] on span "Use Shopify theme footer" at bounding box center [281, 84] width 46 height 7
checkbox input "false"
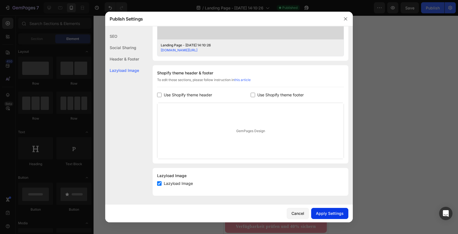
click at [327, 213] on div "Apply Settings" at bounding box center [330, 214] width 28 height 6
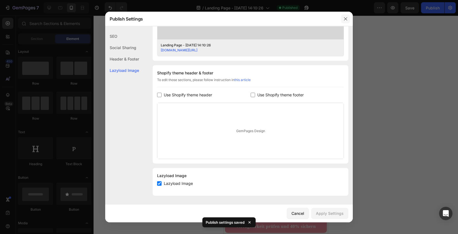
click at [346, 23] on button "button" at bounding box center [346, 18] width 9 height 9
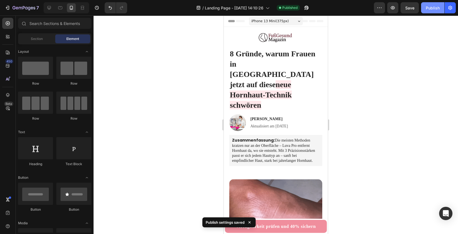
click at [438, 6] on div "Publish" at bounding box center [433, 8] width 14 height 6
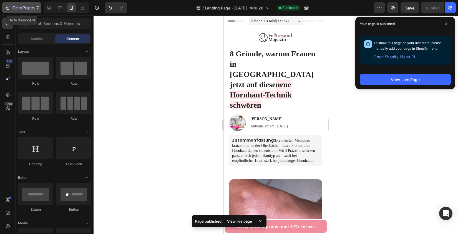
click at [8, 8] on icon "button" at bounding box center [8, 8] width 6 height 6
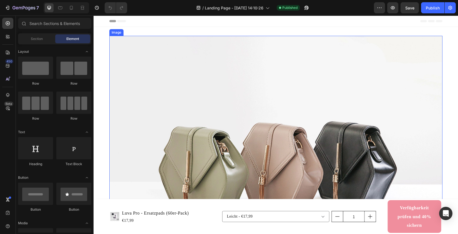
click at [199, 116] on img at bounding box center [275, 161] width 333 height 250
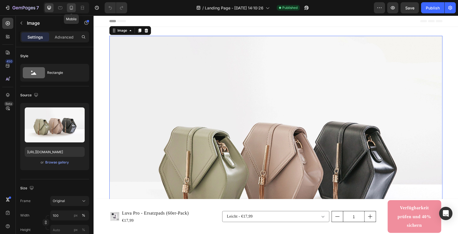
click at [73, 9] on icon at bounding box center [72, 8] width 6 height 6
type input "https://cdn.shopify.com/s/files/1/0857/0601/5064/files/Fussgesund_magazin_Logo.…"
type input "36"
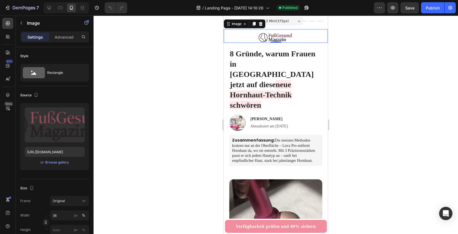
click at [281, 35] on img at bounding box center [276, 38] width 38 height 10
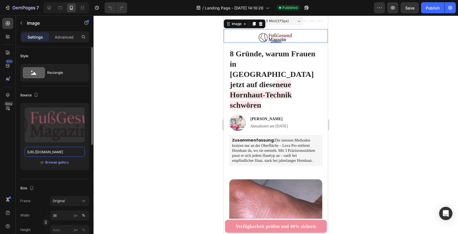
click at [51, 156] on input "https://cdn.shopify.com/s/files/1/0857/0601/5064/files/Fussgesund_magazin_Logo.…" at bounding box center [55, 152] width 60 height 10
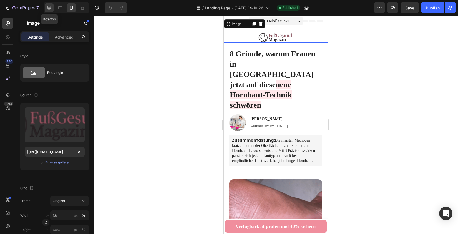
click at [49, 6] on icon at bounding box center [49, 8] width 6 height 6
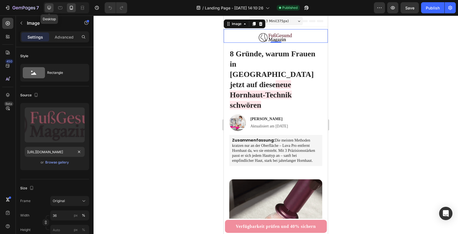
type input "https://cdn.shopify.com/s/files/1/2005/9307/files/image_demo.jpg"
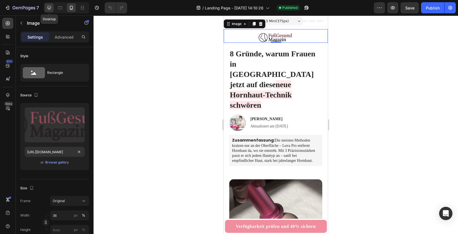
type input "100"
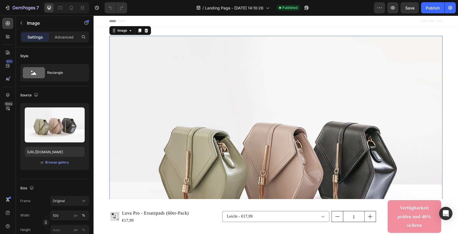
scroll to position [1, 0]
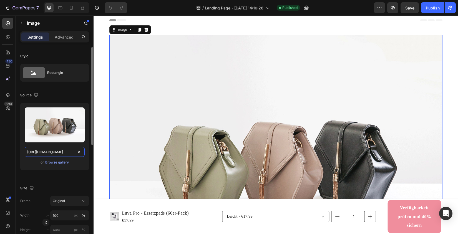
click at [54, 151] on input "https://cdn.shopify.com/s/files/1/2005/9307/files/image_demo.jpg" at bounding box center [55, 152] width 60 height 10
paste input "0857/0601/5064/files/Fussgesund_magazin_Logo.png?v=1755159326"
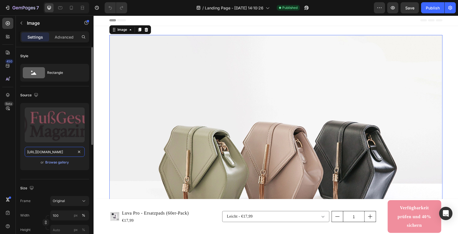
scroll to position [0, 116]
type input "https://cdn.shopify.com/s/files/1/0857/0601/5064/files/Fussgesund_magazin_Logo.…"
click at [52, 181] on div "Size Frame Original Width 100 px % Height px %" at bounding box center [54, 210] width 69 height 60
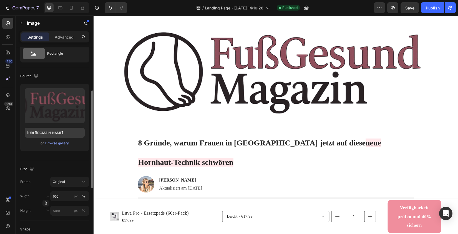
scroll to position [48, 0]
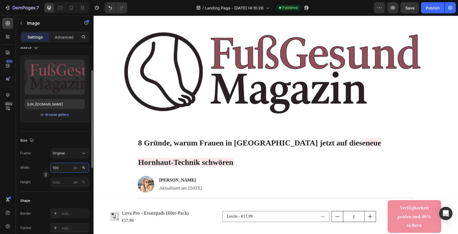
click at [71, 168] on input "100" at bounding box center [69, 168] width 39 height 10
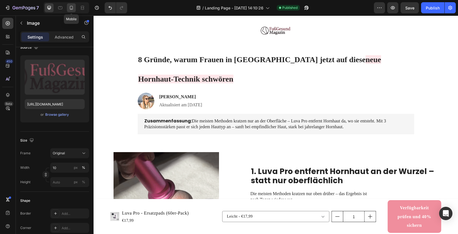
click at [75, 6] on div at bounding box center [71, 7] width 9 height 9
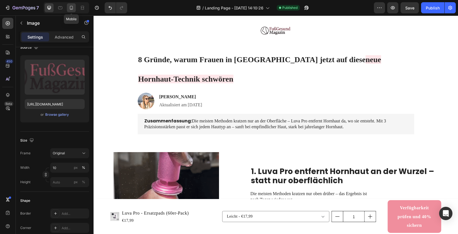
type input "36"
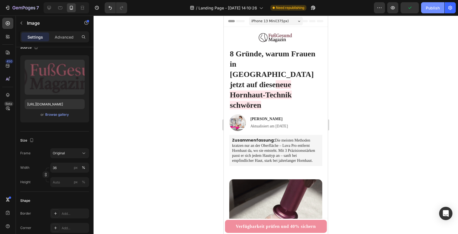
click at [435, 6] on div "Publish" at bounding box center [433, 8] width 14 height 6
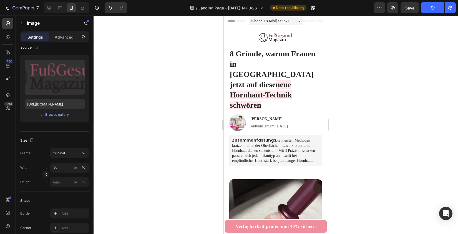
click at [275, 42] on img at bounding box center [276, 38] width 38 height 10
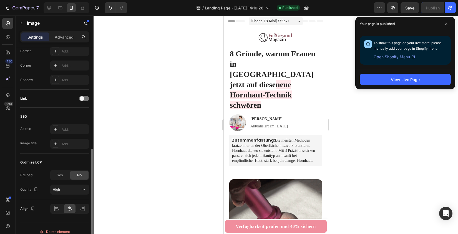
scroll to position [217, 0]
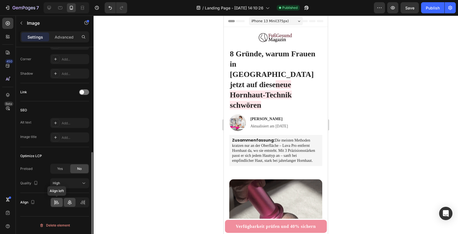
click at [57, 203] on icon at bounding box center [57, 203] width 6 height 6
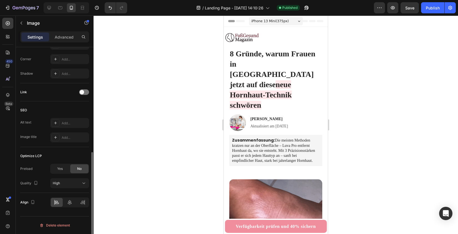
scroll to position [0, 0]
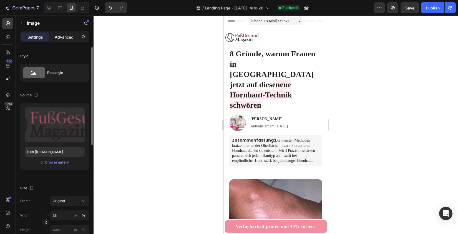
click at [59, 33] on div "Advanced" at bounding box center [64, 37] width 28 height 9
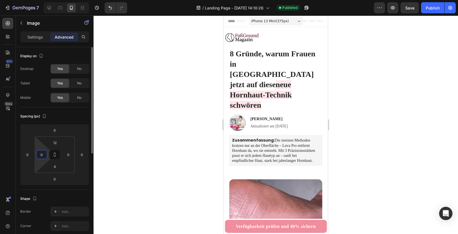
click at [45, 0] on html "7 / Landing Page - [DATE] 14:10:26 Published Preview Save Publish 450 Beta Sect…" at bounding box center [229, 0] width 458 height 0
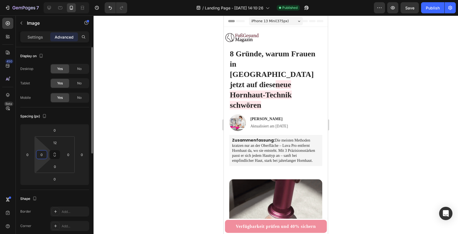
click at [47, 154] on div "0" at bounding box center [41, 154] width 11 height 9
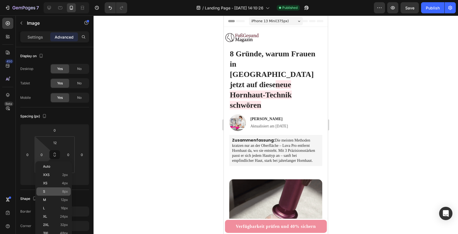
click at [56, 192] on p "S 8px" at bounding box center [55, 192] width 25 height 4
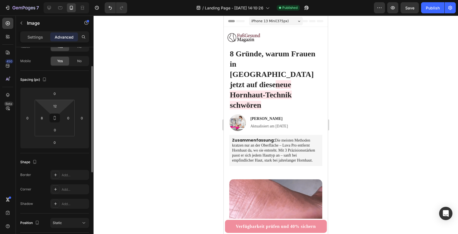
scroll to position [38, 0]
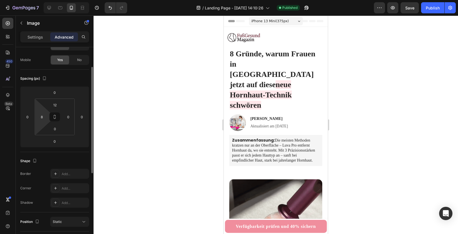
click at [45, 0] on html "7 / Landing Page - [DATE] 14:10:26 Published Preview Save Publish 450 Beta Sect…" at bounding box center [229, 0] width 458 height 0
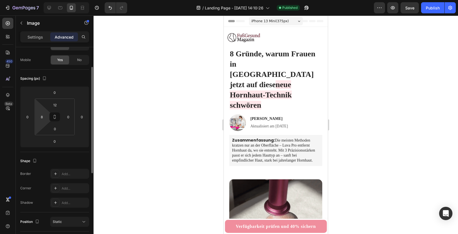
click at [49, 0] on html "7 / Landing Page - [DATE] 14:10:26 Published Preview Save Publish 450 Beta Sect…" at bounding box center [229, 0] width 458 height 0
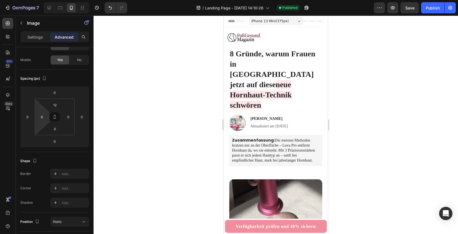
click at [40, 0] on html "7 / Landing Page - [DATE] 14:10:26 Published Preview Save Publish 450 Beta Sect…" at bounding box center [229, 0] width 458 height 0
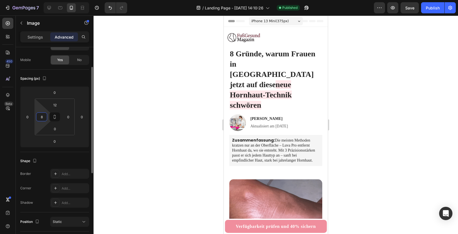
click at [40, 116] on input "8" at bounding box center [42, 117] width 8 height 8
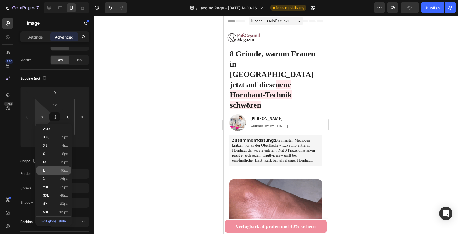
click at [60, 171] on p "L 16px" at bounding box center [55, 171] width 25 height 4
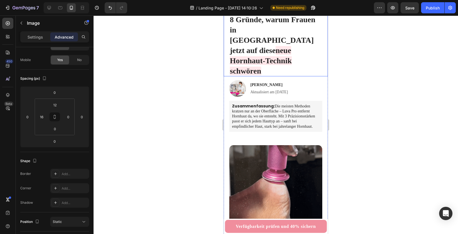
scroll to position [0, 0]
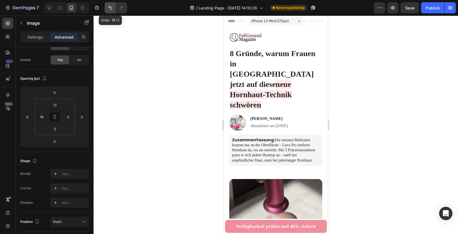
click at [108, 9] on icon "Undo/Redo" at bounding box center [111, 8] width 6 height 6
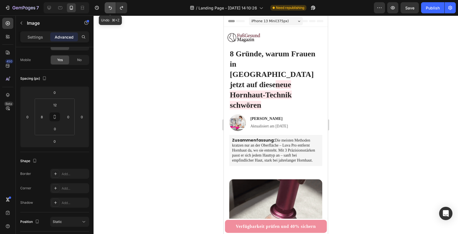
click at [108, 9] on icon "Undo/Redo" at bounding box center [111, 8] width 6 height 6
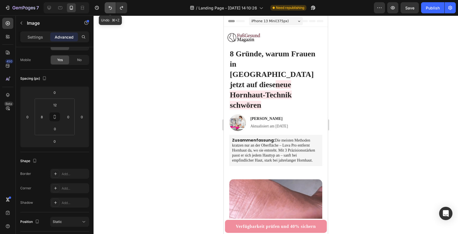
click at [108, 9] on icon "Undo/Redo" at bounding box center [111, 8] width 6 height 6
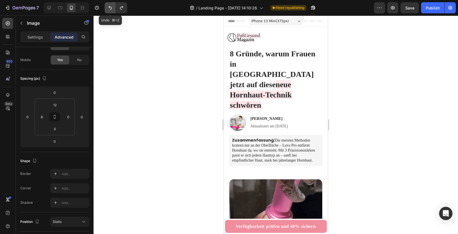
click at [108, 9] on icon "Undo/Redo" at bounding box center [111, 8] width 6 height 6
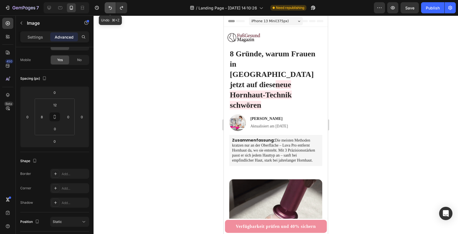
click at [108, 9] on icon "Undo/Redo" at bounding box center [111, 8] width 6 height 6
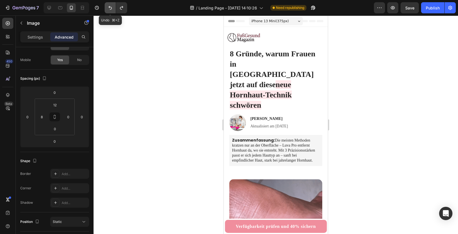
type input "0"
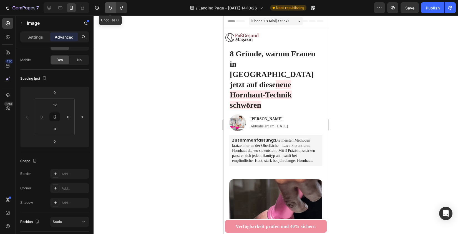
click at [108, 9] on icon "Undo/Redo" at bounding box center [111, 8] width 6 height 6
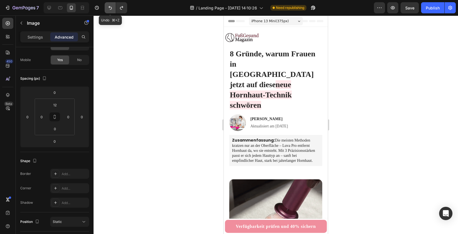
click at [108, 9] on icon "Undo/Redo" at bounding box center [111, 8] width 6 height 6
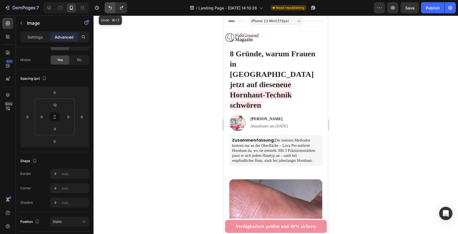
click at [108, 9] on icon "Undo/Redo" at bounding box center [111, 8] width 6 height 6
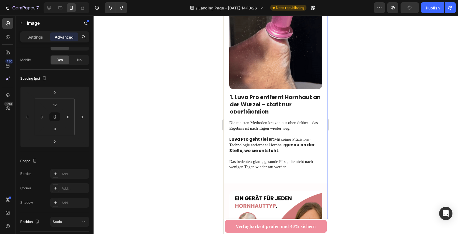
scroll to position [248, 0]
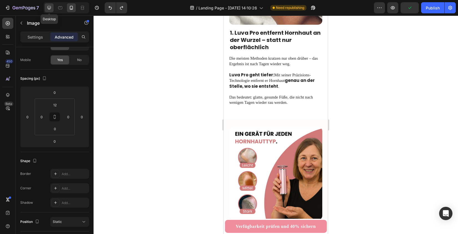
click at [46, 10] on icon at bounding box center [49, 8] width 6 height 6
type input "0"
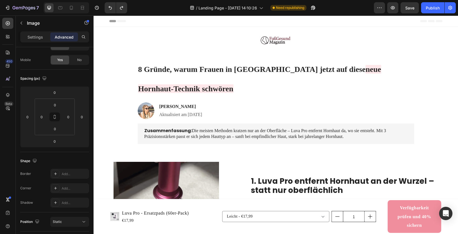
click at [275, 38] on img at bounding box center [276, 40] width 33 height 9
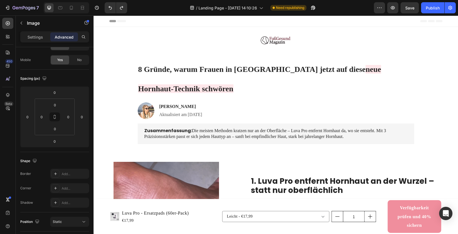
click at [267, 45] on img at bounding box center [276, 40] width 33 height 9
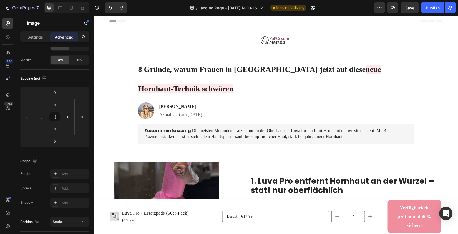
click at [263, 38] on img at bounding box center [276, 40] width 33 height 9
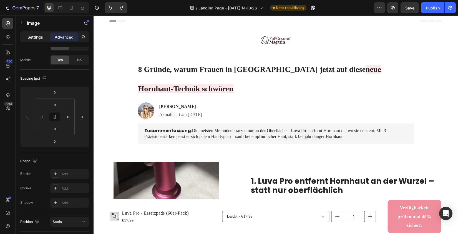
click at [37, 36] on p "Settings" at bounding box center [36, 37] width 16 height 6
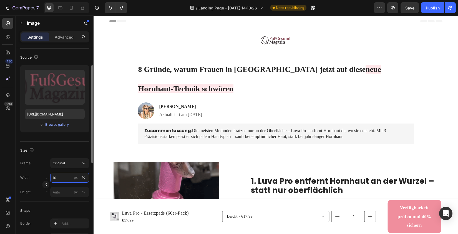
click at [66, 180] on input "10" at bounding box center [69, 178] width 39 height 10
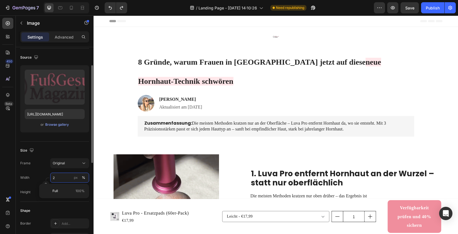
type input "20"
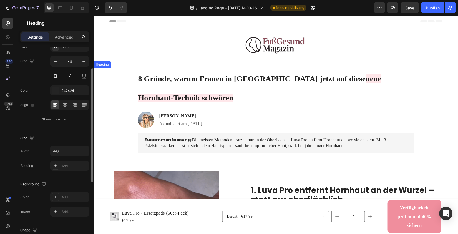
click at [219, 84] on h1 "8 Gründe, warum Frauen in Deutschland jetzt auf diese neue Hornhaut-Technik sch…" at bounding box center [276, 88] width 277 height 40
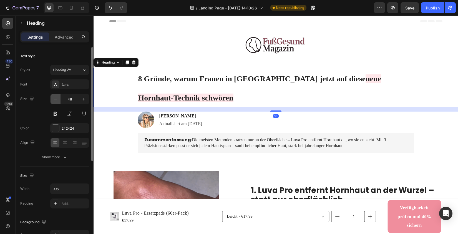
click at [56, 99] on icon "button" at bounding box center [56, 99] width 6 height 6
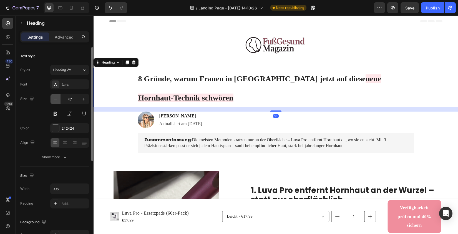
click at [56, 99] on icon "button" at bounding box center [55, 99] width 3 height 1
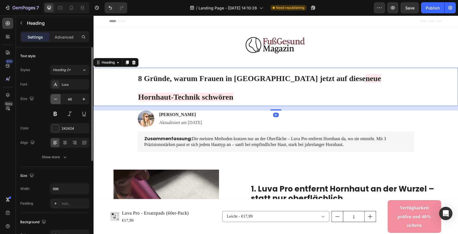
click at [56, 99] on icon "button" at bounding box center [55, 99] width 3 height 1
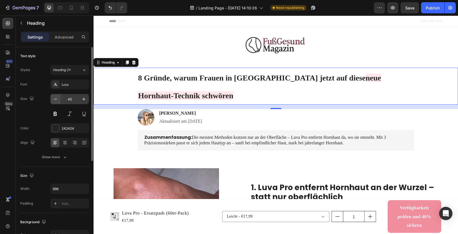
click at [58, 99] on icon "button" at bounding box center [56, 99] width 6 height 6
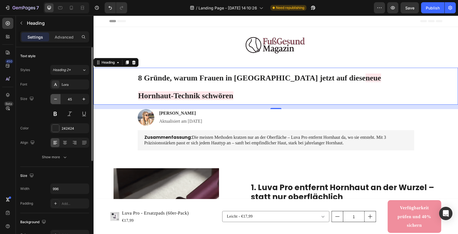
click at [58, 99] on icon "button" at bounding box center [56, 99] width 6 height 6
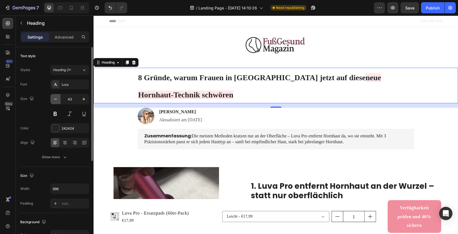
click at [58, 99] on icon "button" at bounding box center [56, 99] width 6 height 6
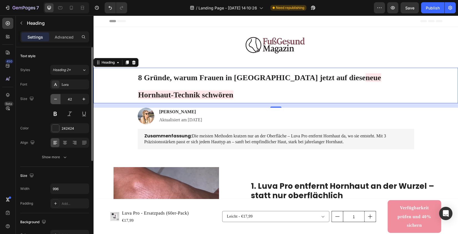
click at [58, 99] on icon "button" at bounding box center [56, 99] width 6 height 6
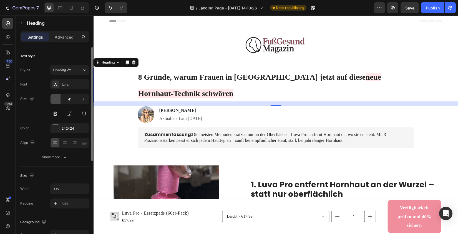
click at [58, 99] on icon "button" at bounding box center [56, 99] width 6 height 6
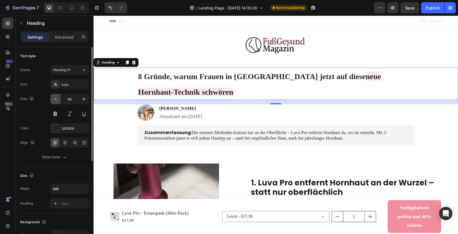
click at [57, 102] on icon "button" at bounding box center [56, 99] width 6 height 6
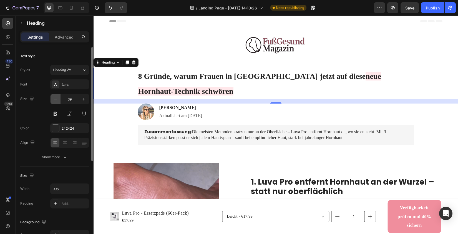
click at [57, 102] on icon "button" at bounding box center [56, 99] width 6 height 6
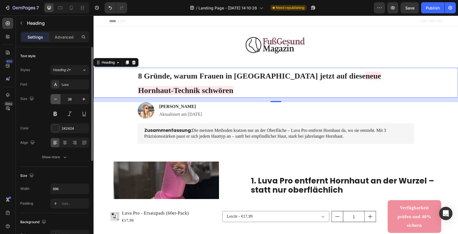
click at [57, 102] on icon "button" at bounding box center [56, 99] width 6 height 6
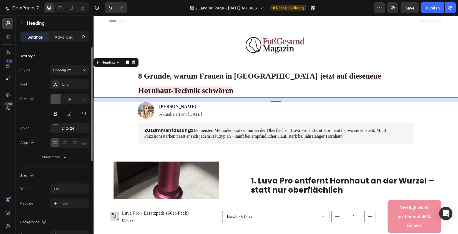
click at [57, 102] on icon "button" at bounding box center [56, 99] width 6 height 6
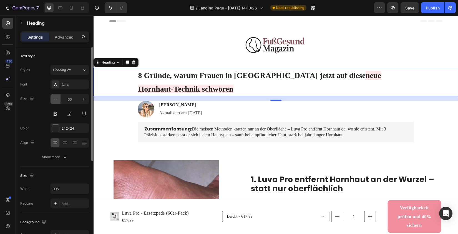
click at [57, 102] on icon "button" at bounding box center [56, 99] width 6 height 6
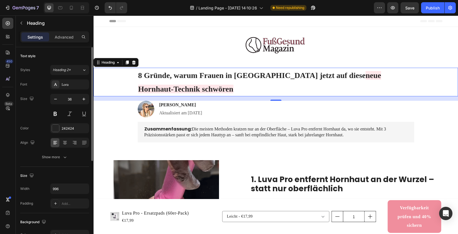
type input "35"
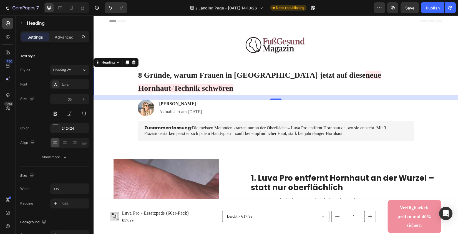
click at [217, 69] on h1 "8 Gründe, warum Frauen in Deutschland jetzt auf diese neue Hornhaut-Technik sch…" at bounding box center [276, 82] width 277 height 28
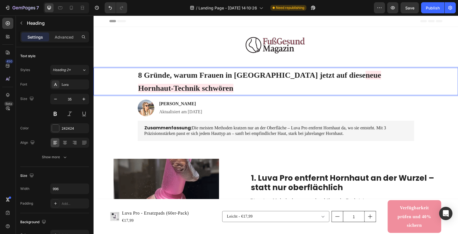
click at [220, 72] on span "8 Gründe, warum Frauen in [GEOGRAPHIC_DATA] jetzt auf diese" at bounding box center [252, 75] width 228 height 9
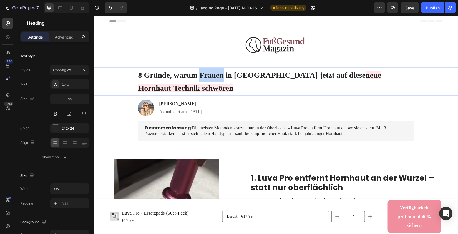
click at [220, 72] on span "8 Gründe, warum Frauen in [GEOGRAPHIC_DATA] jetzt auf diese" at bounding box center [252, 75] width 228 height 9
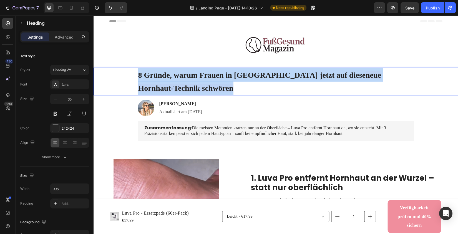
click at [220, 72] on span "8 Gründe, warum Frauen in [GEOGRAPHIC_DATA] jetzt auf diese" at bounding box center [252, 75] width 228 height 9
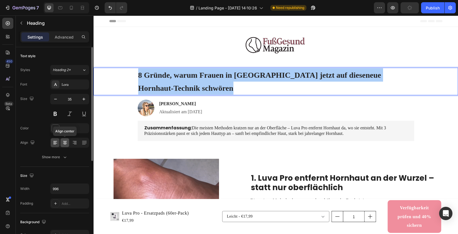
click at [64, 141] on icon at bounding box center [65, 141] width 4 height 1
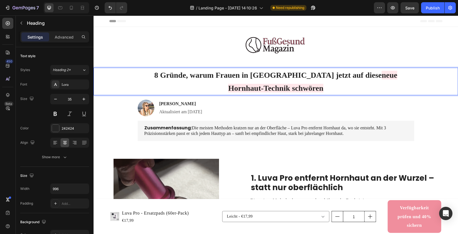
click at [215, 81] on p "8 Gründe, warum Frauen in Deutschland jetzt auf diese neue Hornhaut-Technik sch…" at bounding box center [276, 81] width 276 height 26
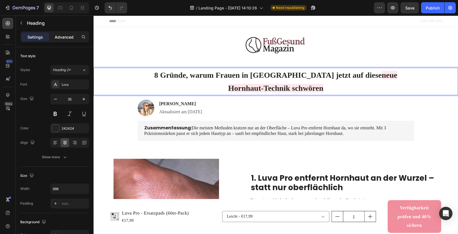
click at [65, 36] on p "Advanced" at bounding box center [64, 37] width 19 height 6
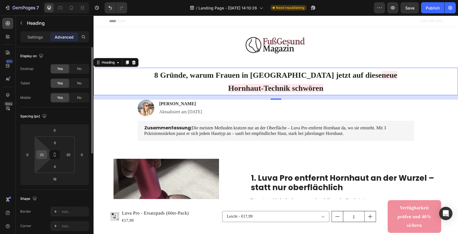
click at [41, 156] on input "20" at bounding box center [42, 155] width 8 height 8
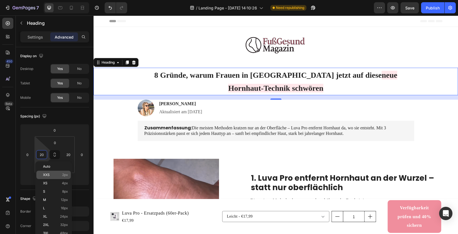
click at [53, 173] on div "XXS 2px" at bounding box center [53, 175] width 34 height 8
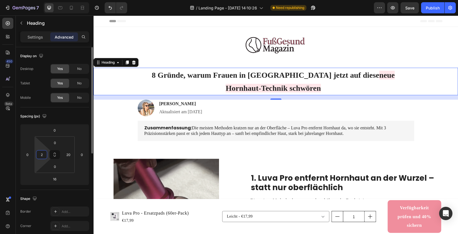
click at [40, 152] on input "2" at bounding box center [42, 155] width 8 height 8
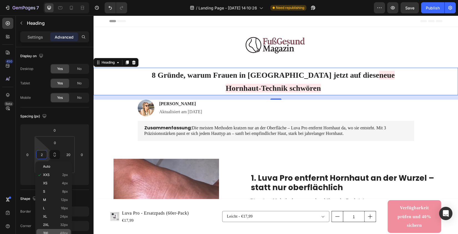
click at [65, 232] on span "48px" at bounding box center [64, 233] width 8 height 4
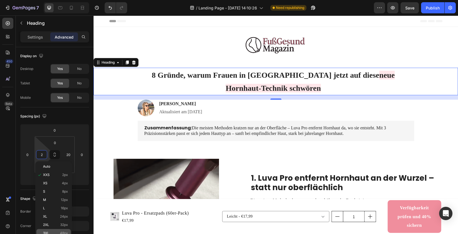
type input "48"
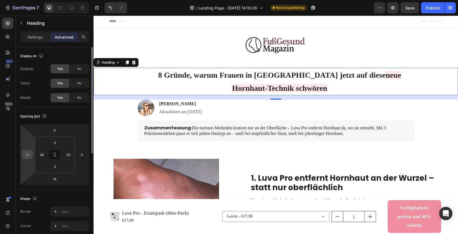
click at [26, 157] on input "0" at bounding box center [27, 155] width 8 height 8
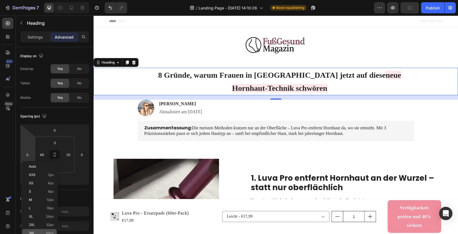
click at [53, 232] on span "48px" at bounding box center [50, 233] width 8 height 4
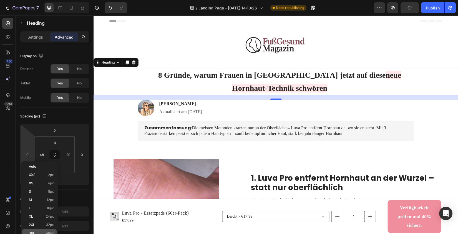
type input "48"
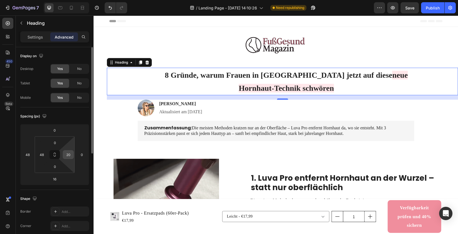
click at [71, 153] on input "20" at bounding box center [68, 155] width 8 height 8
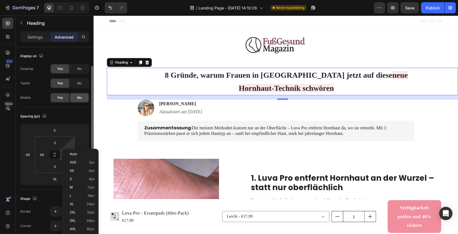
scroll to position [63, 0]
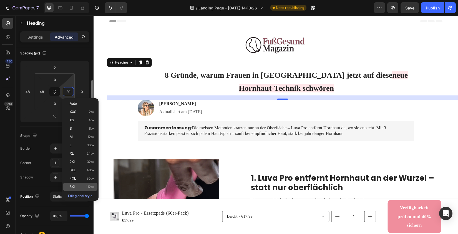
click at [88, 185] on div "5XL 112px" at bounding box center [80, 187] width 34 height 8
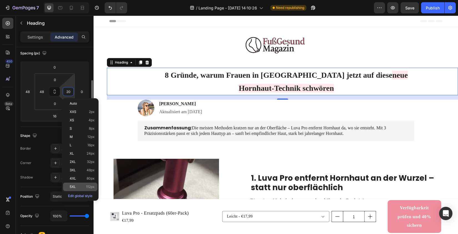
type input "112"
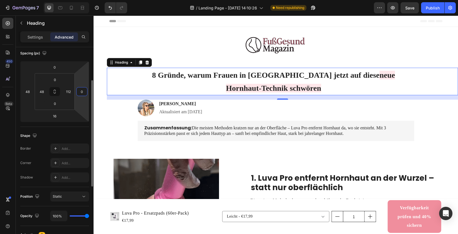
click at [81, 93] on input "0" at bounding box center [82, 92] width 8 height 8
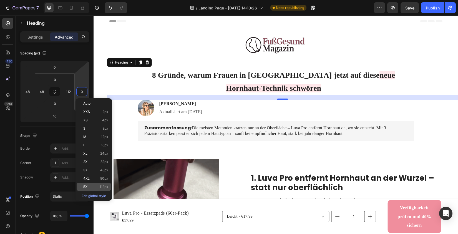
click at [103, 186] on span "112px" at bounding box center [104, 187] width 9 height 4
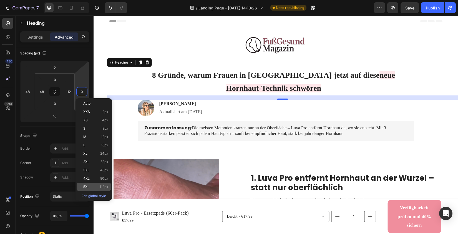
type input "112"
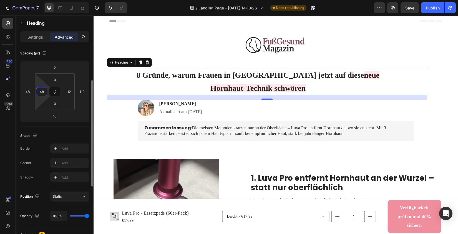
click at [43, 95] on input "48" at bounding box center [42, 92] width 8 height 8
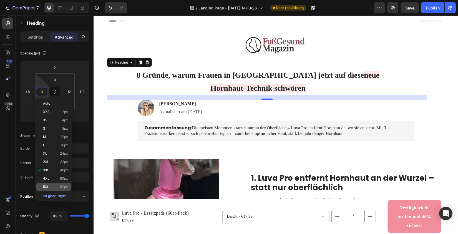
click at [59, 189] on div "5XL 112px" at bounding box center [53, 187] width 34 height 8
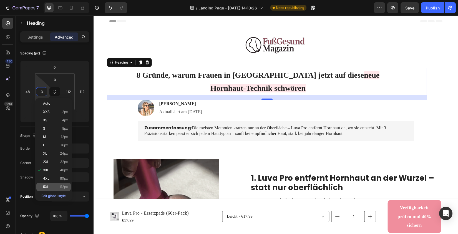
type input "112"
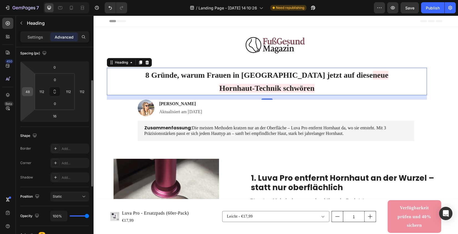
click at [27, 89] on input "48" at bounding box center [27, 92] width 8 height 8
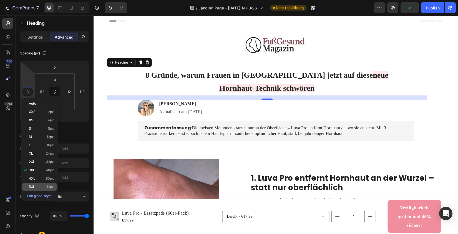
click at [47, 186] on span "112px" at bounding box center [49, 187] width 9 height 4
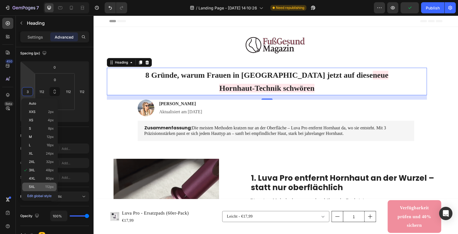
type input "112"
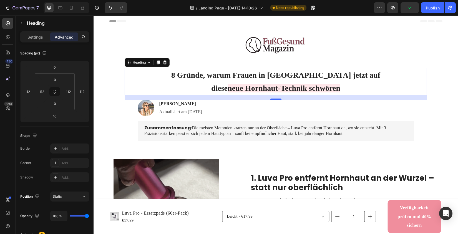
click at [153, 79] on div "8 Gründe, warum Frauen in Deutschland jetzt auf diese neue Hornhaut-Technik sch…" at bounding box center [276, 82] width 303 height 28
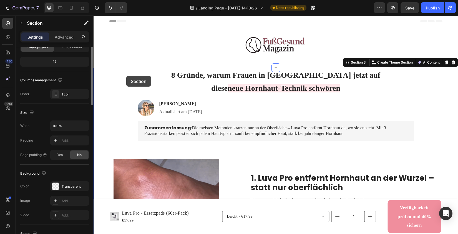
scroll to position [0, 0]
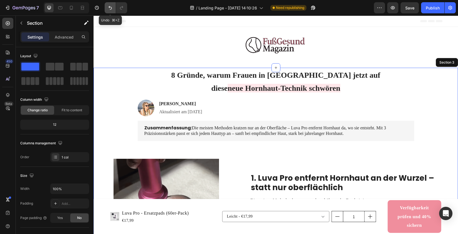
click at [109, 7] on icon "Undo/Redo" at bounding box center [111, 8] width 6 height 6
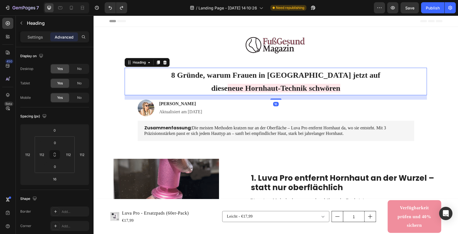
click at [222, 81] on h1 "8 Gründe, warum Frauen in Deutschland jetzt auf diese neue Hornhaut-Technik sch…" at bounding box center [276, 82] width 240 height 28
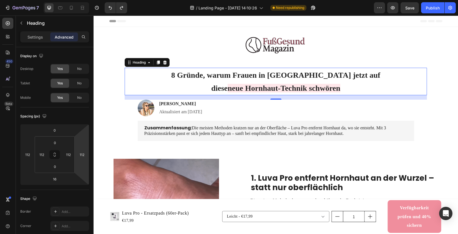
click at [183, 84] on h1 "8 Gründe, warum Frauen in Deutschland jetzt auf diese neue Hornhaut-Technik sch…" at bounding box center [276, 82] width 240 height 28
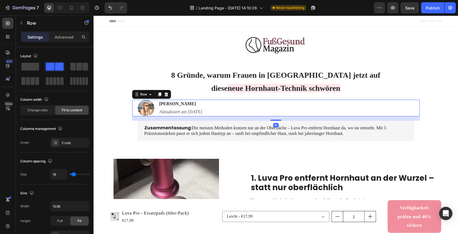
click at [260, 113] on div "Image Jessica M. Heading Aktualisiert am 11. August 2025 Text Block Row 16" at bounding box center [276, 108] width 288 height 17
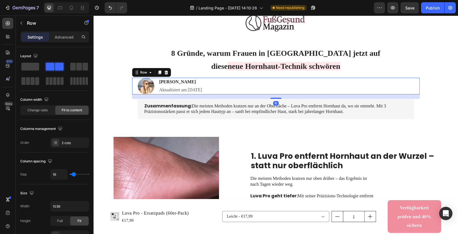
scroll to position [27, 0]
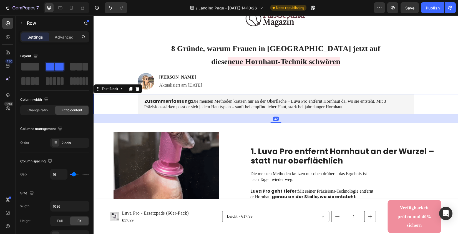
click at [246, 113] on div "Zusammenfassung: Die meisten Methoden kratzen nur an der Oberfläche – Luva Pro …" at bounding box center [276, 104] width 277 height 21
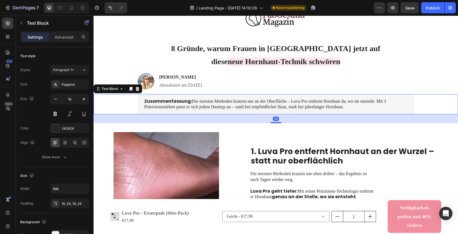
click at [218, 108] on p "Zusammenfassung: Die meisten Methoden kratzen nur an der Oberfläche – Luva Pro …" at bounding box center [275, 105] width 263 height 12
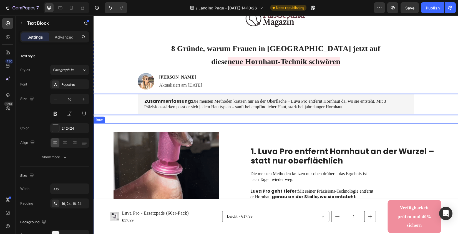
click at [248, 151] on div "Image 1. Luva Pro entfernt Hornhaut an der Wurzel – statt nur oberflächlich Hea…" at bounding box center [276, 184] width 365 height 123
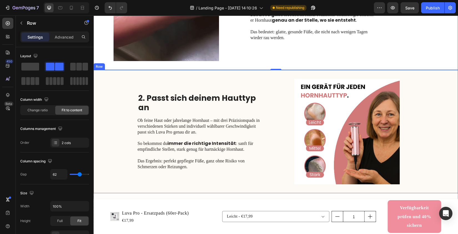
scroll to position [213, 0]
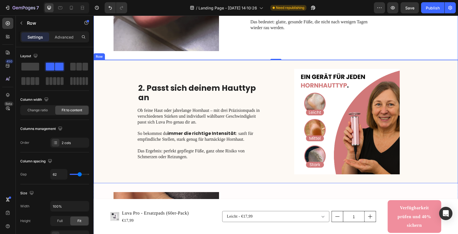
click at [112, 123] on div "2. Passt sich deinem Hauttyp an Heading Ob feine Haut oder jahrelange Hornhaut …" at bounding box center [276, 121] width 365 height 123
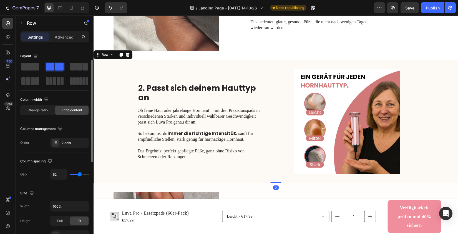
scroll to position [200, 0]
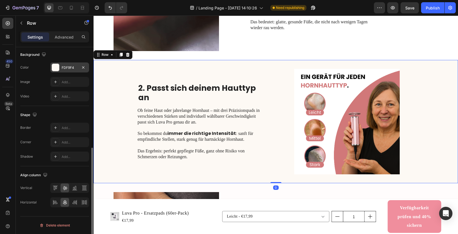
click at [59, 65] on div "FDF9F4" at bounding box center [69, 68] width 39 height 10
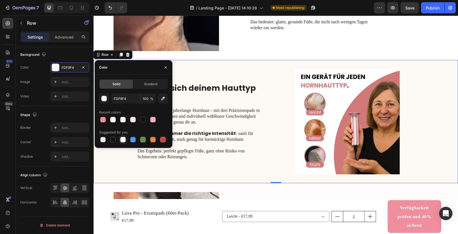
click at [120, 140] on div at bounding box center [123, 140] width 6 height 6
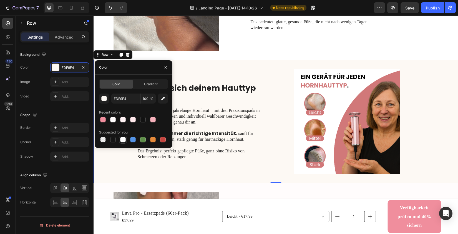
type input "FFFFFF"
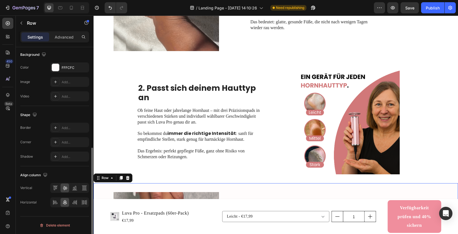
click at [70, 61] on div "Background The changes might be hidden by the video. Color FFFCFC Image Add... …" at bounding box center [54, 76] width 69 height 60
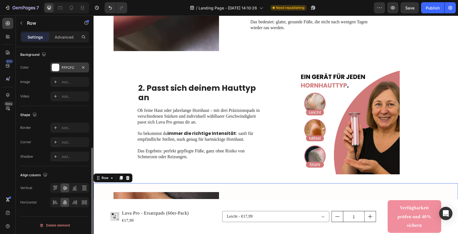
click at [70, 66] on div "FFFCFC" at bounding box center [70, 67] width 16 height 5
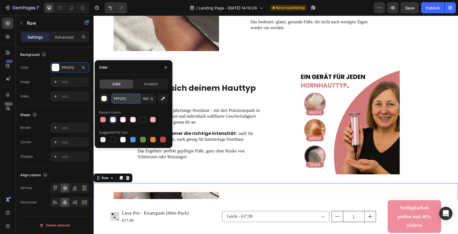
click at [119, 94] on input "FFFCFC" at bounding box center [125, 99] width 29 height 10
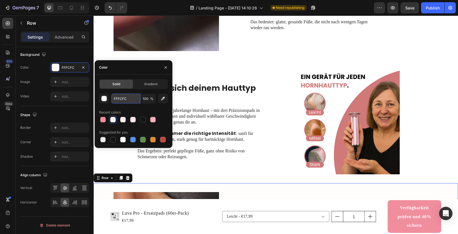
click at [119, 94] on input "FFFCFC" at bounding box center [125, 99] width 29 height 10
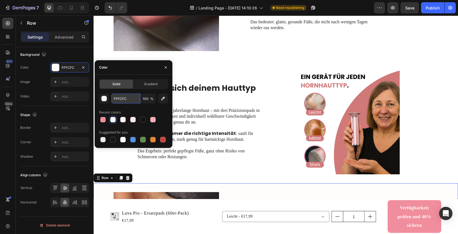
click at [119, 94] on input "FFFCFC" at bounding box center [125, 99] width 29 height 10
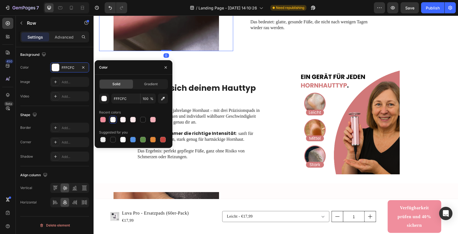
scroll to position [0, 0]
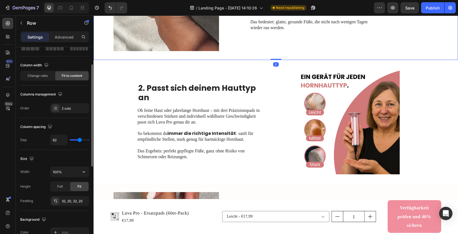
scroll to position [114, 0]
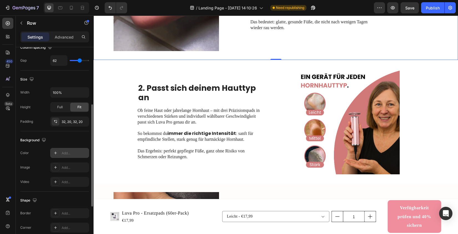
click at [68, 153] on div "Add..." at bounding box center [75, 153] width 26 height 5
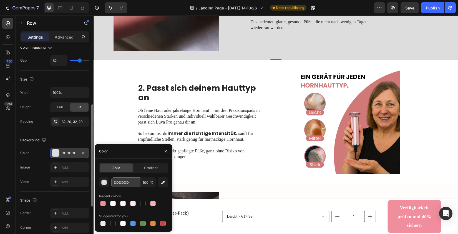
click at [124, 180] on input "DDDDDD" at bounding box center [125, 183] width 29 height 10
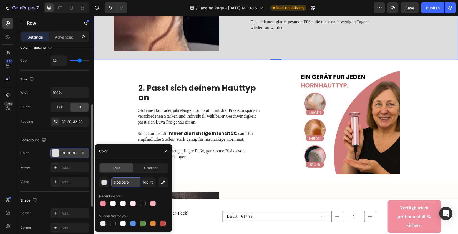
click at [124, 180] on input "DDDDDD" at bounding box center [125, 183] width 29 height 10
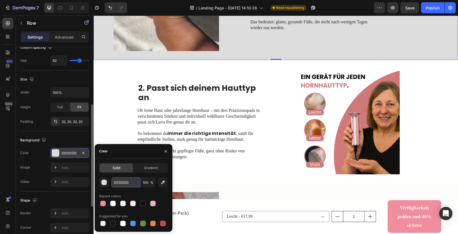
paste input "FFFCFC"
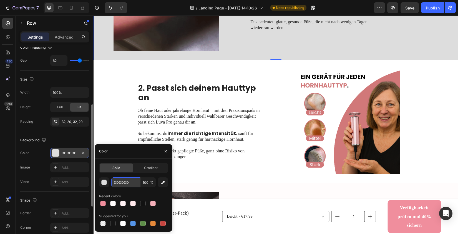
type input "FFFCFC"
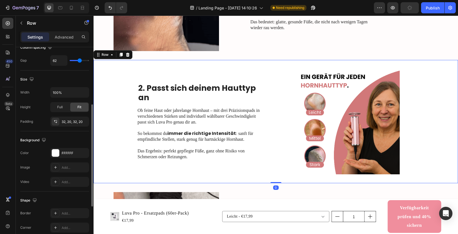
click at [121, 89] on div "2. Passt sich deinem Hauttyp an Heading Ob feine Haut oder jahrelange Hornhaut …" at bounding box center [276, 121] width 365 height 123
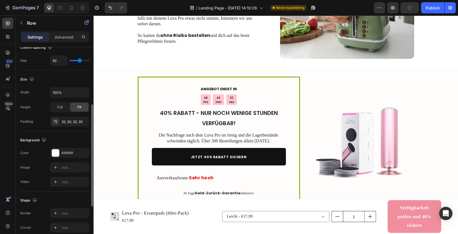
scroll to position [1156, 0]
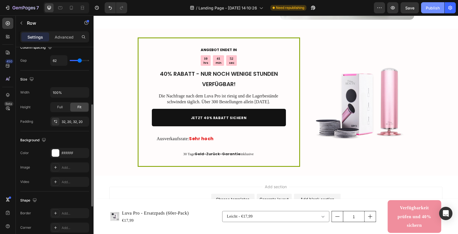
click at [427, 7] on div "Publish" at bounding box center [433, 8] width 14 height 6
click at [117, 218] on img at bounding box center [115, 216] width 9 height 9
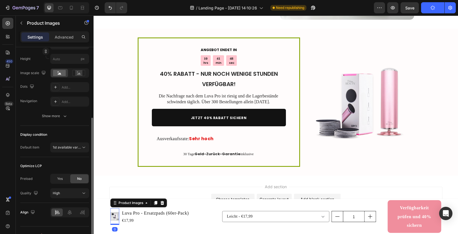
scroll to position [0, 0]
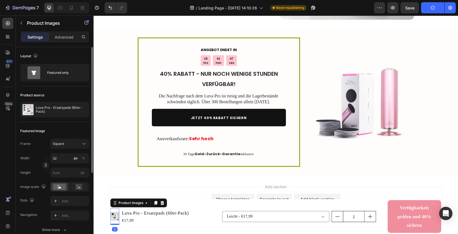
click at [166, 201] on div "Product Images" at bounding box center [139, 203] width 57 height 9
click at [163, 204] on icon at bounding box center [163, 203] width 4 height 4
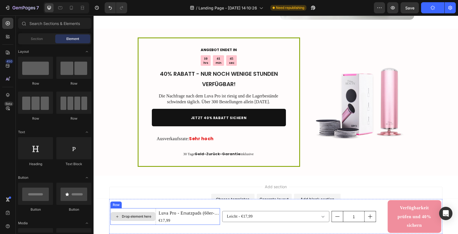
click at [143, 216] on div "Drop element here" at bounding box center [136, 217] width 29 height 4
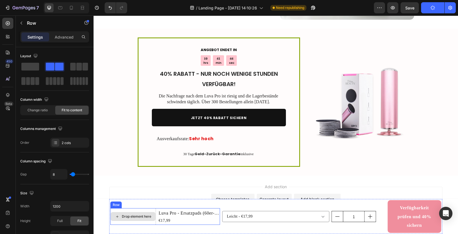
click at [150, 211] on div "Drop element here" at bounding box center [134, 216] width 46 height 17
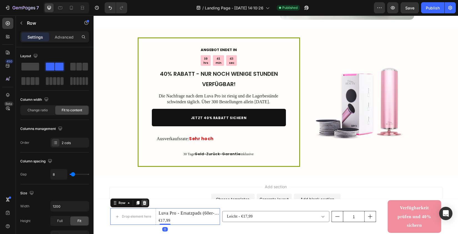
click at [145, 202] on icon at bounding box center [145, 203] width 4 height 4
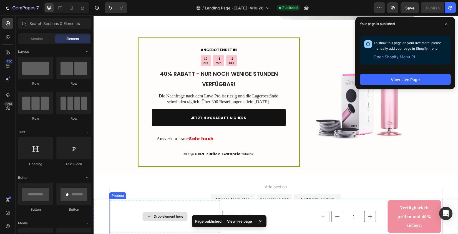
click at [168, 205] on div "Drop element here" at bounding box center [166, 216] width 110 height 33
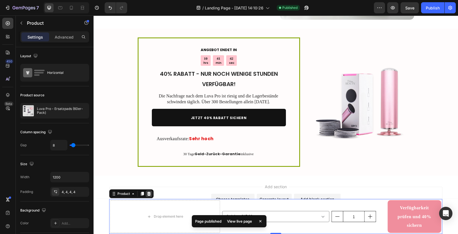
click at [149, 193] on icon at bounding box center [149, 194] width 4 height 4
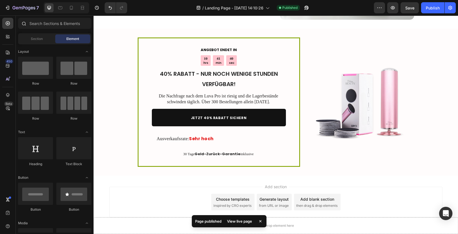
click at [38, 30] on div at bounding box center [55, 24] width 78 height 13
click at [39, 23] on input "text" at bounding box center [54, 23] width 73 height 11
click at [36, 38] on span "Section" at bounding box center [37, 38] width 12 height 5
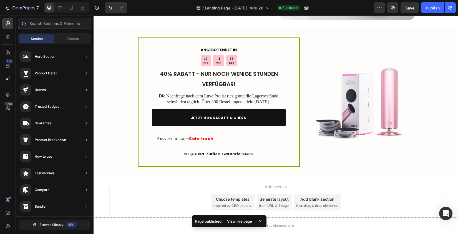
click at [45, 23] on input "text" at bounding box center [54, 23] width 73 height 11
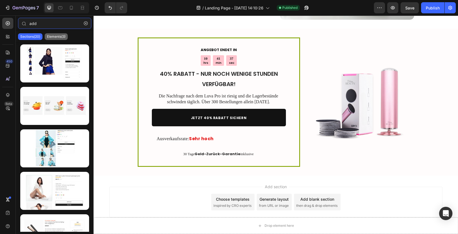
type input "add"
click at [59, 37] on p "Elements(3)" at bounding box center [56, 36] width 19 height 4
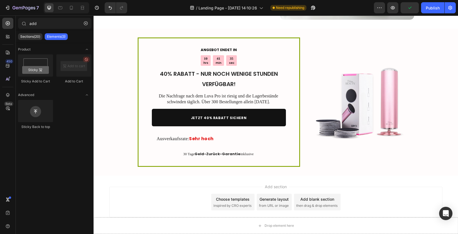
scroll to position [1165, 0]
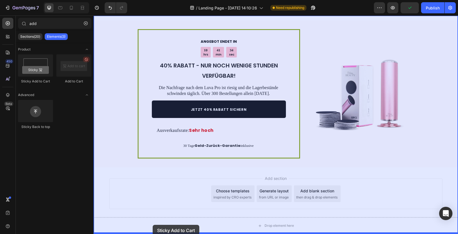
drag, startPoint x: 134, startPoint y: 87, endPoint x: 153, endPoint y: 225, distance: 139.4
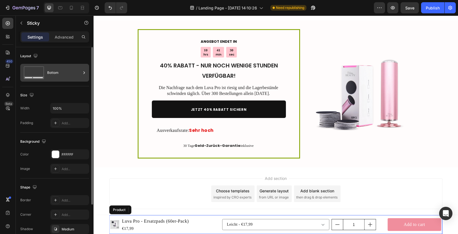
click at [56, 74] on div "Bottom" at bounding box center [64, 72] width 34 height 13
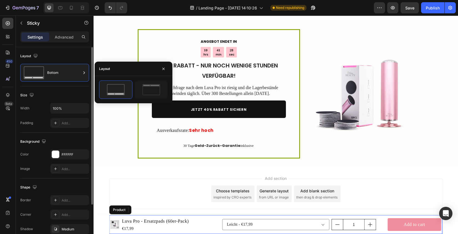
scroll to position [58, 0]
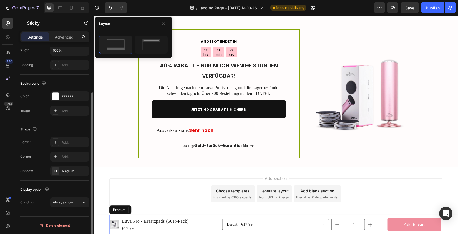
click at [45, 124] on div "Shape Border Add... Corner Add... Shadow Medium" at bounding box center [54, 151] width 69 height 60
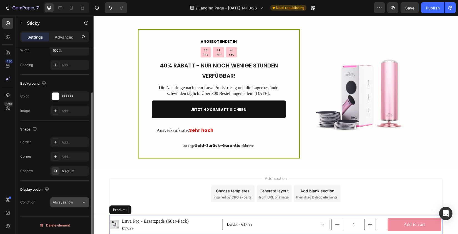
click at [68, 202] on span "Always show" at bounding box center [63, 202] width 21 height 4
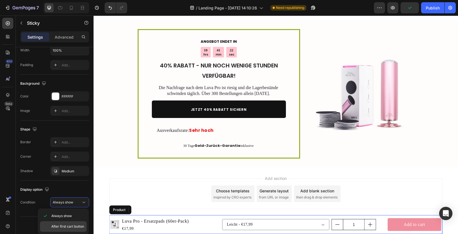
click at [69, 227] on span "After first cart button" at bounding box center [67, 226] width 33 height 5
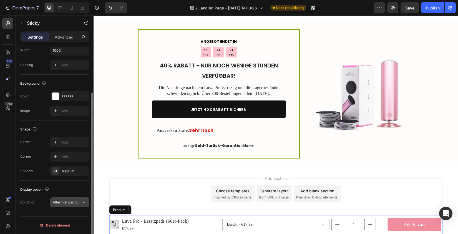
click at [68, 204] on span "After first cart button" at bounding box center [69, 202] width 33 height 4
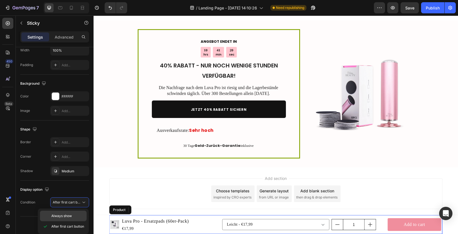
click at [64, 216] on span "Always show" at bounding box center [61, 216] width 21 height 5
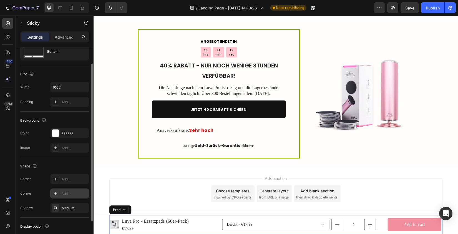
scroll to position [0, 0]
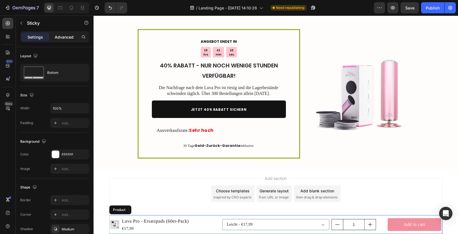
click at [58, 35] on p "Advanced" at bounding box center [64, 37] width 19 height 6
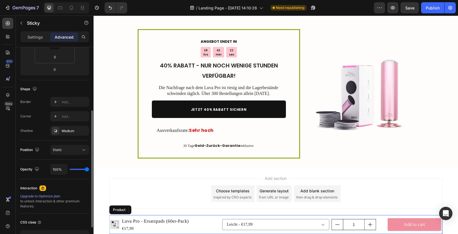
scroll to position [149, 0]
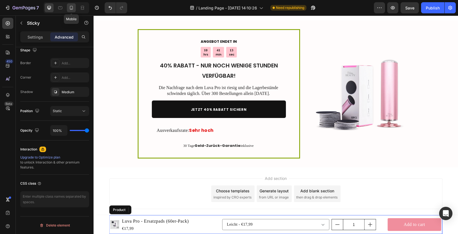
click at [74, 10] on icon at bounding box center [72, 8] width 6 height 6
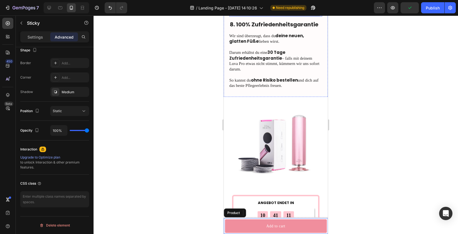
scroll to position [1440, 0]
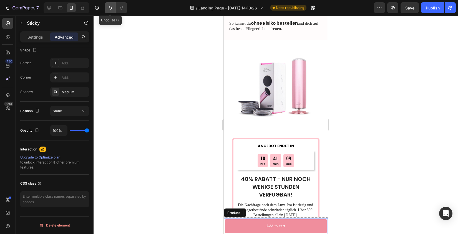
click at [112, 7] on icon "Undo/Redo" at bounding box center [111, 8] width 6 height 6
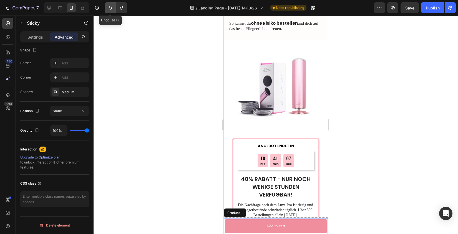
click at [112, 7] on icon "Undo/Redo" at bounding box center [111, 8] width 6 height 6
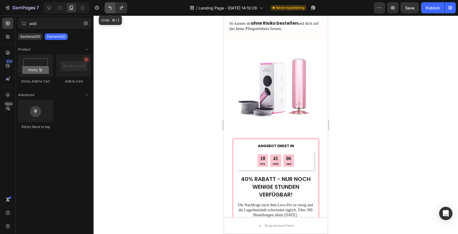
click at [112, 7] on icon "Undo/Redo" at bounding box center [111, 8] width 6 height 6
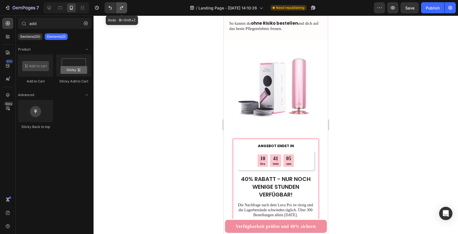
click at [124, 7] on icon "Undo/Redo" at bounding box center [122, 8] width 6 height 6
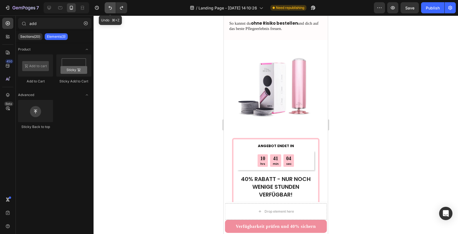
click at [110, 7] on icon "Undo/Redo" at bounding box center [110, 8] width 3 height 4
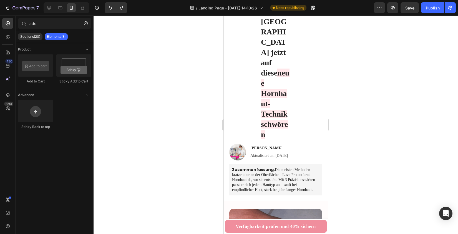
scroll to position [0, 0]
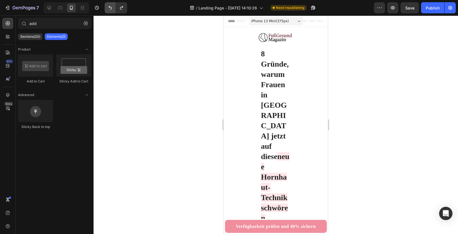
click at [106, 6] on button "Undo/Redo" at bounding box center [110, 7] width 11 height 11
click at [107, 7] on button "Undo/Redo" at bounding box center [110, 7] width 11 height 11
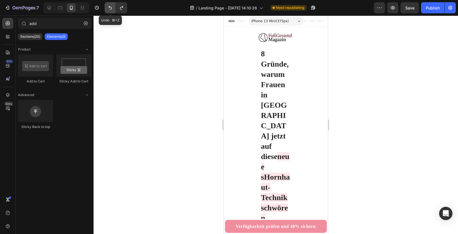
click at [107, 7] on button "Undo/Redo" at bounding box center [110, 7] width 11 height 11
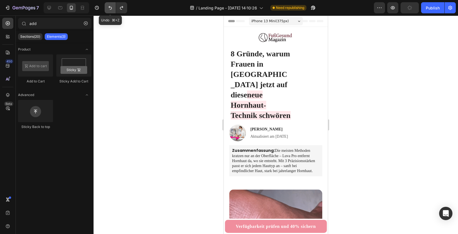
click at [107, 7] on button "Undo/Redo" at bounding box center [110, 7] width 11 height 11
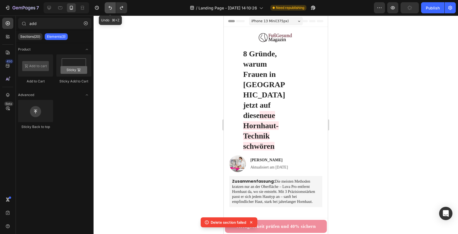
click at [107, 7] on button "Undo/Redo" at bounding box center [110, 7] width 11 height 11
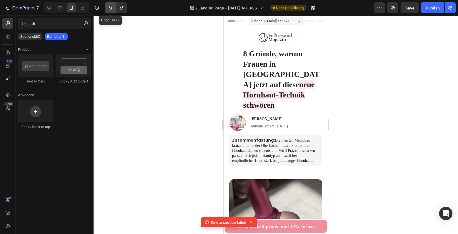
click at [107, 7] on button "Undo/Redo" at bounding box center [110, 7] width 11 height 11
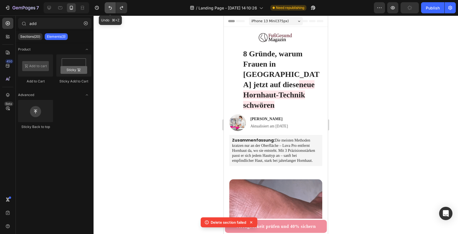
click at [107, 7] on button "Undo/Redo" at bounding box center [110, 7] width 11 height 11
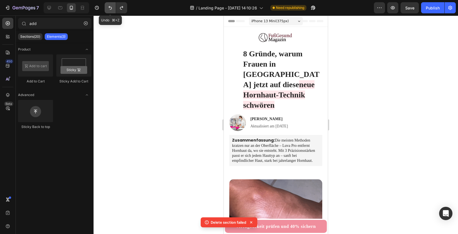
click at [107, 7] on button "Undo/Redo" at bounding box center [110, 7] width 11 height 11
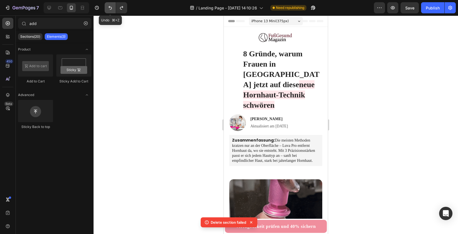
click at [107, 7] on button "Undo/Redo" at bounding box center [110, 7] width 11 height 11
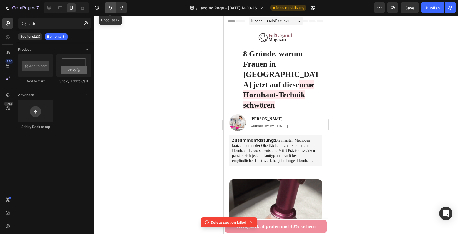
click at [107, 7] on button "Undo/Redo" at bounding box center [110, 7] width 11 height 11
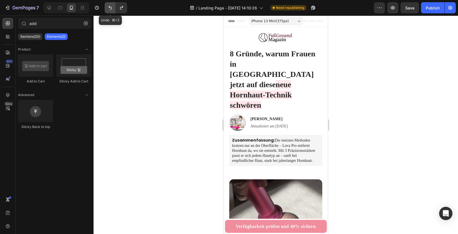
click at [108, 8] on icon "Undo/Redo" at bounding box center [111, 8] width 6 height 6
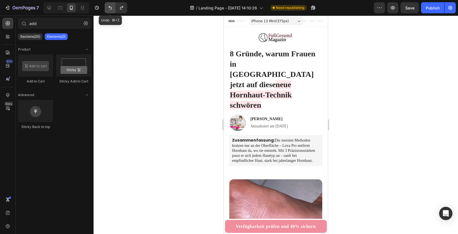
click at [108, 8] on icon "Undo/Redo" at bounding box center [111, 8] width 6 height 6
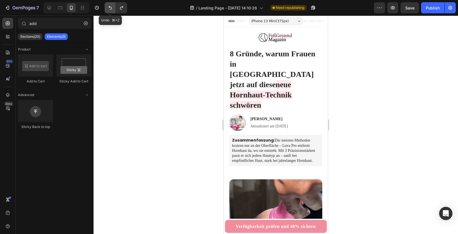
click at [108, 8] on icon "Undo/Redo" at bounding box center [111, 8] width 6 height 6
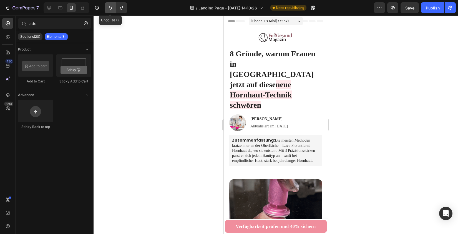
click at [108, 8] on icon "Undo/Redo" at bounding box center [111, 8] width 6 height 6
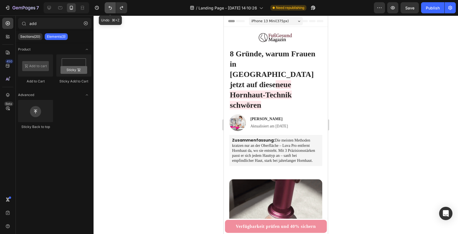
click at [108, 8] on icon "Undo/Redo" at bounding box center [111, 8] width 6 height 6
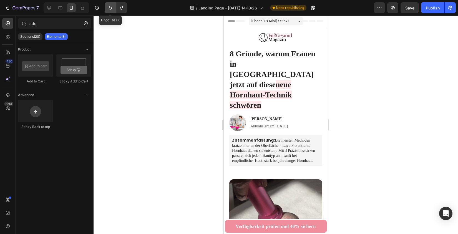
click at [108, 8] on icon "Undo/Redo" at bounding box center [111, 8] width 6 height 6
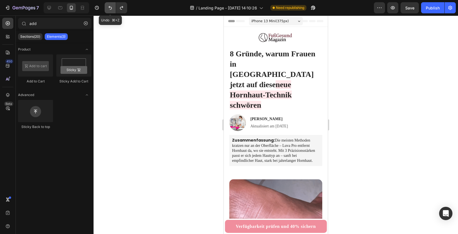
click at [108, 8] on icon "Undo/Redo" at bounding box center [111, 8] width 6 height 6
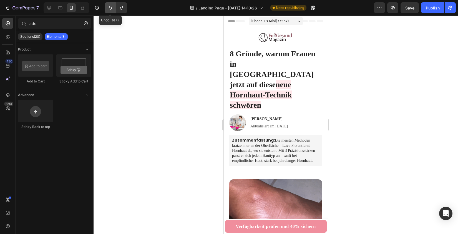
click at [108, 8] on icon "Undo/Redo" at bounding box center [111, 8] width 6 height 6
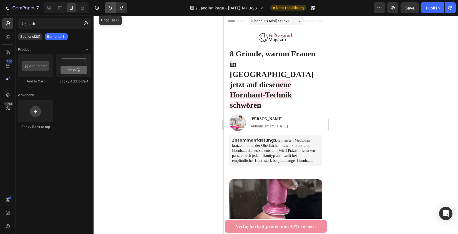
click at [108, 8] on icon "Undo/Redo" at bounding box center [111, 8] width 6 height 6
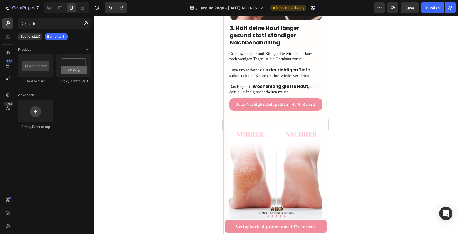
scroll to position [621, 0]
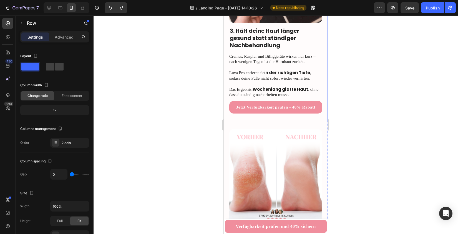
click at [225, 68] on div "Image 3. Hält deine Haut länger gesund statt ständiger Nachbehandlung Heading C…" at bounding box center [276, 22] width 104 height 200
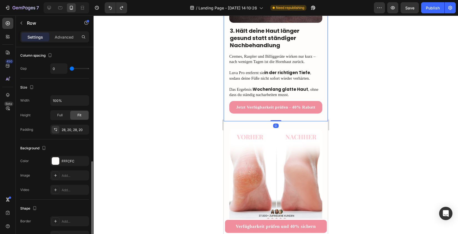
scroll to position [154, 0]
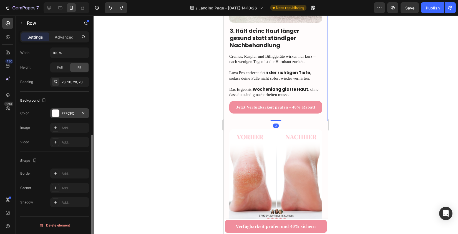
click at [68, 118] on div "FFFCFC" at bounding box center [69, 113] width 39 height 10
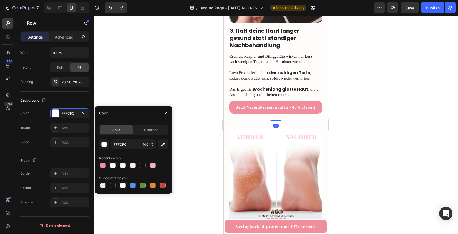
click at [124, 184] on div at bounding box center [123, 186] width 6 height 6
type input "FFFFFF"
click at [380, 76] on div at bounding box center [276, 125] width 365 height 219
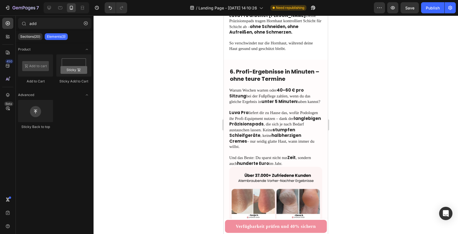
scroll to position [1035, 0]
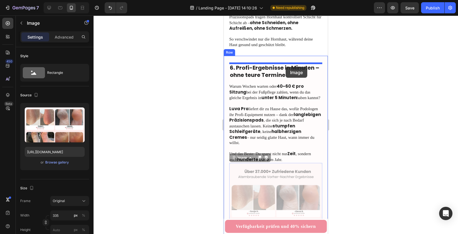
drag, startPoint x: 298, startPoint y: 184, endPoint x: 286, endPoint y: 67, distance: 117.3
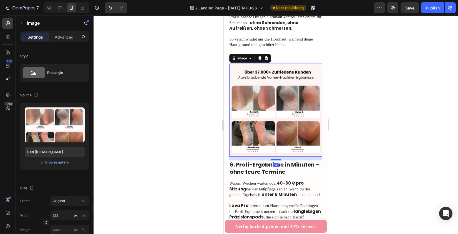
click at [326, 115] on div "Drop element here Image 14 6. Profi-Ergebnisse in Minuten – ohne teure Termine …" at bounding box center [276, 170] width 104 height 229
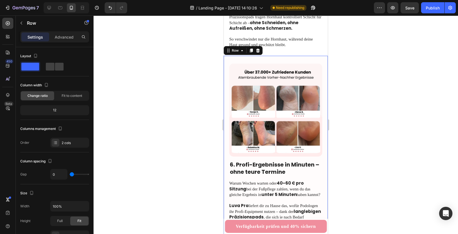
click at [327, 62] on div "Drop element here Image 6. Profi-Ergebnisse in Minuten – ohne teure Termine Hea…" at bounding box center [276, 170] width 104 height 229
click at [336, 41] on div at bounding box center [276, 125] width 365 height 219
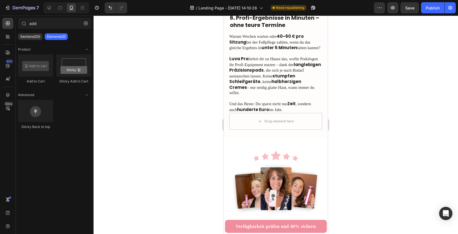
scroll to position [1206, 0]
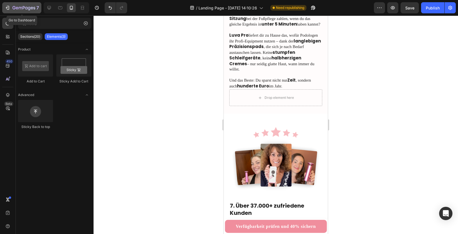
click at [12, 6] on div "7" at bounding box center [22, 7] width 34 height 7
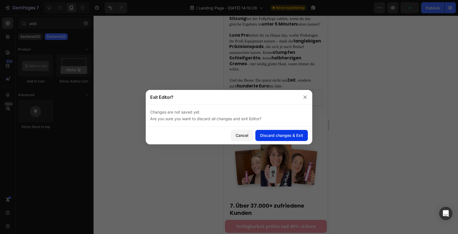
click at [274, 137] on div "Discard changes & Exit" at bounding box center [281, 136] width 43 height 6
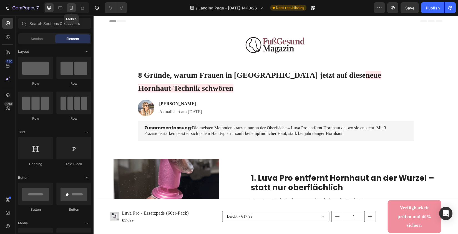
click at [69, 6] on icon at bounding box center [72, 8] width 6 height 6
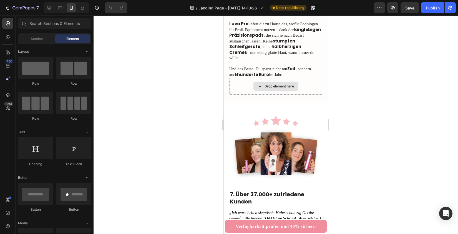
scroll to position [1233, 0]
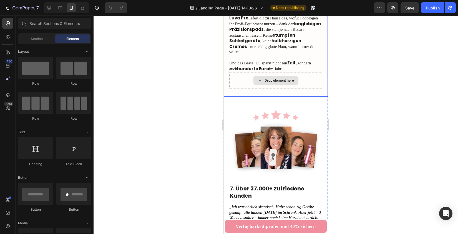
click at [237, 76] on div "Drop element here" at bounding box center [276, 80] width 93 height 17
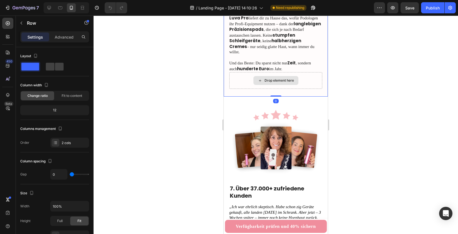
click at [236, 72] on div "Drop element here" at bounding box center [276, 80] width 93 height 17
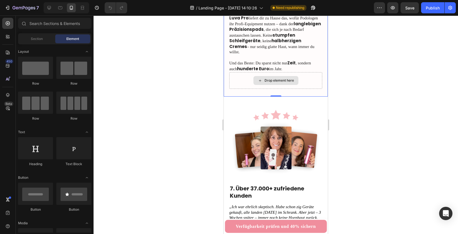
click at [271, 76] on div "Drop element here" at bounding box center [276, 80] width 45 height 9
click at [308, 72] on div "Drop element here" at bounding box center [276, 80] width 93 height 17
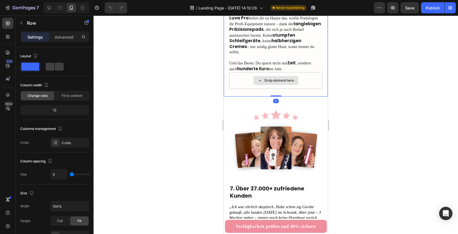
click at [308, 72] on div "Drop element here" at bounding box center [276, 80] width 93 height 17
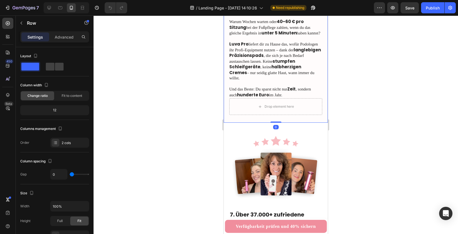
scroll to position [1177, 0]
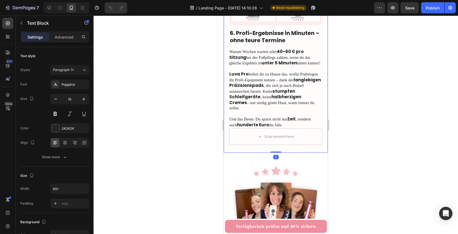
click at [308, 68] on p at bounding box center [276, 69] width 93 height 6
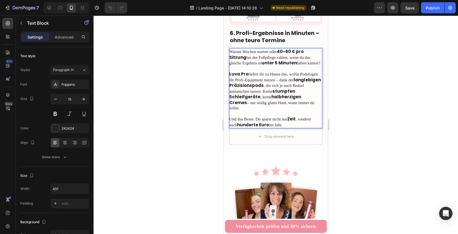
click at [306, 116] on p "Und das Beste: Du sparst nicht nur Zeit , sondern auch hunderte Euro im Jahr." at bounding box center [276, 119] width 93 height 17
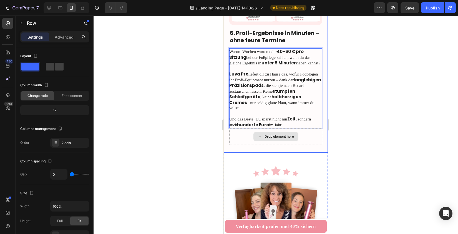
click at [306, 128] on div "Drop element here" at bounding box center [276, 136] width 93 height 17
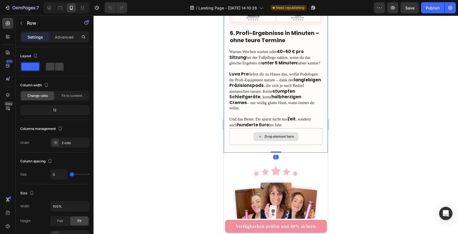
click at [312, 128] on div "Drop element here" at bounding box center [276, 136] width 93 height 17
click at [273, 143] on div "Drop element here Image 6. Profi-Ergebnisse in Minuten – ohne teure Termine Hea…" at bounding box center [276, 38] width 104 height 229
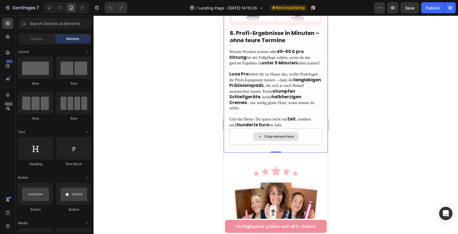
click at [291, 132] on div "Drop element here" at bounding box center [276, 136] width 45 height 9
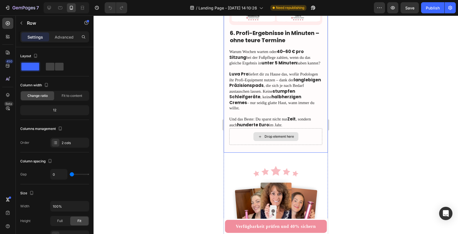
click at [312, 128] on div "Drop element here" at bounding box center [276, 136] width 93 height 17
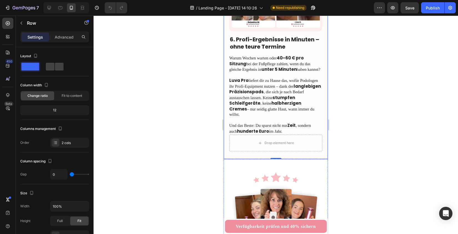
scroll to position [1207, 0]
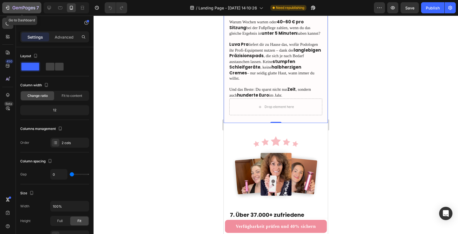
click at [6, 4] on button "7" at bounding box center [21, 7] width 39 height 11
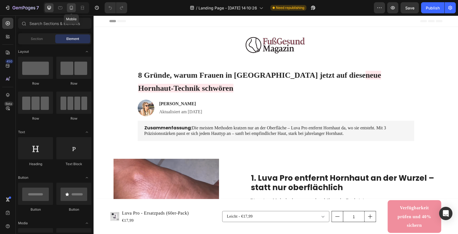
click at [71, 4] on div at bounding box center [71, 7] width 9 height 9
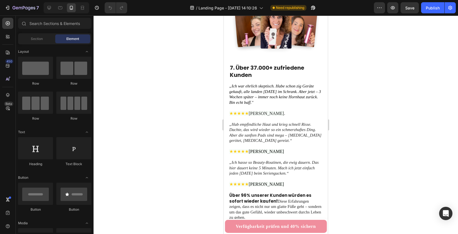
scroll to position [1374, 0]
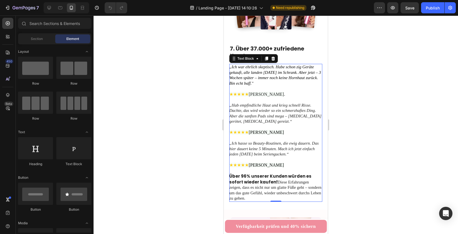
click at [245, 97] on p at bounding box center [276, 100] width 93 height 6
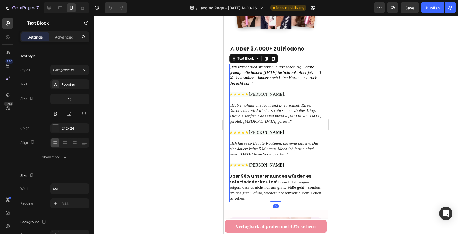
click at [240, 92] on span "★★★★★" at bounding box center [239, 94] width 19 height 5
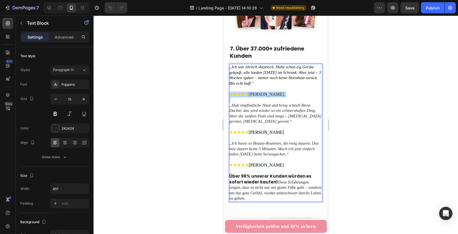
click at [240, 92] on span "★★★★★" at bounding box center [239, 94] width 19 height 5
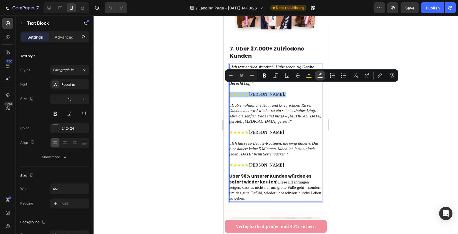
click at [320, 76] on icon "Editor contextual toolbar" at bounding box center [321, 76] width 6 height 6
type input "F7FCF8"
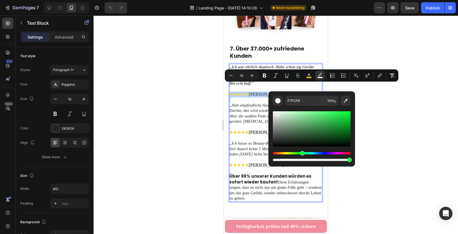
drag, startPoint x: 502, startPoint y: 129, endPoint x: 244, endPoint y: 103, distance: 258.6
type input "F4F4F4"
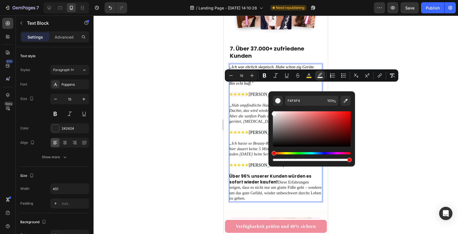
click at [185, 106] on div at bounding box center [276, 125] width 365 height 219
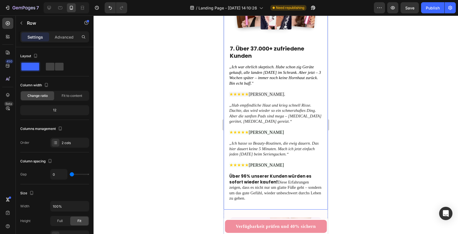
click at [228, 81] on div "7. Über 37.000+ zufriedene Kunden Heading „Ich war ehrlich skeptisch. Habe scho…" at bounding box center [276, 83] width 104 height 253
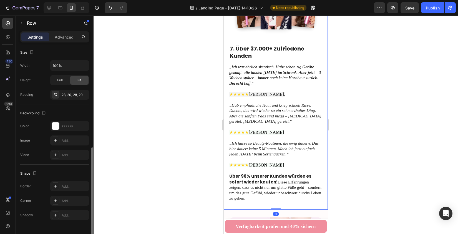
scroll to position [154, 0]
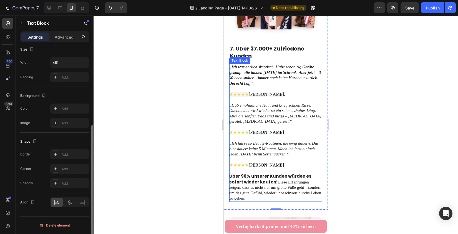
click at [239, 92] on span "★★★★★" at bounding box center [239, 94] width 19 height 5
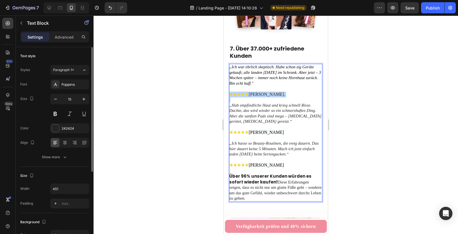
click at [239, 92] on span "★★★★★" at bounding box center [239, 94] width 19 height 5
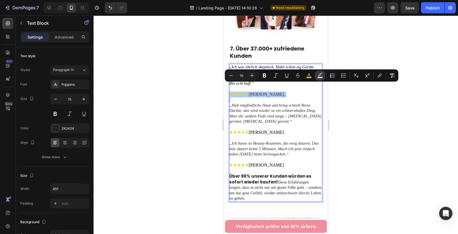
click at [321, 76] on icon "Editor contextual toolbar" at bounding box center [321, 76] width 6 height 6
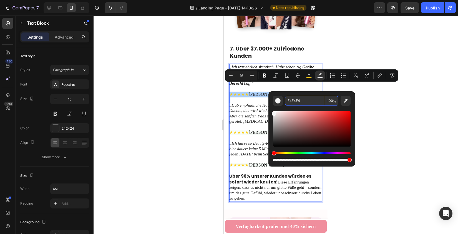
click at [297, 102] on input "F4F4F4" at bounding box center [305, 101] width 40 height 10
type input "F4F4F4"
click at [371, 116] on div at bounding box center [276, 125] width 365 height 219
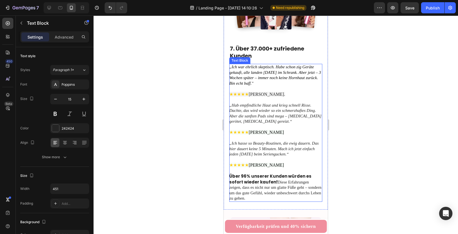
click at [249, 92] on span "★★★★★" at bounding box center [239, 94] width 19 height 5
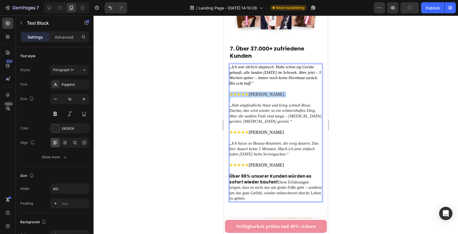
click at [249, 92] on span "★★★★★" at bounding box center [239, 94] width 19 height 5
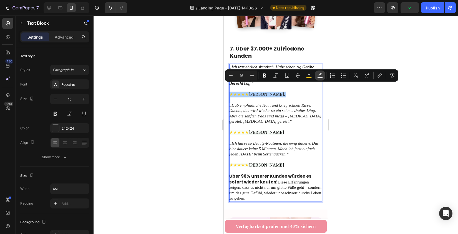
click at [320, 78] on rect "Editor contextual toolbar" at bounding box center [320, 77] width 5 height 1
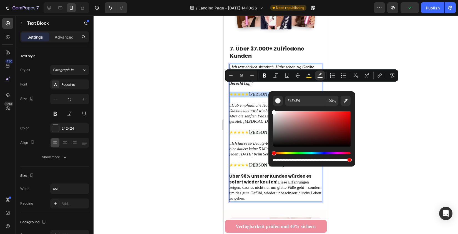
type input "FFFFFF"
drag, startPoint x: 284, startPoint y: 116, endPoint x: 218, endPoint y: 89, distance: 70.6
click at [220, 0] on body "7 / Landing Page - [DATE] 14:10:26 Need republishing Preview Publish 450 Beta S…" at bounding box center [229, 0] width 458 height 0
click at [192, 87] on div at bounding box center [276, 125] width 365 height 219
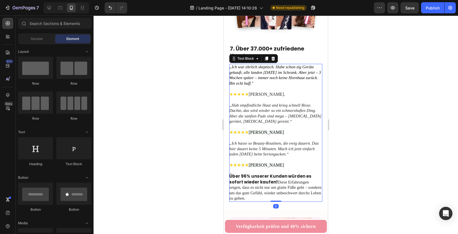
click at [249, 130] on span "★★★★★" at bounding box center [239, 132] width 19 height 5
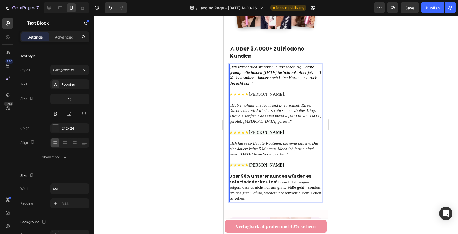
click at [249, 130] on span "★★★★★" at bounding box center [239, 132] width 19 height 5
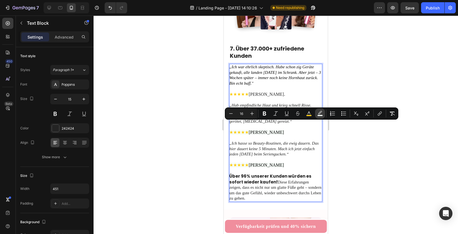
click at [319, 113] on icon "Editor contextual toolbar" at bounding box center [320, 112] width 4 height 3
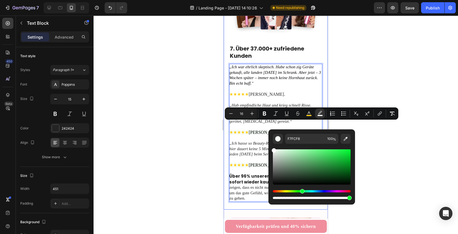
drag, startPoint x: 281, startPoint y: 164, endPoint x: 182, endPoint y: 120, distance: 108.1
click at [183, 0] on body "7 / Landing Page - [DATE] 14:10:26 Need republishing Preview Save Publish 450 B…" at bounding box center [229, 0] width 458 height 0
type input "FFFFFF"
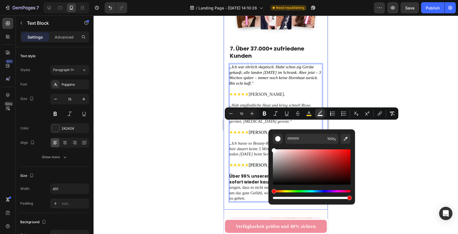
click at [182, 120] on div at bounding box center [276, 125] width 365 height 219
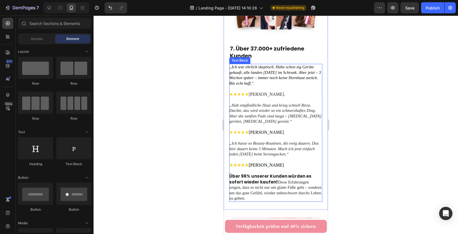
click at [248, 163] on span "★★★★★" at bounding box center [239, 165] width 19 height 5
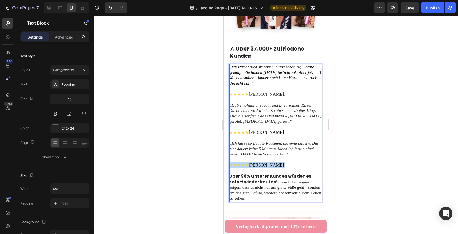
click at [248, 163] on span "★★★★★" at bounding box center [239, 165] width 19 height 5
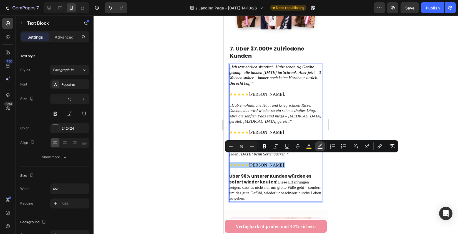
click at [323, 147] on icon "Editor contextual toolbar" at bounding box center [321, 147] width 6 height 6
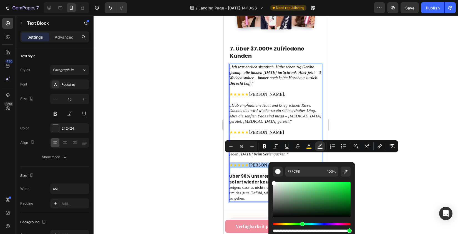
drag, startPoint x: 285, startPoint y: 196, endPoint x: 175, endPoint y: 144, distance: 121.9
click at [175, 0] on body "7 / Landing Page - [DATE] 14:10:26 Need republishing Preview Save Publish 450 B…" at bounding box center [229, 0] width 458 height 0
type input "FFFFFF"
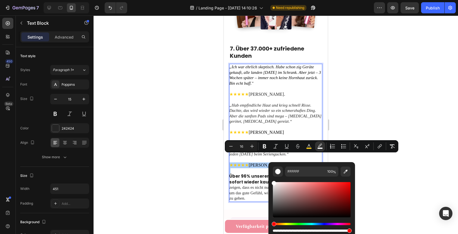
click at [175, 144] on div at bounding box center [276, 125] width 365 height 219
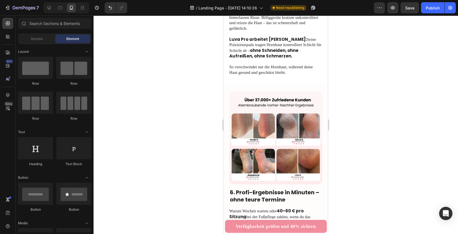
scroll to position [1038, 0]
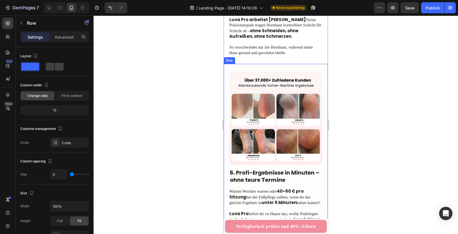
click at [225, 72] on div "Drop element here Image 6. Profi-Ergebnisse in Minuten – ohne teure Termine Hea…" at bounding box center [276, 178] width 104 height 229
click at [253, 57] on icon at bounding box center [251, 59] width 3 height 4
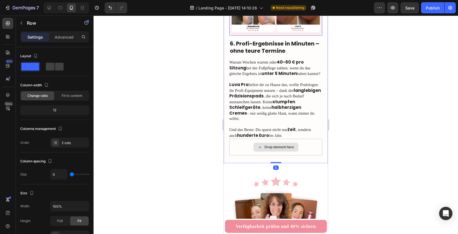
scroll to position [1406, 0]
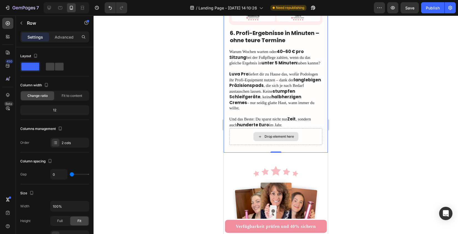
click at [246, 128] on div "Drop element here" at bounding box center [276, 136] width 93 height 17
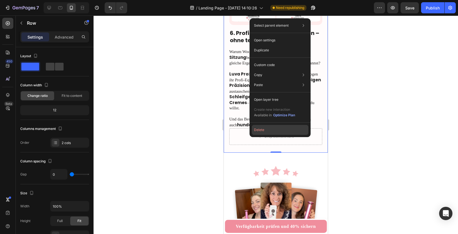
click at [261, 132] on button "Delete" at bounding box center [280, 130] width 57 height 10
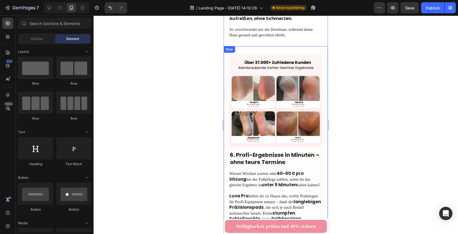
scroll to position [1072, 0]
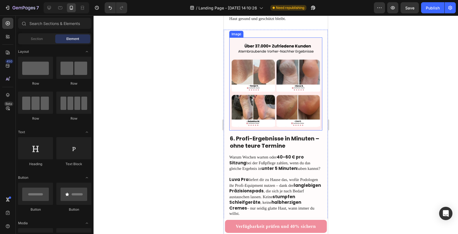
click at [316, 35] on div "Drop element here Image 6. Profi-Ergebnisse in Minuten – ohne teure Termine Hea…" at bounding box center [276, 144] width 104 height 229
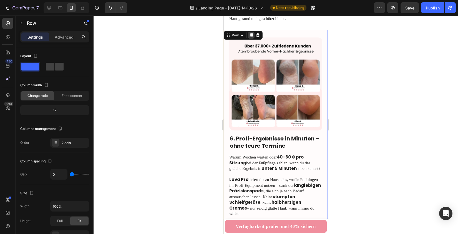
click at [252, 34] on icon at bounding box center [251, 36] width 3 height 4
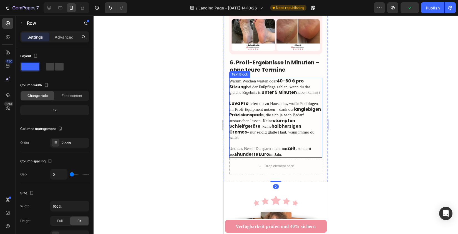
scroll to position [1408, 0]
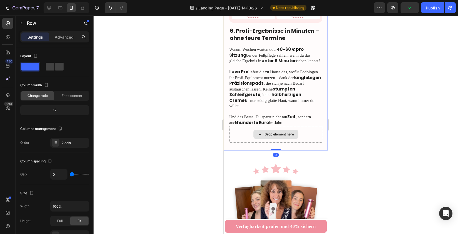
click at [242, 126] on div "Drop element here" at bounding box center [276, 134] width 93 height 17
drag, startPoint x: 275, startPoint y: 135, endPoint x: 271, endPoint y: 101, distance: 34.4
click at [271, 101] on div "Drop element here Image 6. Profi-Ergebnisse in Minuten – ohne teure Termine Hea…" at bounding box center [276, 36] width 104 height 229
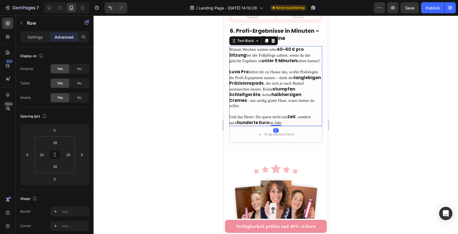
click at [279, 109] on p "Und das Beste: Du sparst nicht nur Zeit , sondern auch hunderte Euro im Jahr." at bounding box center [276, 117] width 93 height 17
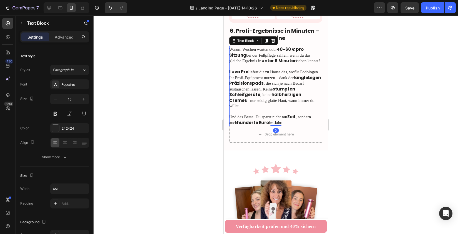
click at [279, 109] on p "Und das Beste: Du sparst nicht nur Zeit , sondern auch hunderte Euro im Jahr." at bounding box center [276, 117] width 93 height 17
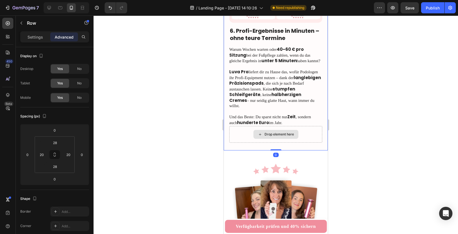
click at [251, 126] on div "Drop element here" at bounding box center [276, 134] width 93 height 17
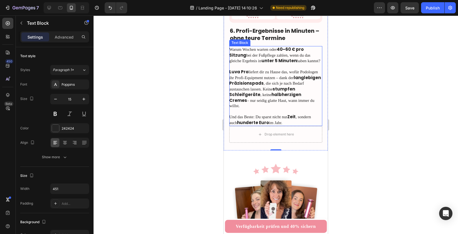
click at [303, 78] on p "Luva Pro liefert dir zu Hause das, wofür Podologen ihr Profi-Equipment nutzen –…" at bounding box center [276, 89] width 93 height 40
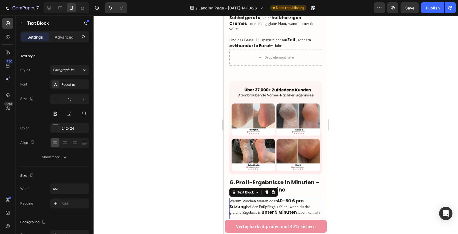
scroll to position [1252, 0]
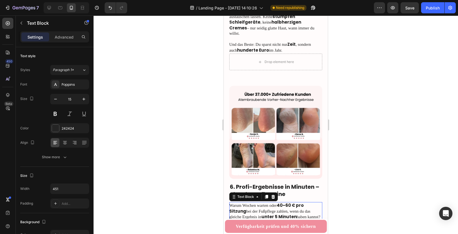
click at [104, 8] on div at bounding box center [115, 7] width 25 height 11
click at [109, 8] on icon "Undo/Redo" at bounding box center [111, 8] width 6 height 6
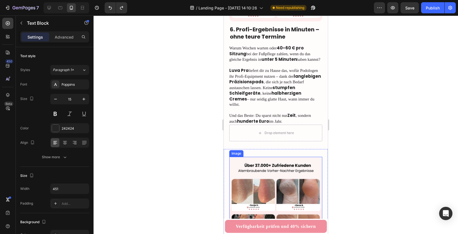
scroll to position [1173, 0]
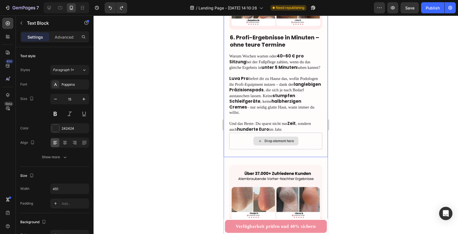
click at [237, 133] on div "Drop element here" at bounding box center [276, 141] width 93 height 17
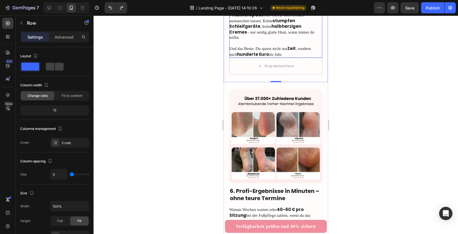
scroll to position [1057, 0]
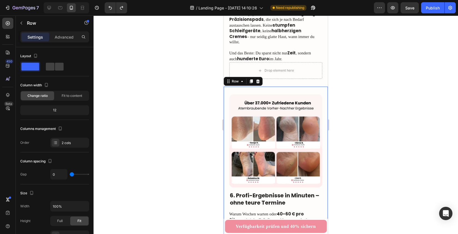
click at [320, 87] on div "Drop element here Image 6. Profi-Ergebnisse in Minuten – ohne teure Termine Hea…" at bounding box center [276, 201] width 104 height 229
click at [260, 78] on div at bounding box center [258, 81] width 7 height 7
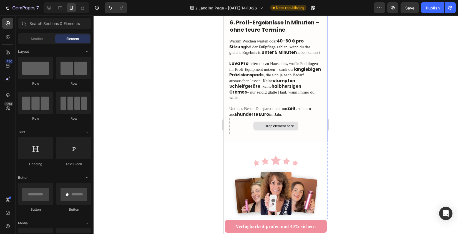
scroll to position [951, 0]
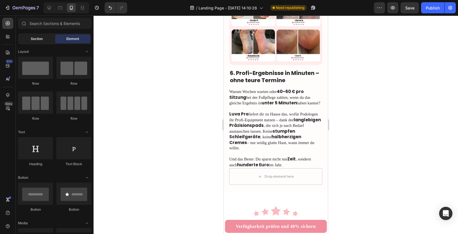
click at [35, 38] on span "Section" at bounding box center [37, 38] width 12 height 5
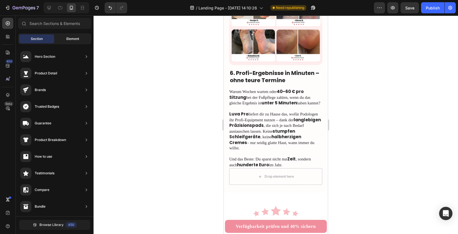
click at [66, 39] on span "Element" at bounding box center [72, 38] width 13 height 5
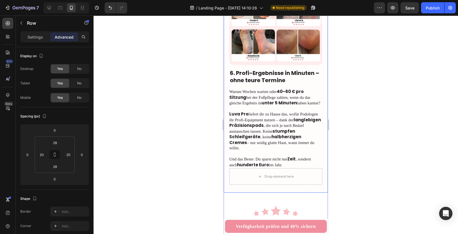
click at [226, 102] on div "Drop element here Image 6. Profi-Ergebnisse in Minuten – ohne teure Termine Hea…" at bounding box center [276, 78] width 104 height 229
click at [42, 36] on p "Settings" at bounding box center [36, 37] width 16 height 6
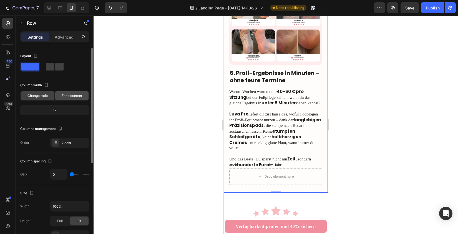
scroll to position [0, 0]
click at [68, 142] on div "2 cols" at bounding box center [75, 143] width 26 height 5
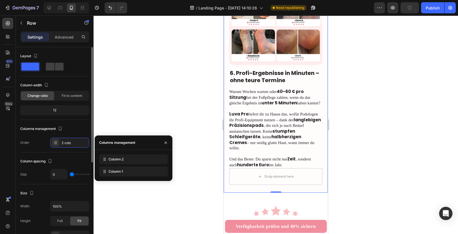
click at [50, 185] on div "Layout Column width Change ratio Fit to content 12 Columns management Order 2 c…" at bounding box center [54, 215] width 69 height 61
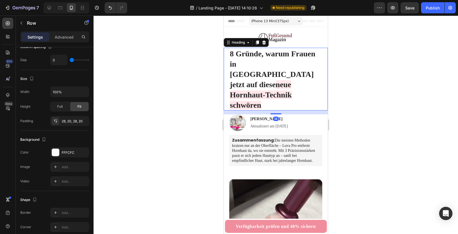
click at [266, 65] on span "8 Gründe, warum Frauen in [GEOGRAPHIC_DATA] jetzt auf diese" at bounding box center [273, 68] width 86 height 39
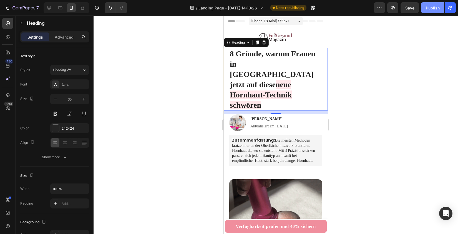
click at [426, 7] on div "Publish" at bounding box center [433, 8] width 14 height 6
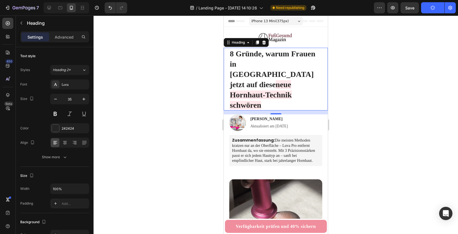
click at [290, 21] on div "iPhone 13 Mini ( 375 px)" at bounding box center [276, 21] width 54 height 8
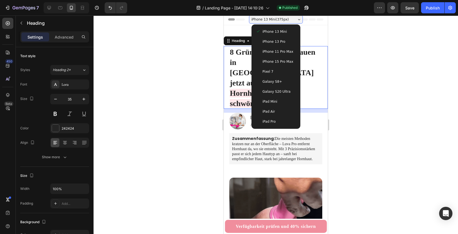
scroll to position [1, 0]
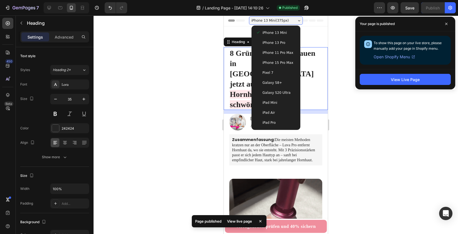
click at [350, 93] on div at bounding box center [276, 125] width 365 height 219
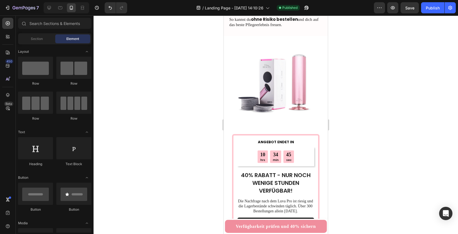
scroll to position [1851, 0]
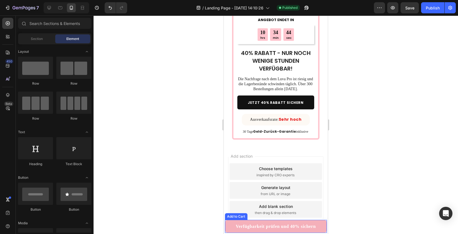
click at [231, 227] on button "Verfügbarkeit prüfen und 40% sichern" at bounding box center [276, 226] width 102 height 13
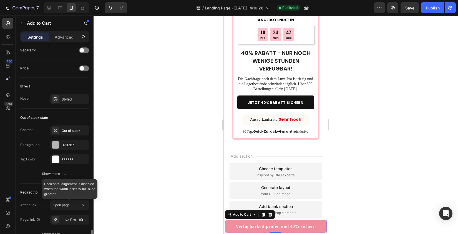
scroll to position [422, 0]
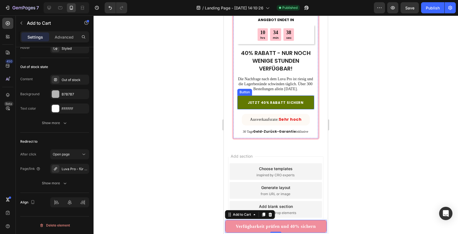
click at [241, 96] on link "JETZT 40% RABATT SICHERN" at bounding box center [276, 103] width 77 height 14
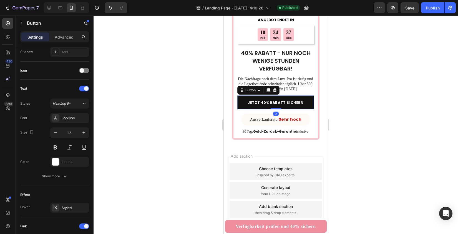
scroll to position [239, 0]
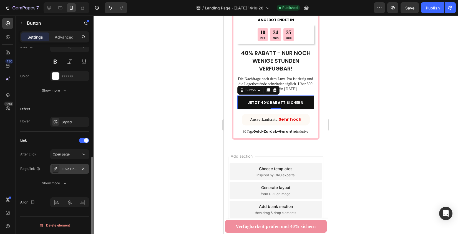
click at [69, 167] on div "Luva Pro - für seidig glatte Füße" at bounding box center [70, 169] width 16 height 5
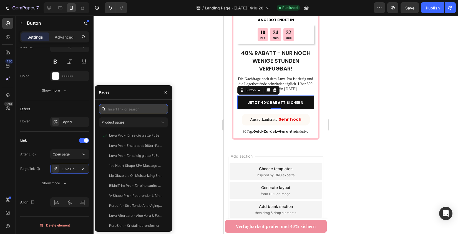
click at [139, 106] on input "text" at bounding box center [133, 109] width 69 height 10
type input "luva"
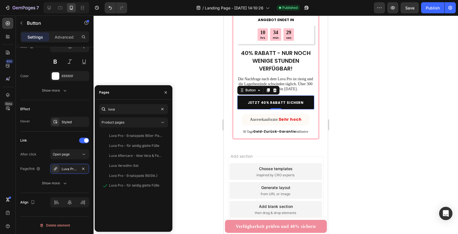
click at [193, 167] on div at bounding box center [276, 125] width 365 height 219
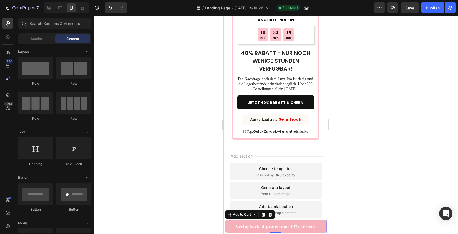
click at [231, 226] on button "Verfügbarkeit prüfen und 40% sichern" at bounding box center [276, 226] width 102 height 13
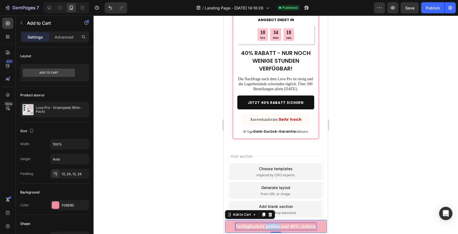
click at [270, 226] on strong "Verfügbarkeit prüfen und 40% sichern" at bounding box center [276, 226] width 80 height 5
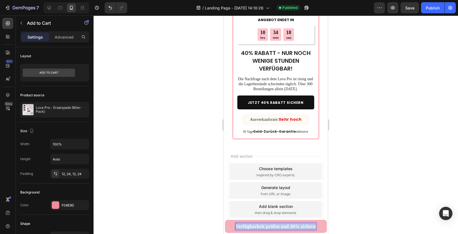
click at [270, 226] on strong "Verfügbarkeit prüfen und 40% sichern" at bounding box center [276, 226] width 80 height 5
copy strong "Verfügbarkeit prüfen und 40% sichern"
click at [232, 228] on button "Verfügbarkeit prüfen und 40% sichern" at bounding box center [276, 226] width 102 height 13
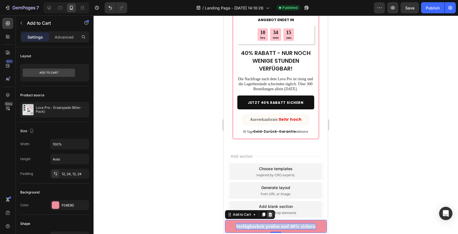
click at [273, 215] on div at bounding box center [270, 214] width 7 height 7
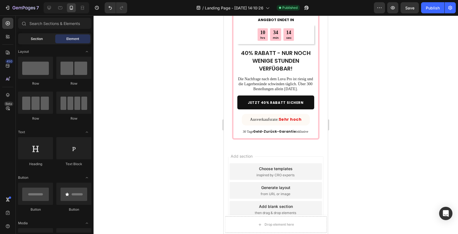
click at [41, 40] on span "Section" at bounding box center [37, 38] width 12 height 5
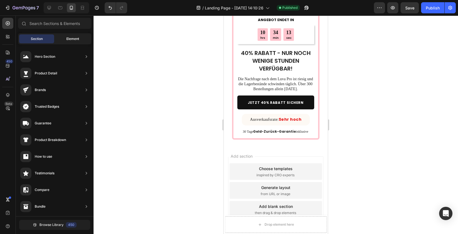
click at [66, 40] on span "Element" at bounding box center [72, 38] width 13 height 5
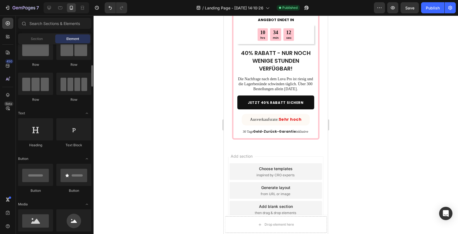
scroll to position [36, 0]
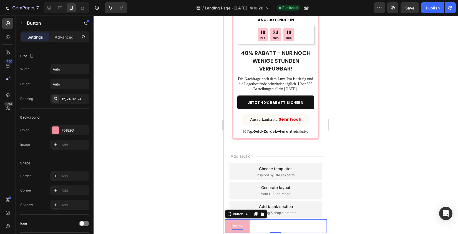
click at [237, 226] on p "Button" at bounding box center [237, 226] width 11 height 7
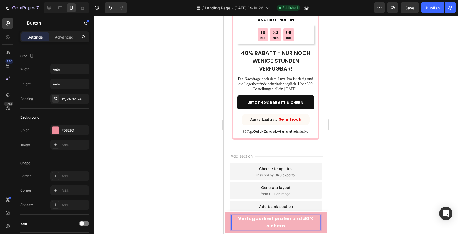
click at [244, 225] on p "Verfügbarkeit prüfen und 40% sichern" at bounding box center [276, 222] width 89 height 14
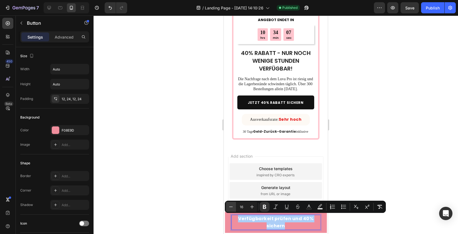
click at [231, 206] on icon "Editor contextual toolbar" at bounding box center [231, 207] width 6 height 6
type input "15"
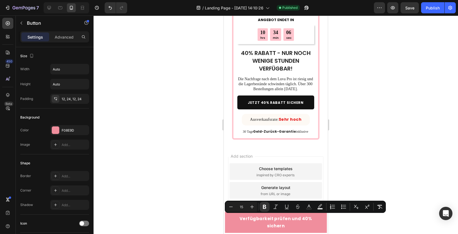
click at [201, 218] on div at bounding box center [276, 125] width 365 height 219
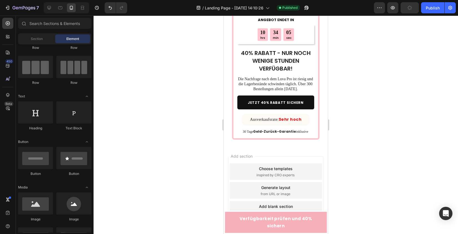
click at [228, 227] on button "Verfügbarkeit prüfen und 40% sichern" at bounding box center [276, 222] width 102 height 21
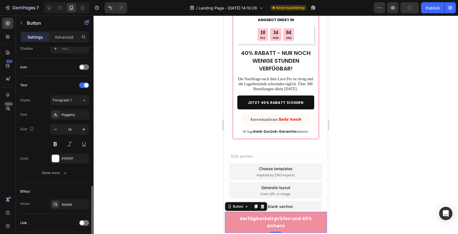
scroll to position [196, 0]
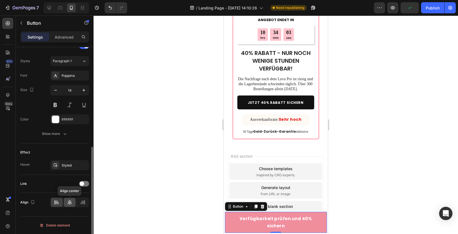
click at [69, 203] on icon at bounding box center [70, 203] width 6 height 6
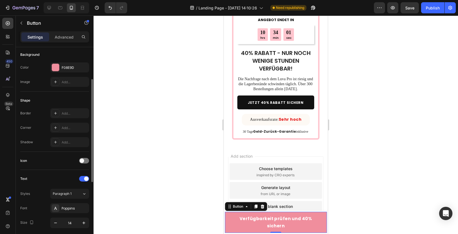
scroll to position [50, 0]
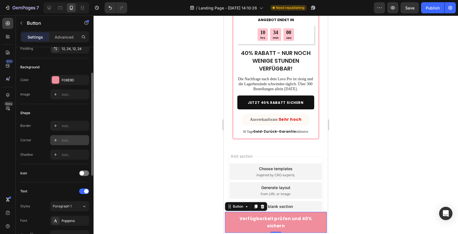
click at [68, 142] on div "Add..." at bounding box center [75, 140] width 26 height 5
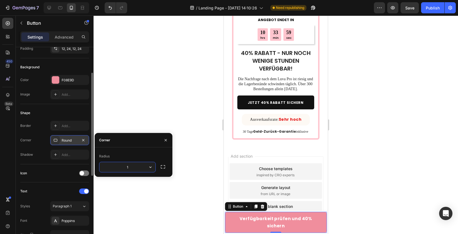
type input "15"
click at [178, 198] on div at bounding box center [276, 125] width 365 height 219
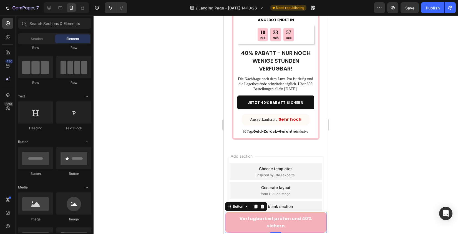
click at [230, 226] on button "Verfügbarkeit prüfen und 40% sichern" at bounding box center [276, 222] width 102 height 21
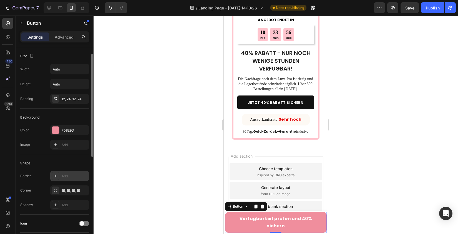
scroll to position [196, 0]
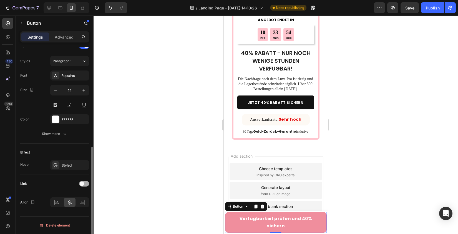
click at [84, 184] on span at bounding box center [82, 184] width 4 height 4
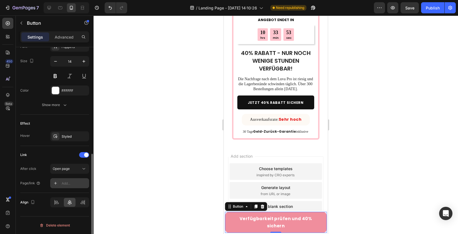
click at [72, 186] on div "Add..." at bounding box center [69, 183] width 39 height 10
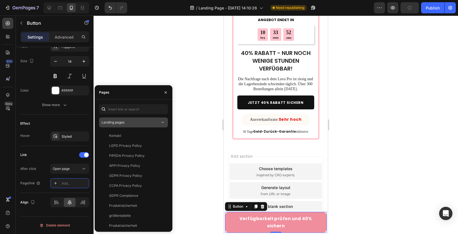
click at [125, 124] on div "Landing pages" at bounding box center [131, 122] width 58 height 5
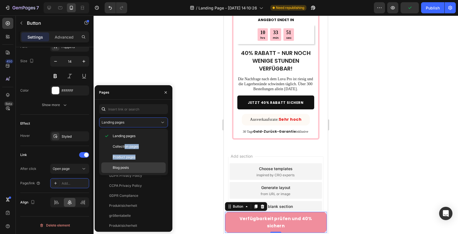
drag, startPoint x: 126, startPoint y: 147, endPoint x: 121, endPoint y: 162, distance: 16.3
click at [121, 162] on div "Landing pages Collection pages Product pages Blog posts" at bounding box center [133, 152] width 64 height 42
click at [108, 163] on div "Product pages" at bounding box center [133, 168] width 64 height 11
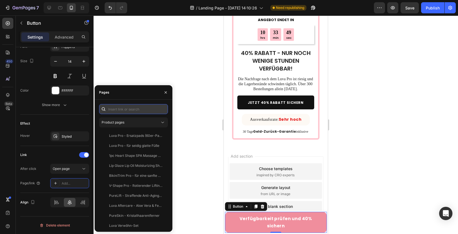
click at [122, 107] on input "text" at bounding box center [133, 109] width 69 height 10
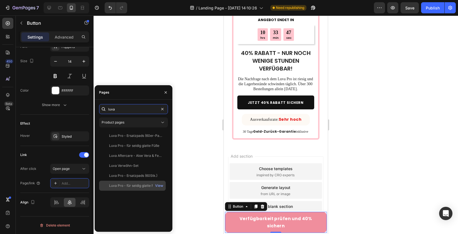
type input "luva"
click at [139, 186] on div "Luva Pro - für seidig glatte Füße" at bounding box center [134, 185] width 50 height 5
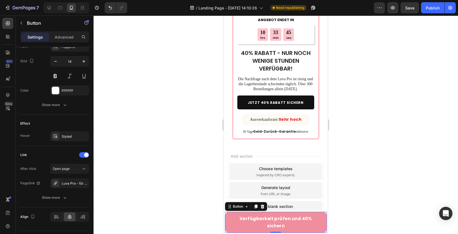
click at [188, 178] on div at bounding box center [276, 125] width 365 height 219
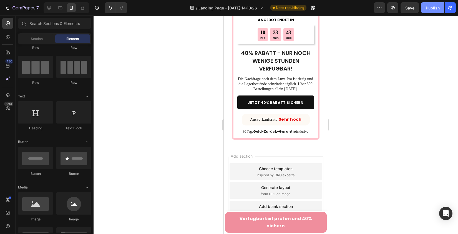
click at [436, 11] on button "Publish" at bounding box center [433, 7] width 23 height 11
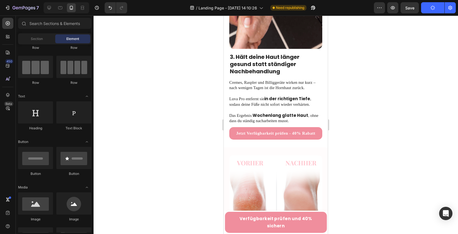
scroll to position [627, 0]
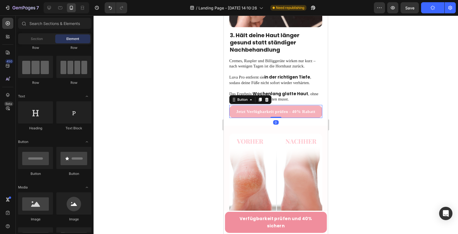
click at [232, 106] on link "Jetzt Verfügbarkeit prüfen - 40% Rabatt" at bounding box center [276, 112] width 93 height 13
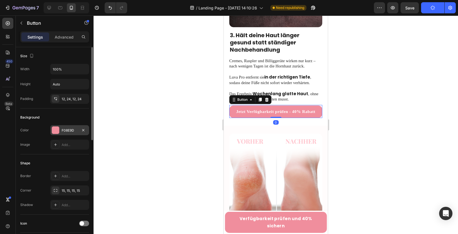
click at [70, 134] on div "F08E9D" at bounding box center [69, 130] width 39 height 10
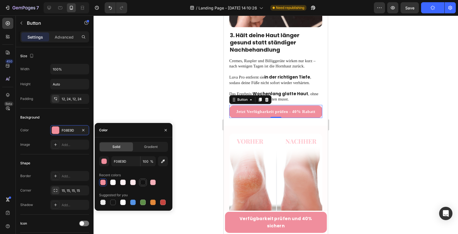
click at [143, 181] on div at bounding box center [143, 183] width 6 height 6
type input "121212"
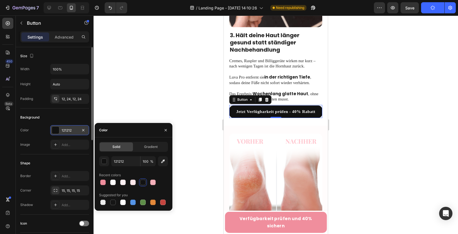
click at [67, 131] on div "121212" at bounding box center [70, 130] width 16 height 5
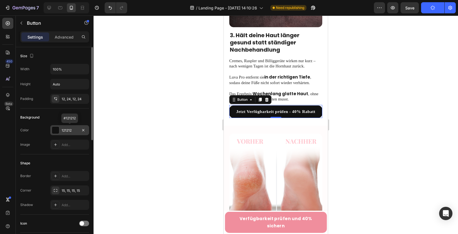
click at [69, 129] on div "121212" at bounding box center [70, 130] width 16 height 5
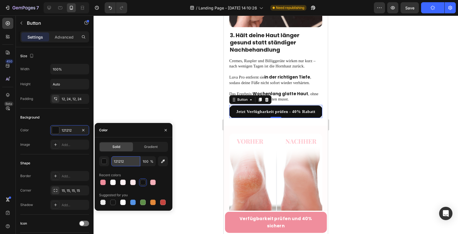
click at [125, 163] on input "121212" at bounding box center [125, 161] width 29 height 10
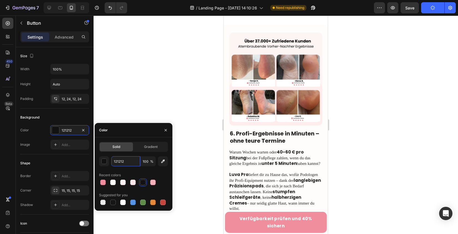
scroll to position [1188, 0]
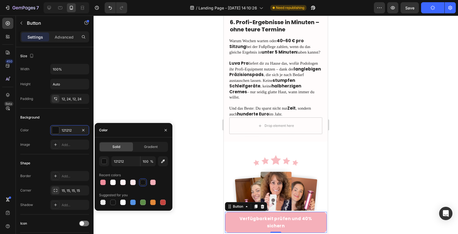
click at [229, 226] on link "Verfügbarkeit prüfen und 40% sichern" at bounding box center [276, 222] width 102 height 21
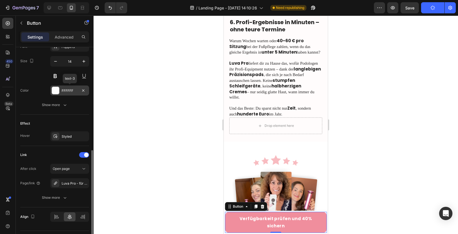
click at [72, 89] on div "FFFFFF" at bounding box center [70, 90] width 16 height 5
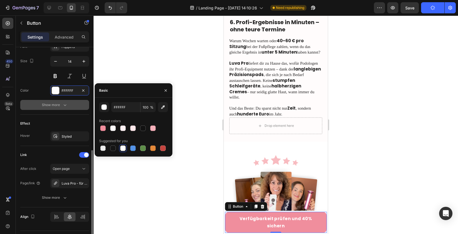
click at [71, 101] on button "Show more" at bounding box center [54, 105] width 69 height 10
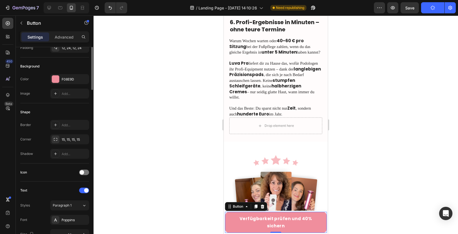
scroll to position [10, 0]
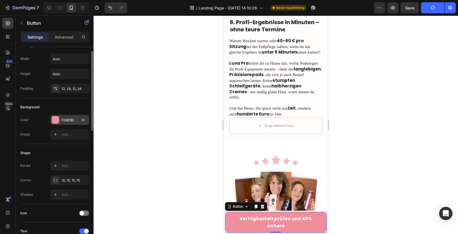
click at [69, 120] on div "F08E9D" at bounding box center [70, 120] width 16 height 5
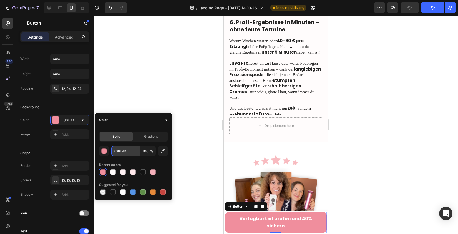
click at [121, 150] on input "F08E9D" at bounding box center [125, 151] width 29 height 10
paste input "121212"
type input "121212"
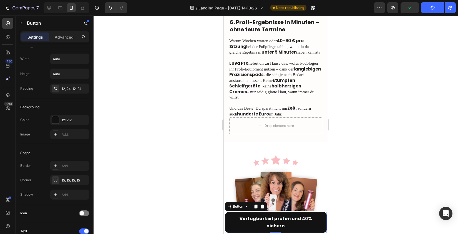
click at [195, 179] on div at bounding box center [276, 125] width 365 height 219
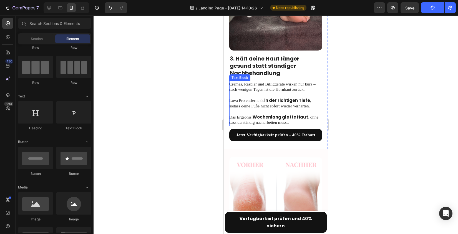
scroll to position [598, 0]
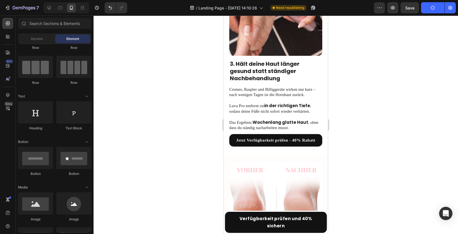
click at [430, 8] on button "Publish" at bounding box center [433, 7] width 23 height 11
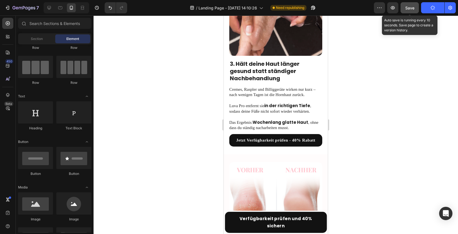
click at [412, 9] on span "Save" at bounding box center [410, 8] width 9 height 5
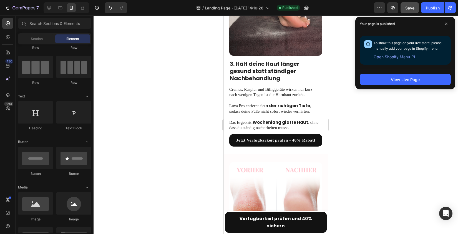
click at [415, 171] on div at bounding box center [276, 125] width 365 height 219
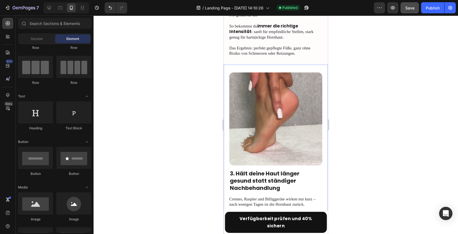
scroll to position [347, 0]
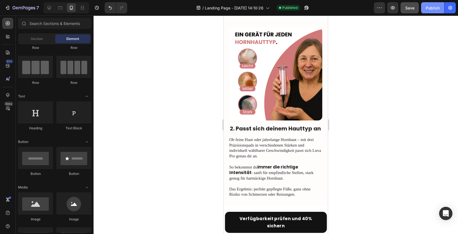
click at [436, 7] on div "Publish" at bounding box center [433, 8] width 14 height 6
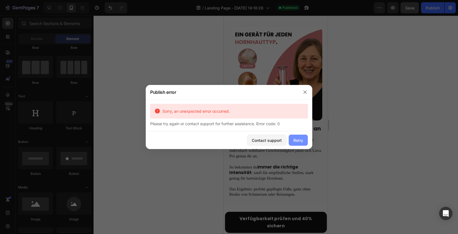
click at [305, 139] on button "Retry" at bounding box center [298, 140] width 19 height 11
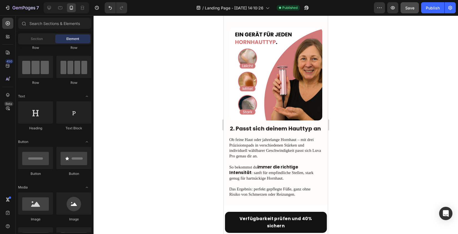
click at [414, 7] on span "Save" at bounding box center [410, 8] width 9 height 5
click at [430, 6] on div "Publish" at bounding box center [433, 8] width 14 height 6
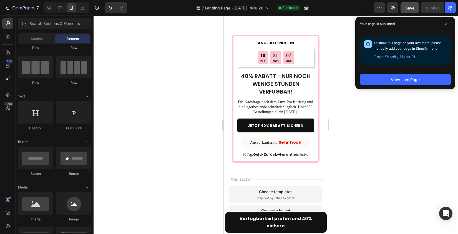
scroll to position [1851, 0]
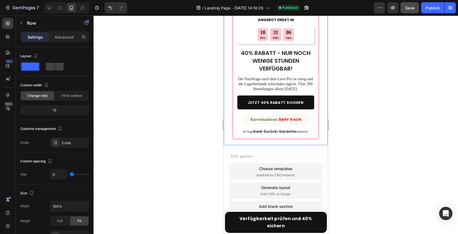
click at [233, 128] on div "ANGEBOT ENDET IN Text Block 10 hrs 31 min 06 sec Countdown Timer 40% RABATT - N…" at bounding box center [276, 29] width 104 height 231
click at [233, 128] on div "ANGEBOT ENDET IN Text Block 10 hrs 31 min 05 sec Countdown Timer 40% RABATT - N…" at bounding box center [276, 29] width 104 height 231
click at [67, 29] on div "Row" at bounding box center [47, 23] width 63 height 14
click at [231, 129] on div "ANGEBOT ENDET IN Text Block 10 hrs 31 min 03 sec Countdown Timer 40% RABATT - N…" at bounding box center [276, 29] width 104 height 231
click at [64, 37] on p "Advanced" at bounding box center [64, 37] width 19 height 6
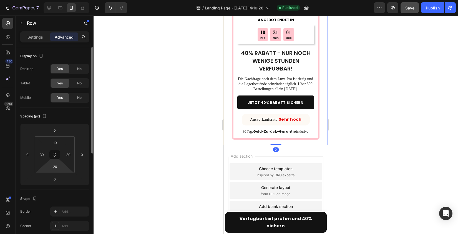
click at [62, 0] on html "7 / Landing Page - [DATE] 14:10:26 Published Preview Save Publish 450 Beta Sect…" at bounding box center [229, 0] width 458 height 0
click at [57, 165] on input "20" at bounding box center [54, 167] width 11 height 8
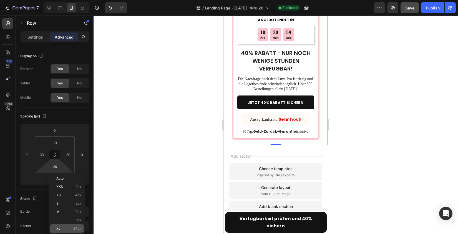
click at [69, 228] on p "XL 24px" at bounding box center [68, 229] width 25 height 4
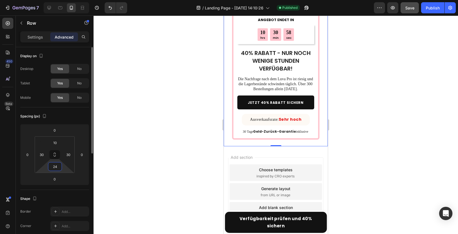
click at [59, 170] on input "24" at bounding box center [54, 167] width 11 height 8
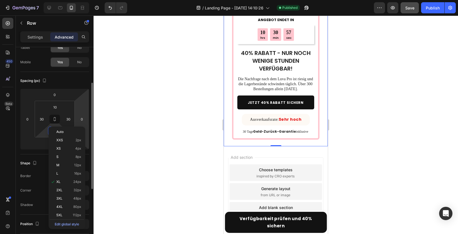
scroll to position [105, 0]
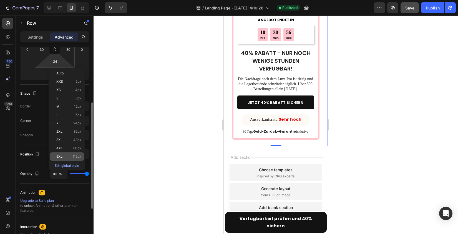
click at [71, 158] on p "5XL 112px" at bounding box center [68, 157] width 25 height 4
type input "112"
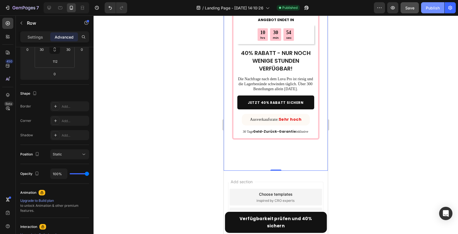
click at [441, 7] on button "Publish" at bounding box center [433, 7] width 23 height 11
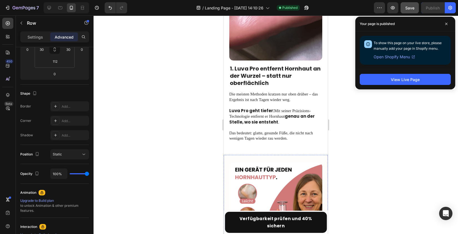
scroll to position [211, 0]
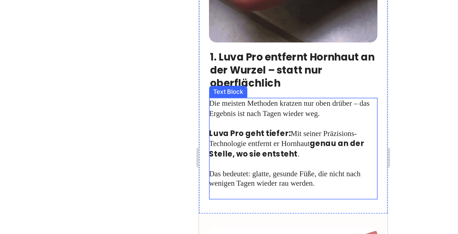
click at [227, 53] on strong "Luva Pro geht tiefer:" at bounding box center [227, 56] width 45 height 6
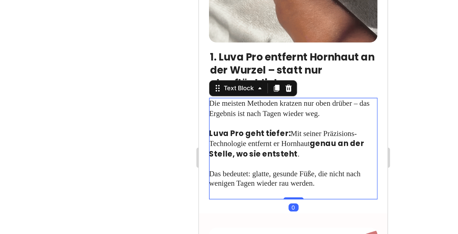
scroll to position [0, 0]
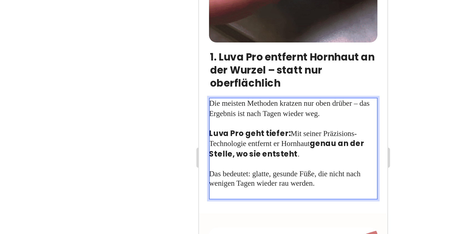
click at [227, 53] on strong "Luva Pro geht tiefer:" at bounding box center [227, 56] width 45 height 6
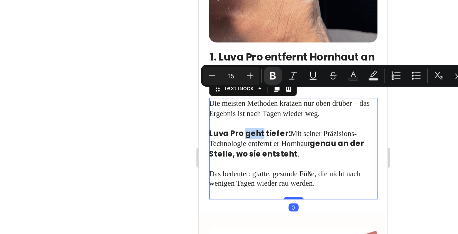
click at [234, 53] on strong "Luva Pro geht tiefer:" at bounding box center [227, 56] width 45 height 6
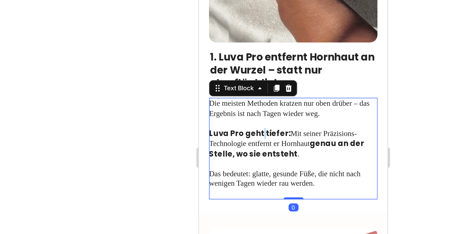
click at [234, 53] on strong "Luva Pro geht tiefer:" at bounding box center [227, 56] width 45 height 6
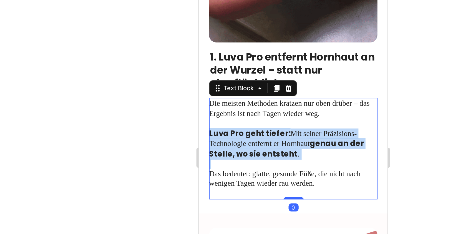
click at [234, 53] on strong "Luva Pro geht tiefer:" at bounding box center [227, 56] width 45 height 6
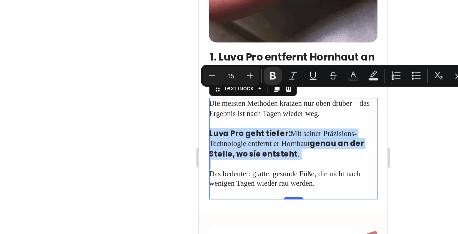
click at [233, 53] on strong "Luva Pro geht tiefer:" at bounding box center [227, 56] width 45 height 6
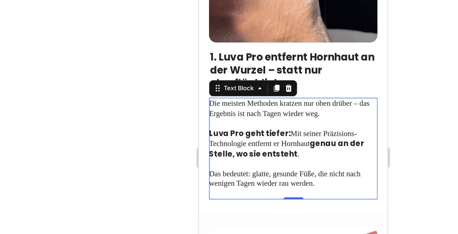
click at [257, 48] on p "Luva Pro geht tiefer: Mit seiner Präzisions-Technologie entfernt er Hornhaut ge…" at bounding box center [251, 59] width 93 height 23
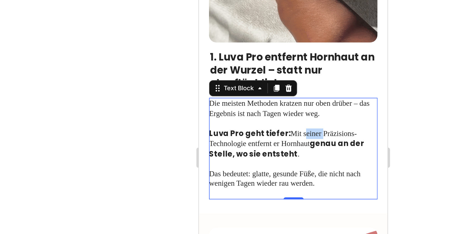
click at [257, 48] on p "Luva Pro geht tiefer: Mit seiner Präzisions-Technologie entfernt er Hornhaut ge…" at bounding box center [251, 59] width 93 height 23
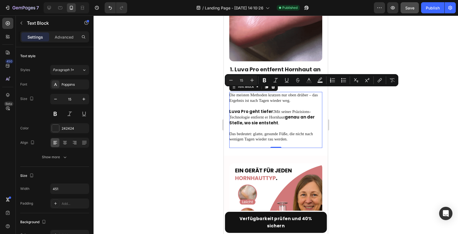
click at [298, 126] on p "Das bedeutet: glatte, gesunde Füße, die nicht nach wenigen Tagen wieder rau wer…" at bounding box center [276, 134] width 93 height 16
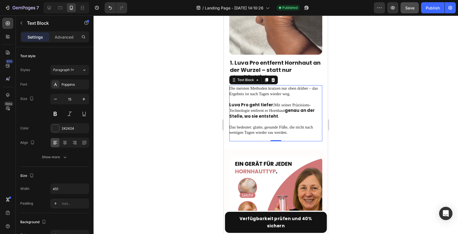
scroll to position [222, 0]
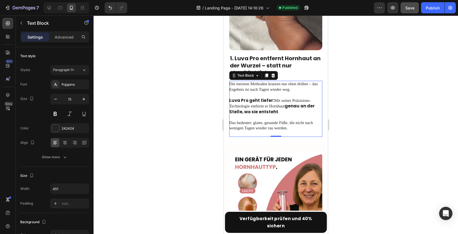
click at [267, 92] on p "Luva Pro geht tiefer: Mit seiner Präzisions-Technologie entfernt er Hornhaut ge…" at bounding box center [276, 103] width 93 height 23
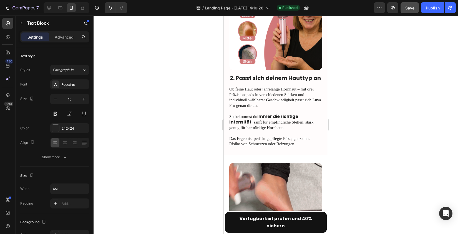
scroll to position [402, 0]
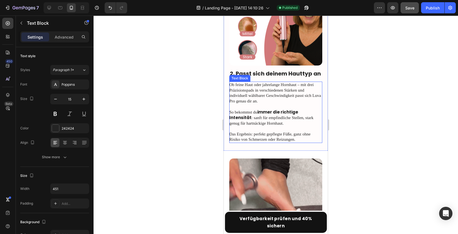
click at [265, 104] on p "So bekommst du immer die richtige Intensität : sanft für empfindliche Stellen, …" at bounding box center [276, 115] width 93 height 22
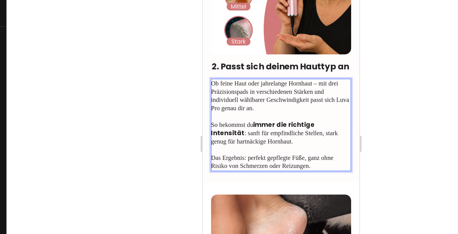
click at [243, 73] on strong "immer die richtige Intensität" at bounding box center [242, 79] width 69 height 12
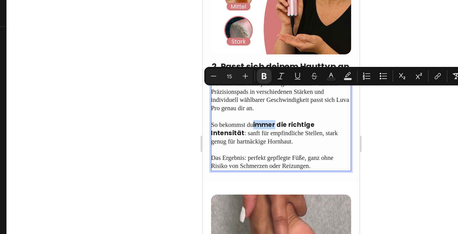
click at [243, 73] on strong "immer die richtige Intensität" at bounding box center [242, 79] width 69 height 12
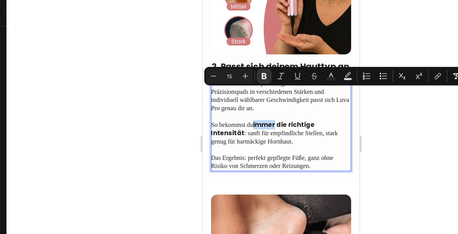
click at [243, 73] on strong "immer die richtige Intensität" at bounding box center [242, 79] width 69 height 12
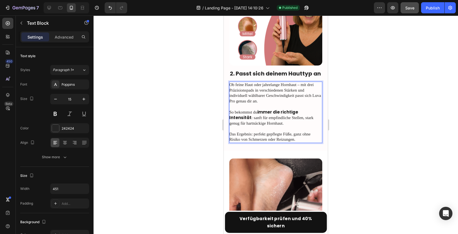
click at [250, 104] on p "So bekommst du immer die richtige Intensität : sanft für empfindliche Stellen, …" at bounding box center [276, 115] width 93 height 22
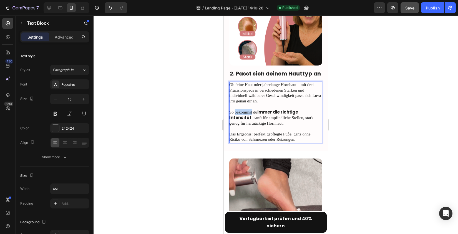
click at [250, 104] on p "So bekommst du immer die richtige Intensität : sanft für empfindliche Stellen, …" at bounding box center [276, 115] width 93 height 22
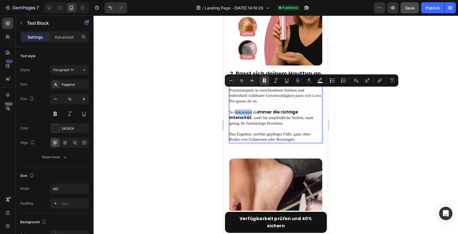
click at [261, 82] on button "Bold" at bounding box center [265, 81] width 10 height 10
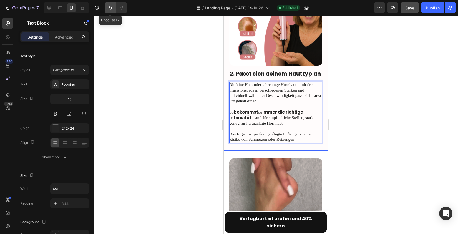
click at [109, 9] on icon "Undo/Redo" at bounding box center [111, 8] width 6 height 6
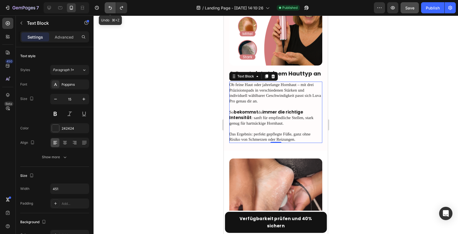
click at [109, 9] on icon "Undo/Redo" at bounding box center [111, 8] width 6 height 6
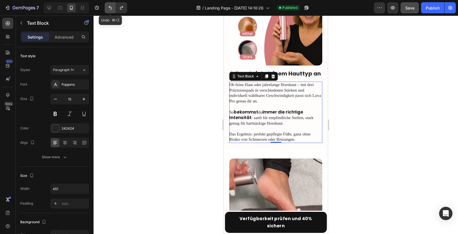
click at [109, 9] on icon "Undo/Redo" at bounding box center [111, 8] width 6 height 6
click at [122, 9] on icon "Undo/Redo" at bounding box center [122, 8] width 6 height 6
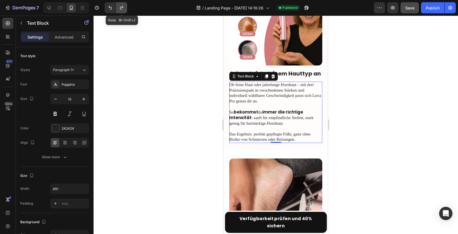
click at [122, 9] on icon "Undo/Redo" at bounding box center [122, 8] width 6 height 6
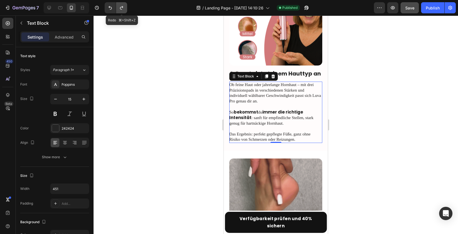
click at [122, 9] on icon "Undo/Redo" at bounding box center [122, 8] width 6 height 6
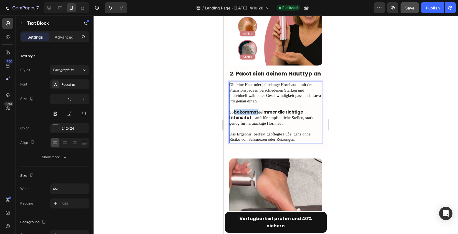
click at [242, 109] on strong "bekommst" at bounding box center [246, 112] width 24 height 6
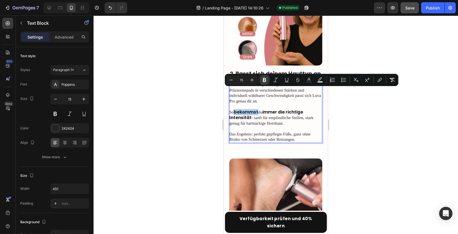
click at [261, 80] on button "Bold" at bounding box center [265, 80] width 10 height 10
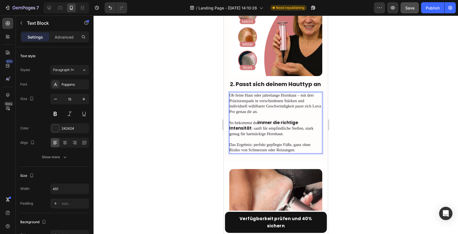
scroll to position [430, 0]
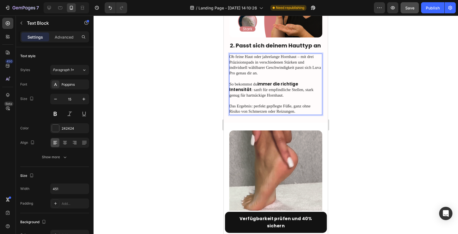
click at [281, 98] on p "⁠⁠⁠⁠⁠⁠⁠ Das Ergebnis: perfekt gepflegte Füße, ganz ohne Risiko von Schmerzen od…" at bounding box center [276, 106] width 93 height 16
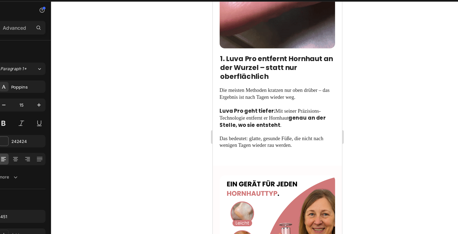
scroll to position [166, 0]
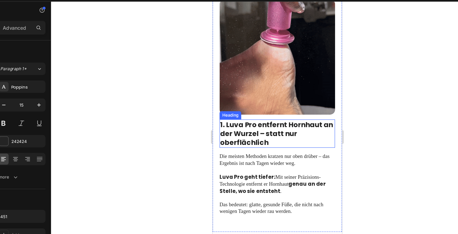
click at [255, 100] on div "1. Luva Pro entfernt Hornhaut an der Wurzel – statt nur oberflächlich Heading D…" at bounding box center [264, 137] width 93 height 83
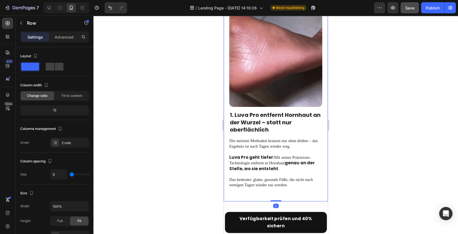
scroll to position [0, 0]
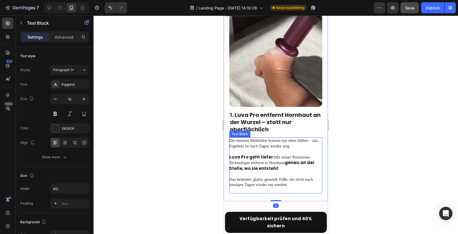
click at [262, 154] on strong "Luva Pro geht tiefer:" at bounding box center [252, 157] width 45 height 6
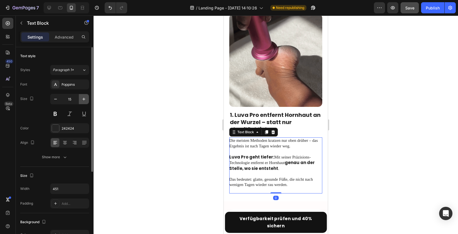
click at [85, 99] on icon "button" at bounding box center [84, 99] width 6 height 6
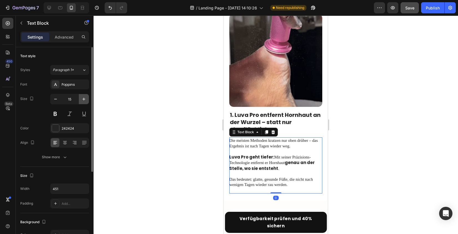
type input "16"
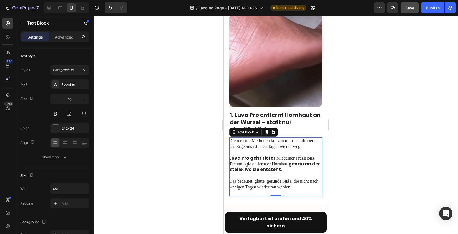
click at [184, 155] on div at bounding box center [276, 125] width 365 height 219
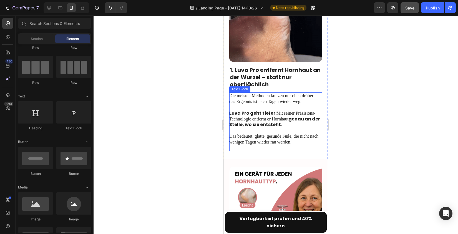
scroll to position [257, 0]
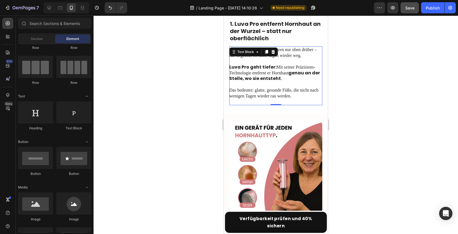
click at [247, 82] on p "Das bedeutet: glatte, gesunde Füße, die nicht nach wenigen Tagen wieder rau wer…" at bounding box center [276, 90] width 93 height 17
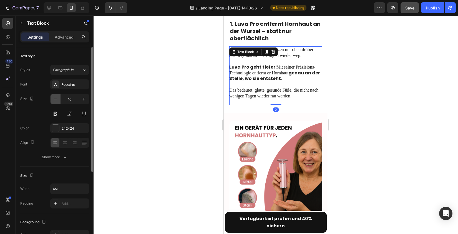
click at [58, 100] on icon "button" at bounding box center [56, 99] width 6 height 6
type input "15"
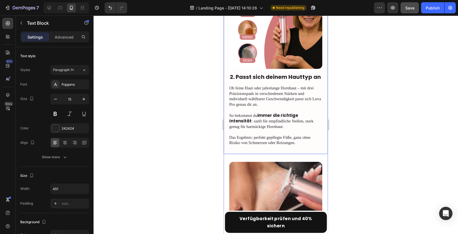
scroll to position [400, 0]
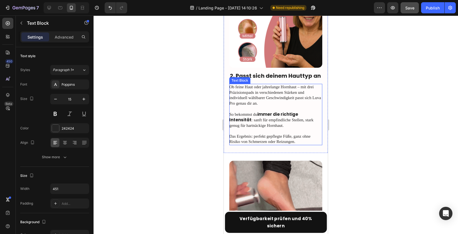
click at [265, 128] on p "Das Ergebnis: perfekt gepflegte Füße, ganz ohne Risiko von Schmerzen oder Reizu…" at bounding box center [276, 136] width 93 height 16
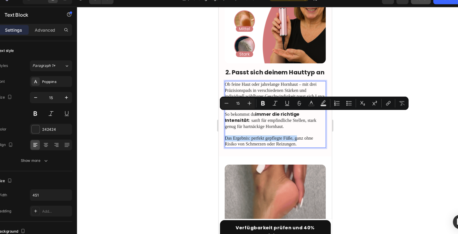
drag, startPoint x: 290, startPoint y: 107, endPoint x: 225, endPoint y: 106, distance: 64.7
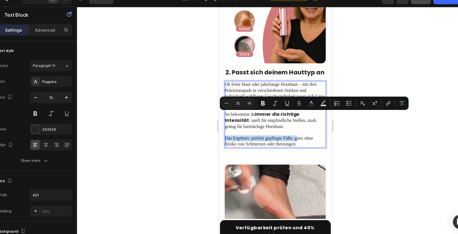
click at [225, 119] on p "Das Ergebnis: perfekt gepflegte Füße, ganz ohne Risiko von Schmerzen oder Reizu…" at bounding box center [270, 127] width 93 height 16
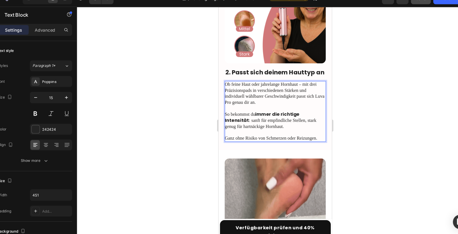
click at [216, 116] on div at bounding box center [276, 125] width 365 height 219
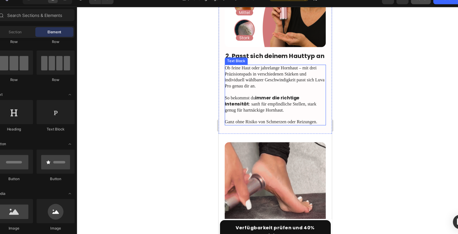
scroll to position [415, 0]
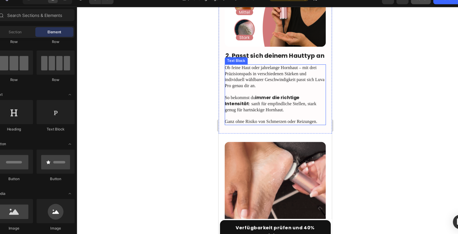
click at [284, 104] on p "Ganz ohne Risiko von Schmerzen oder Reizungen." at bounding box center [270, 109] width 93 height 11
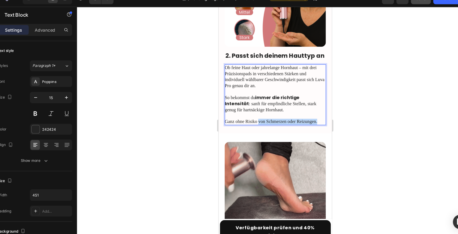
drag, startPoint x: 255, startPoint y: 92, endPoint x: 310, endPoint y: 93, distance: 54.5
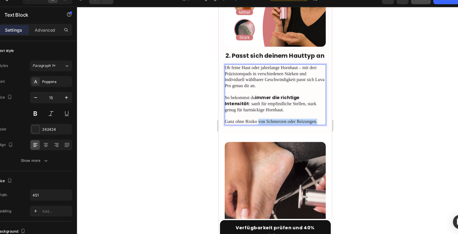
click at [310, 104] on p "Ganz ohne Risiko von Schmerzen oder Reizungen." at bounding box center [270, 109] width 93 height 11
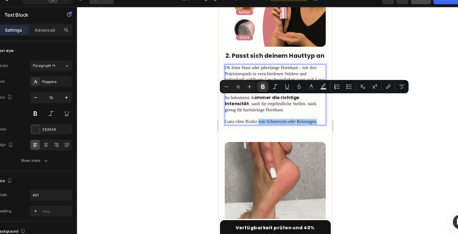
click at [266, 89] on icon "Editor contextual toolbar" at bounding box center [265, 89] width 6 height 6
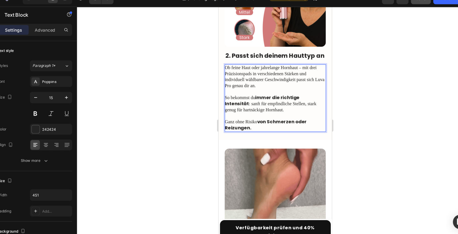
click at [346, 116] on div at bounding box center [276, 125] width 365 height 219
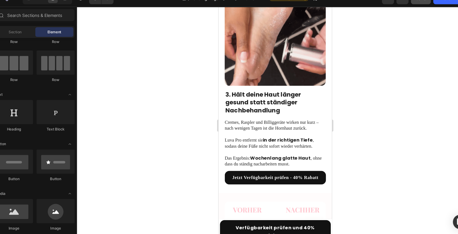
scroll to position [572, 0]
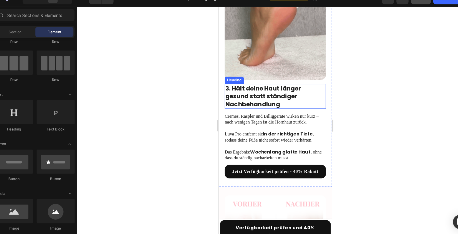
click at [260, 78] on h2 "3. Hält deine Haut länger gesund statt ständiger Nachbehandlung" at bounding box center [270, 89] width 93 height 23
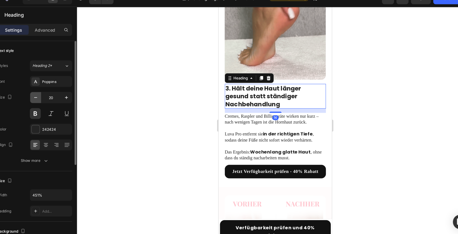
click at [57, 102] on button "button" at bounding box center [56, 99] width 10 height 10
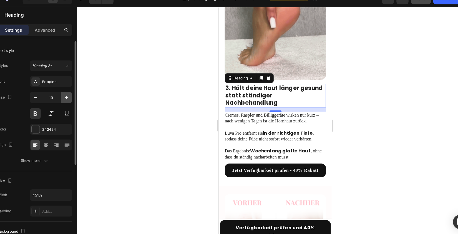
click at [85, 99] on icon "button" at bounding box center [84, 99] width 6 height 6
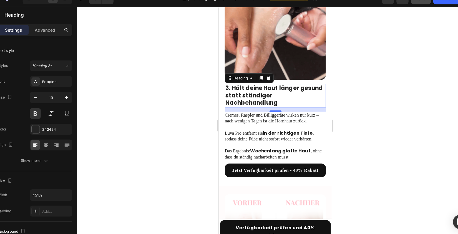
type input "20"
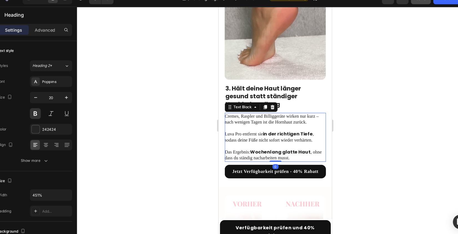
click at [261, 121] on strong "in der richtigen Tiefe" at bounding box center [282, 124] width 46 height 6
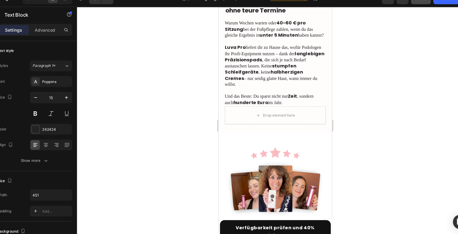
scroll to position [1210, 0]
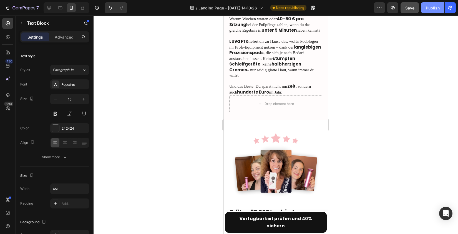
click at [433, 8] on div "Publish" at bounding box center [433, 8] width 14 height 6
